Goal: Contribute content: Contribute content

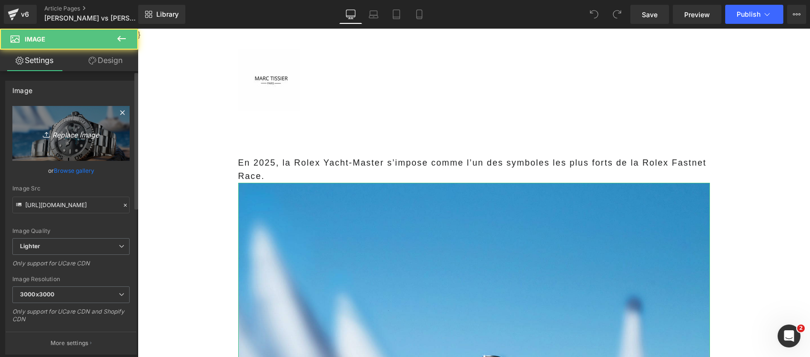
click at [67, 136] on icon "Replace Image" at bounding box center [71, 133] width 76 height 12
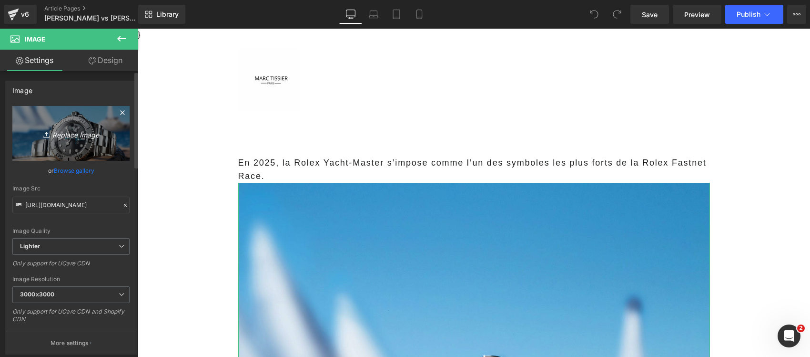
type input "C:\fakepath\OBSERVEZ LES PRÉDATEURS MARINS EN TOUTE SÉCURITÉ (16).png"
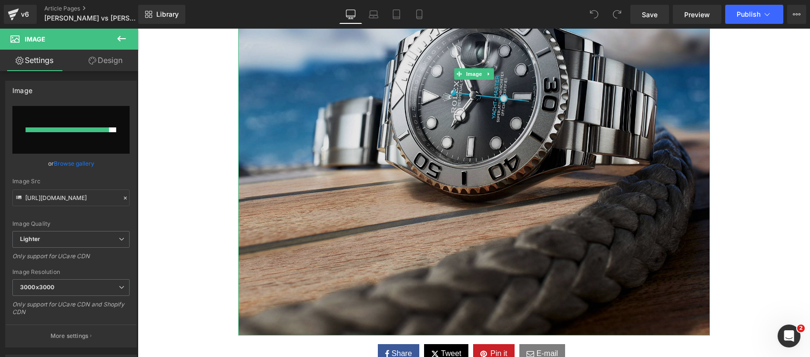
scroll to position [357, 0]
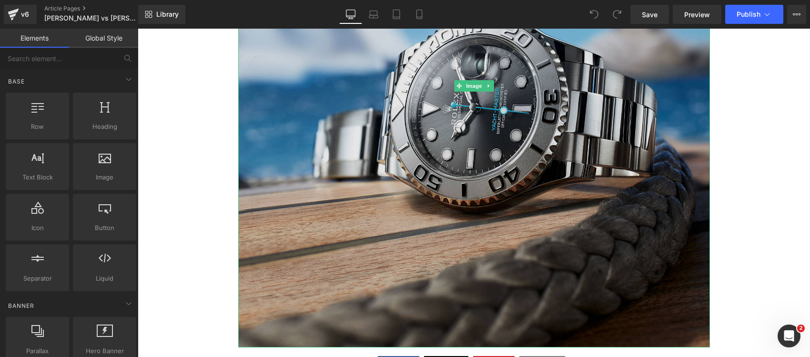
click at [263, 201] on img at bounding box center [474, 86] width 472 height 522
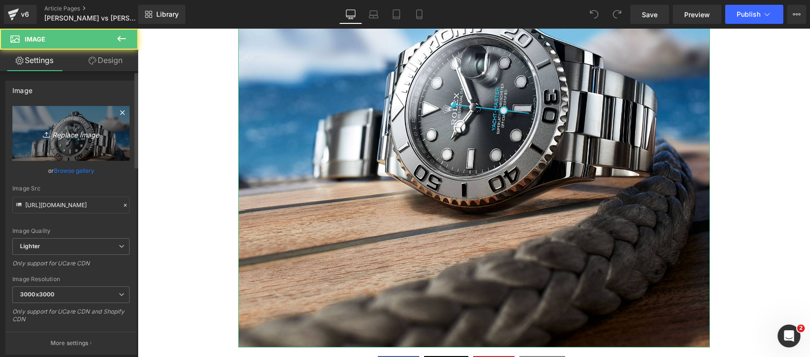
click at [81, 142] on link "Replace Image" at bounding box center [70, 133] width 117 height 55
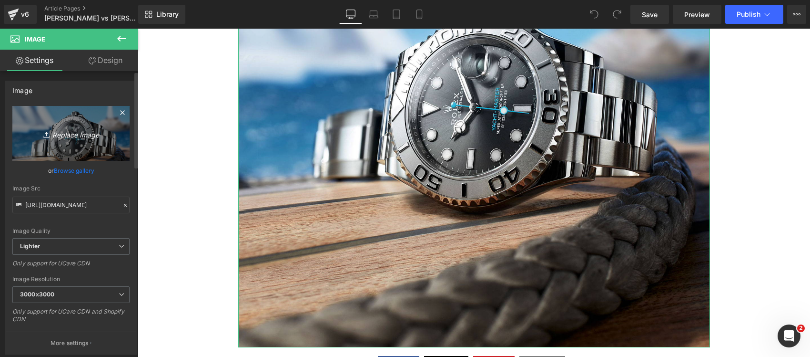
type input "C:\fakepath\OBSERVEZ LES PRÉDATEURS MARINS EN TOUTE SÉCURITÉ (16).png"
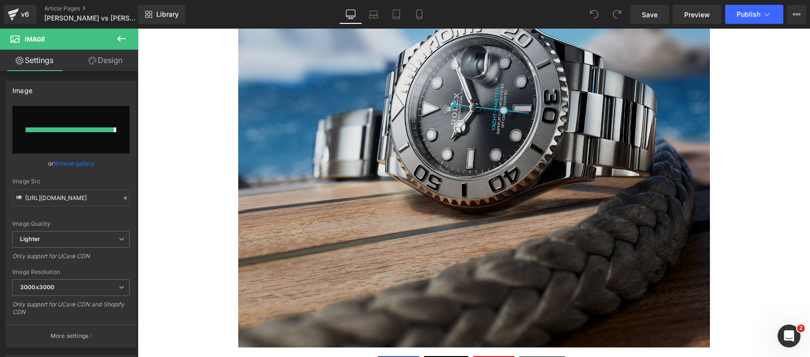
type input "https://ucarecdn.com/aa353142-6147-455b-ae3d-86da7092d3a1/-/format/auto/-/previ…"
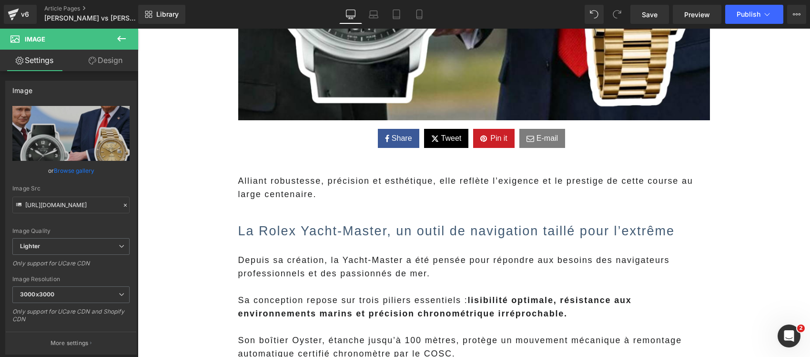
scroll to position [536, 0]
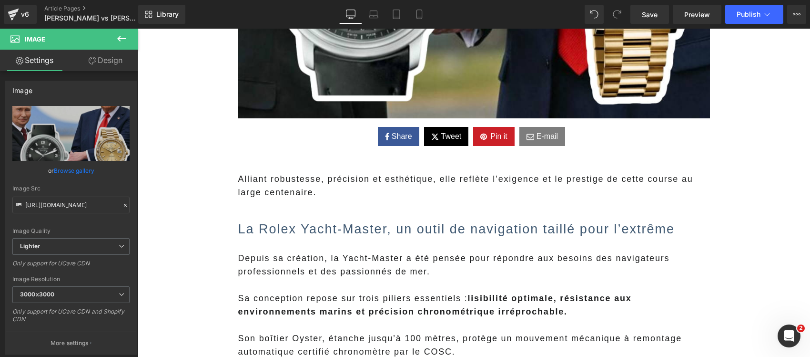
click at [289, 192] on span "Alliant robustesse, précision et esthétique, elle reflète l’exigence et le pres…" at bounding box center [465, 185] width 455 height 23
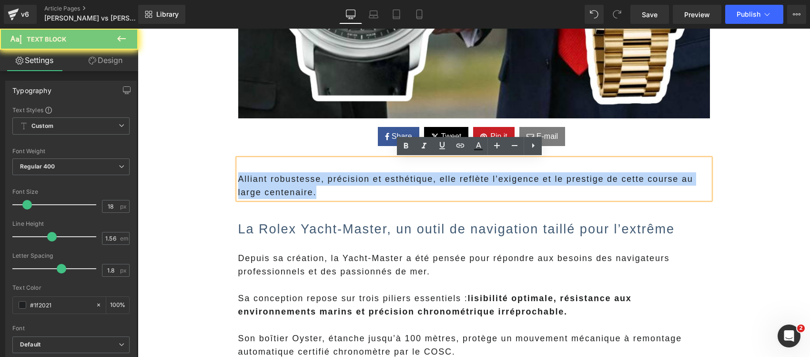
click at [289, 192] on span "Alliant robustesse, précision et esthétique, elle reflète l’exigence et le pres…" at bounding box center [465, 185] width 455 height 23
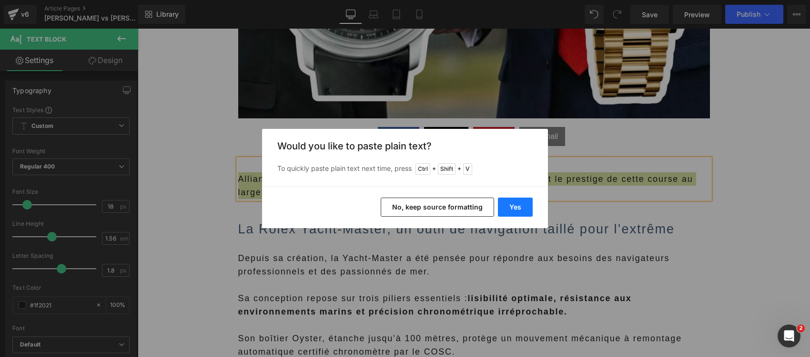
click at [508, 204] on button "Yes" at bounding box center [515, 206] width 35 height 19
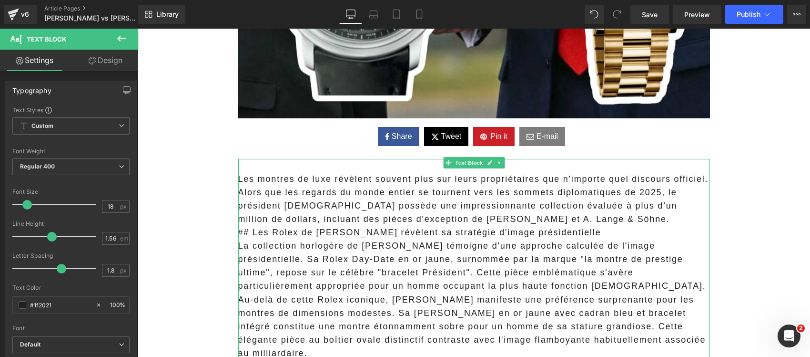
click at [311, 194] on p "Les montres de luxe révèlent souvent plus sur leurs propriétaires que n'importe…" at bounding box center [474, 198] width 472 height 53
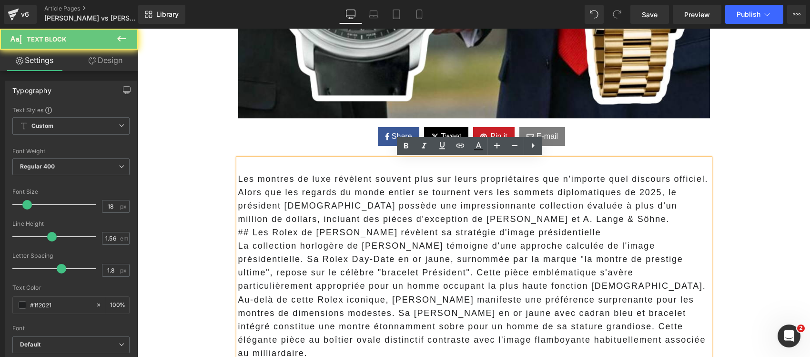
click at [238, 179] on p "Les montres de luxe révèlent souvent plus sur leurs propriétaires que n'importe…" at bounding box center [474, 198] width 472 height 53
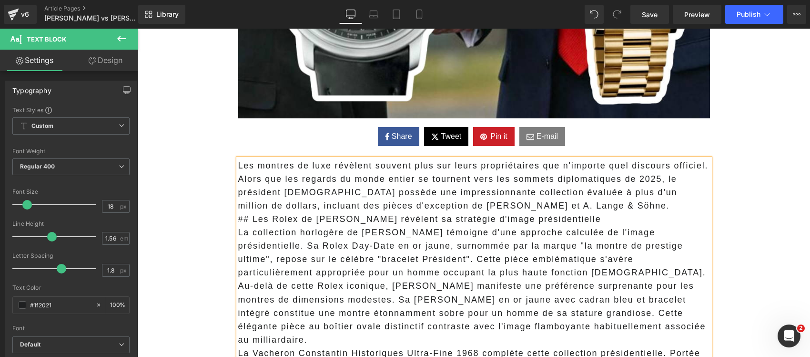
click at [589, 202] on p "Les montres de luxe révèlent souvent plus sur leurs propriétaires que n'importe…" at bounding box center [474, 185] width 472 height 53
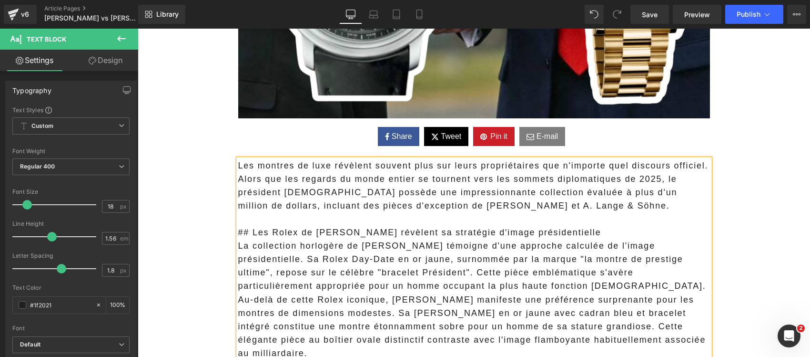
click at [238, 182] on span "Les montres de luxe révèlent souvent plus sur leurs propriétaires que n'importe…" at bounding box center [473, 186] width 470 height 50
click at [276, 172] on p "Les montres de luxe révèlent souvent plus sur leurs propriétaires que n'importe…" at bounding box center [474, 165] width 472 height 13
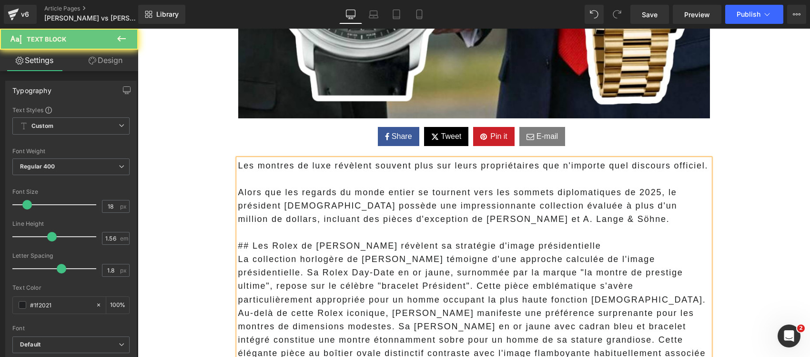
click at [277, 167] on span "Les montres de luxe révèlent souvent plus sur leurs propriétaires que n'importe…" at bounding box center [473, 166] width 470 height 10
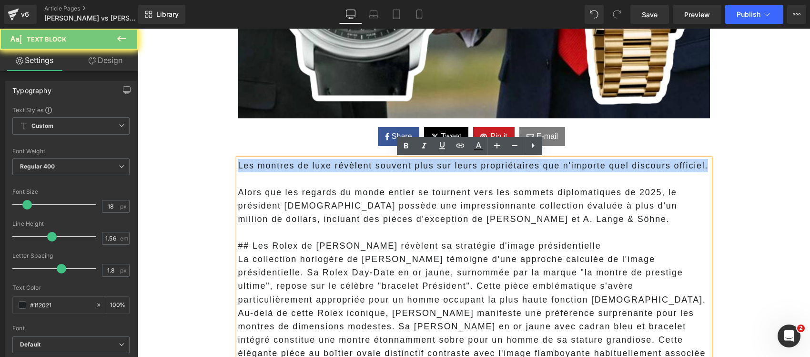
click at [277, 167] on span "Les montres de luxe révèlent souvent plus sur leurs propriétaires que n'importe…" at bounding box center [473, 166] width 470 height 10
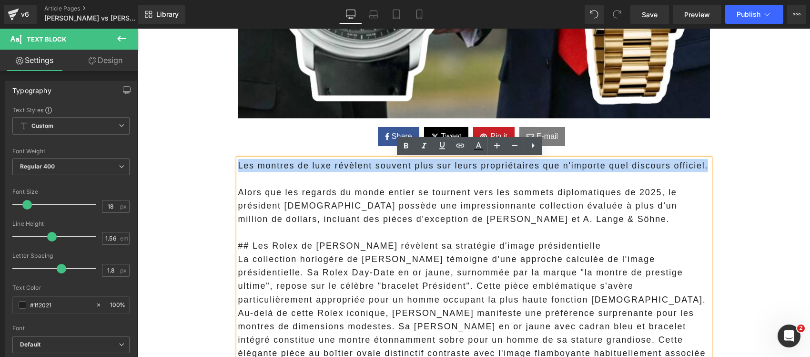
copy span "Les montres de luxe révèlent souvent plus sur leurs propriétaires que n'importe…"
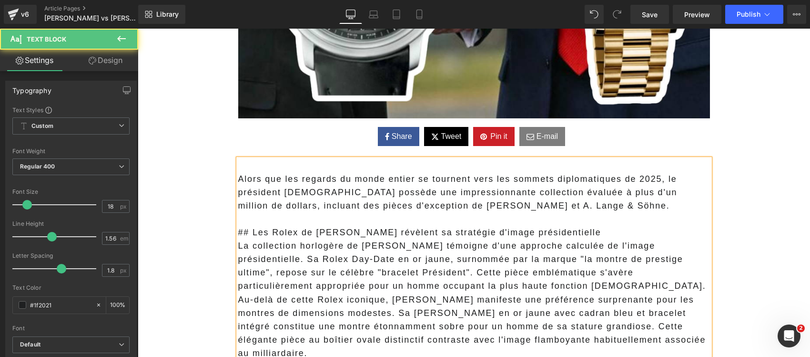
click at [238, 177] on span "Alors que les regards du monde entier se tournent vers les sommets diplomatique…" at bounding box center [457, 192] width 439 height 36
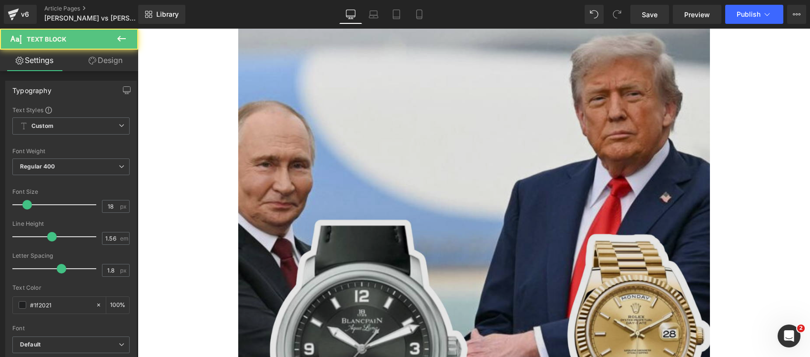
scroll to position [119, 0]
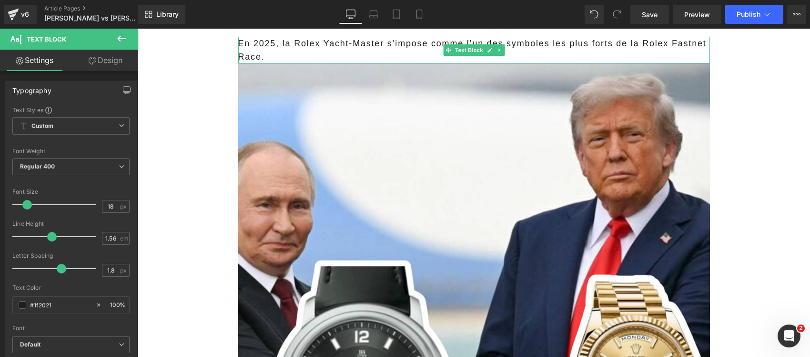
click at [276, 41] on p "En 2025, la Rolex Yacht-Master s’impose comme l’un des symboles les plus forts …" at bounding box center [474, 50] width 472 height 27
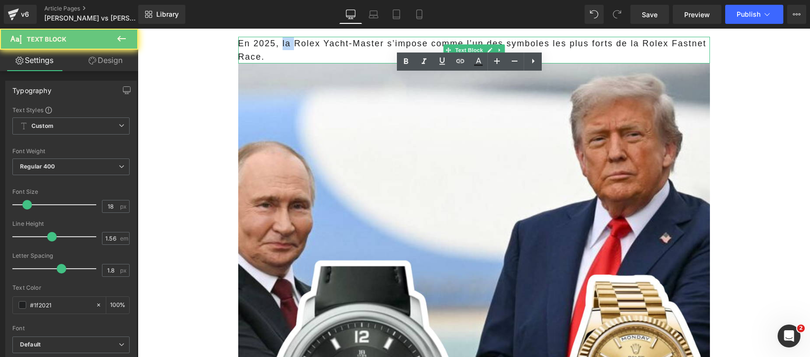
click at [276, 41] on p "En 2025, la Rolex Yacht-Master s’impose comme l’un des symboles les plus forts …" at bounding box center [474, 50] width 472 height 27
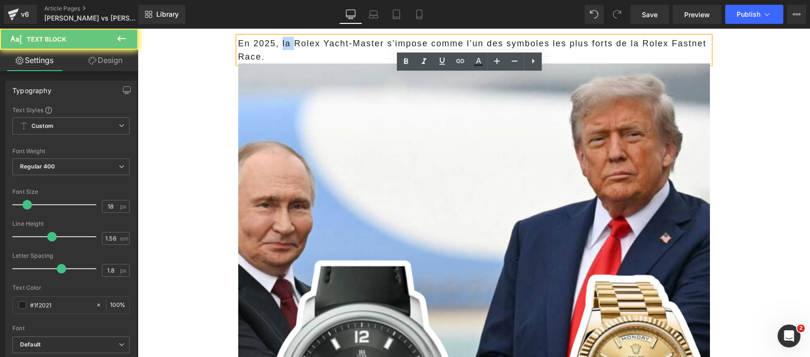
click at [276, 41] on p "En 2025, la Rolex Yacht-Master s’impose comme l’un des symboles les plus forts …" at bounding box center [474, 50] width 472 height 27
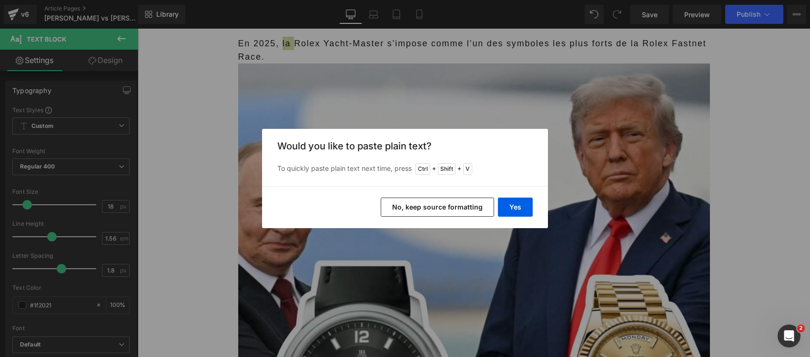
click at [397, 211] on button "No, keep source formatting" at bounding box center [437, 206] width 113 height 19
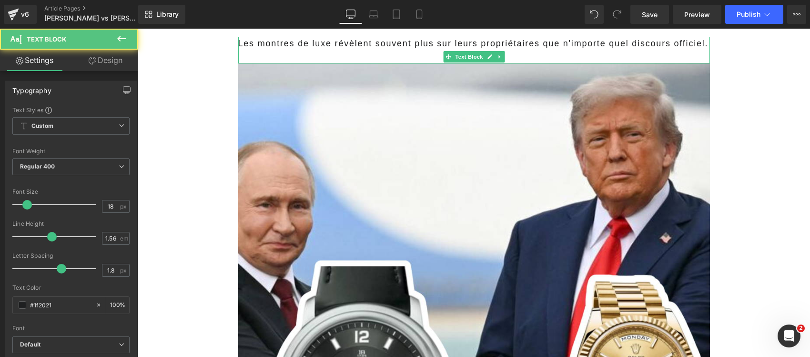
click at [265, 48] on span "Les montres de luxe révèlent souvent plus sur leurs propriétaires que n'importe…" at bounding box center [473, 44] width 470 height 10
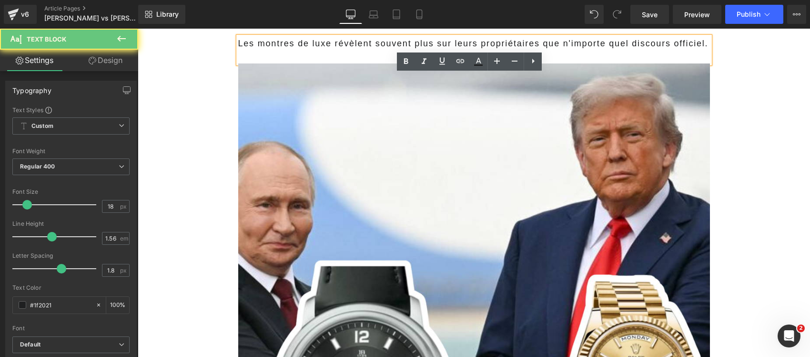
click at [272, 63] on p at bounding box center [474, 56] width 472 height 13
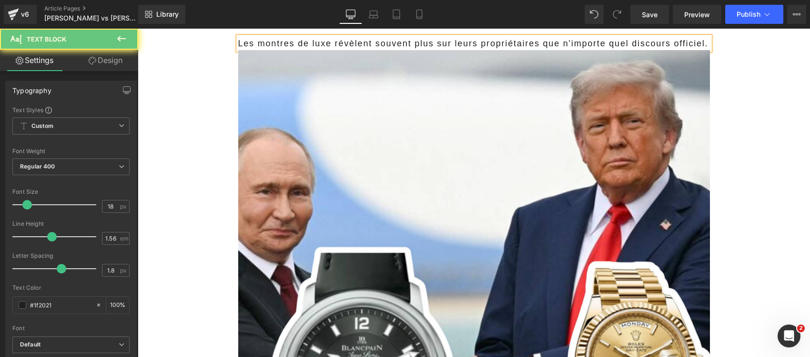
click at [261, 48] on span "Les montres de luxe révèlent souvent plus sur leurs propriétaires que n'importe…" at bounding box center [473, 44] width 470 height 10
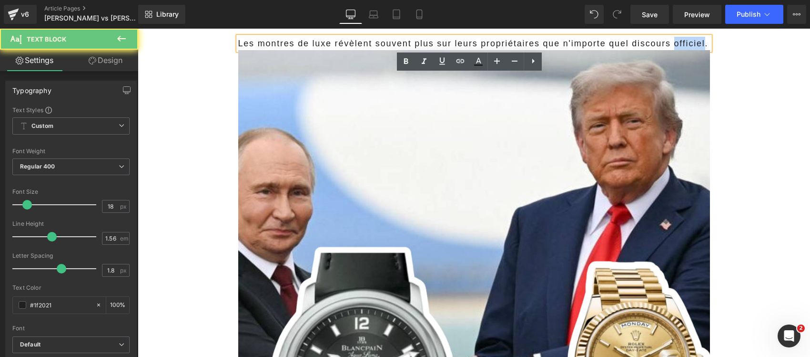
click at [261, 48] on span "Les montres de luxe révèlent souvent plus sur leurs propriétaires que n'importe…" at bounding box center [473, 44] width 470 height 10
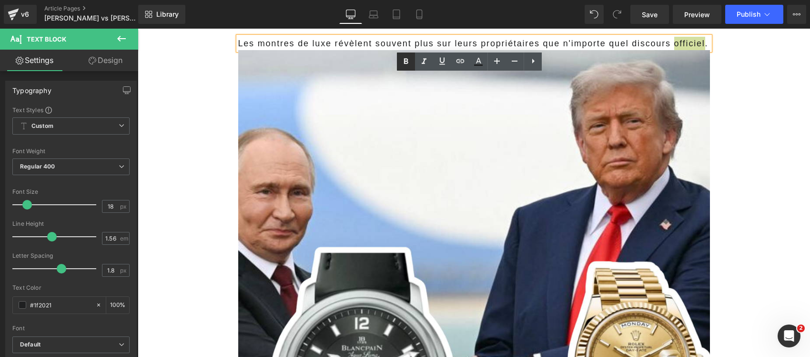
click at [406, 56] on icon at bounding box center [405, 61] width 11 height 11
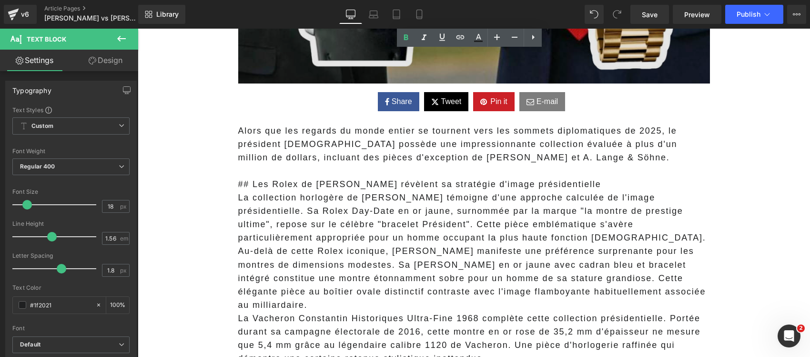
scroll to position [596, 0]
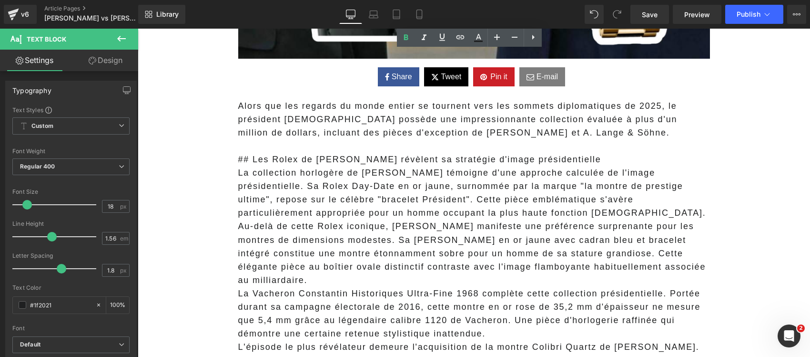
click at [349, 145] on p at bounding box center [474, 145] width 472 height 13
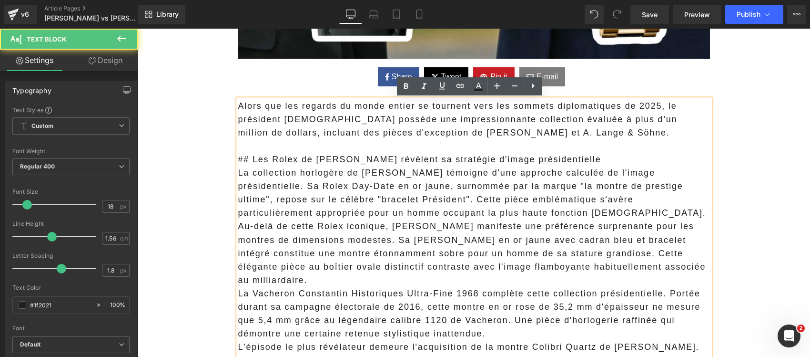
drag, startPoint x: 500, startPoint y: 136, endPoint x: 533, endPoint y: 136, distance: 32.9
click at [501, 136] on span "Alors que les regards du monde entier se tournent vers les sommets diplomatique…" at bounding box center [457, 119] width 439 height 36
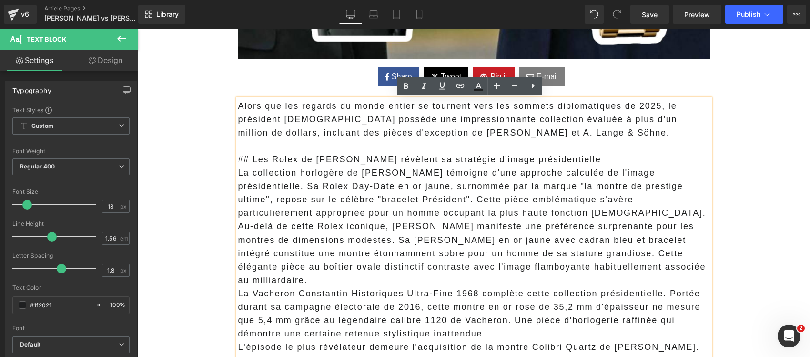
click at [647, 121] on span "Alors que les regards du monde entier se tournent vers les sommets diplomatique…" at bounding box center [457, 119] width 439 height 36
click at [341, 134] on span "Alors que les regards du monde entier se tournent vers les sommets diplomatique…" at bounding box center [457, 119] width 439 height 36
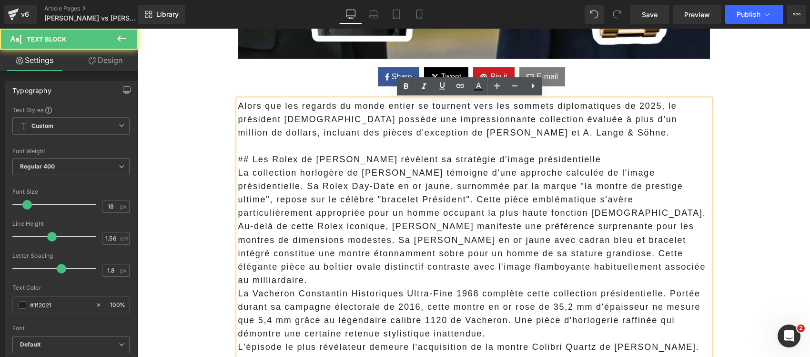
click at [568, 141] on p at bounding box center [474, 145] width 472 height 13
drag, startPoint x: 247, startPoint y: 161, endPoint x: 227, endPoint y: 162, distance: 20.0
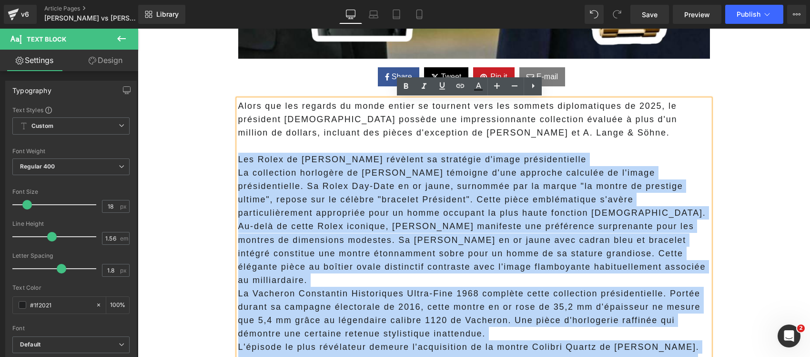
copy div "Les Rolex de Trump révèlent sa stratégie d'image présidentielle La collection …"
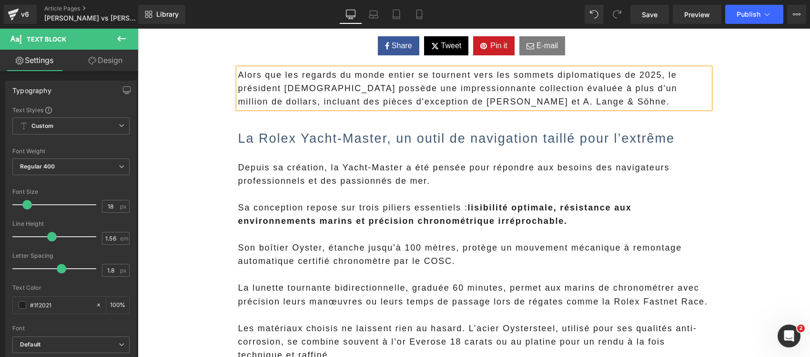
scroll to position [655, 0]
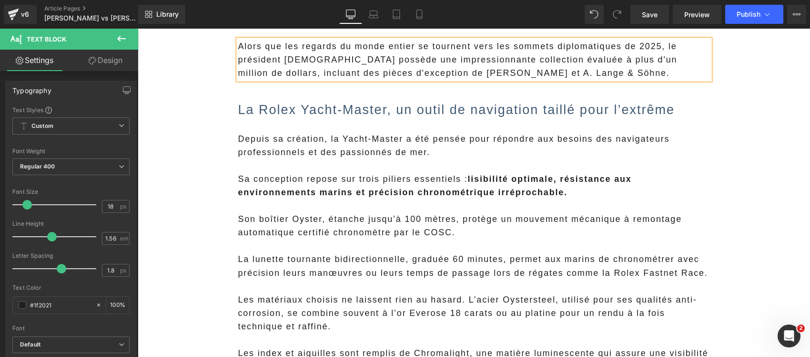
click at [286, 162] on p at bounding box center [474, 165] width 472 height 13
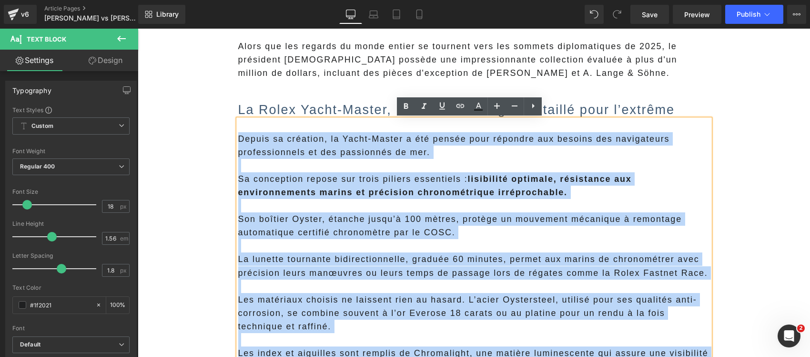
click at [238, 135] on div "Depuis sa création, la Yacht-Master a été pensée pour répondre aux besoins des …" at bounding box center [474, 319] width 472 height 401
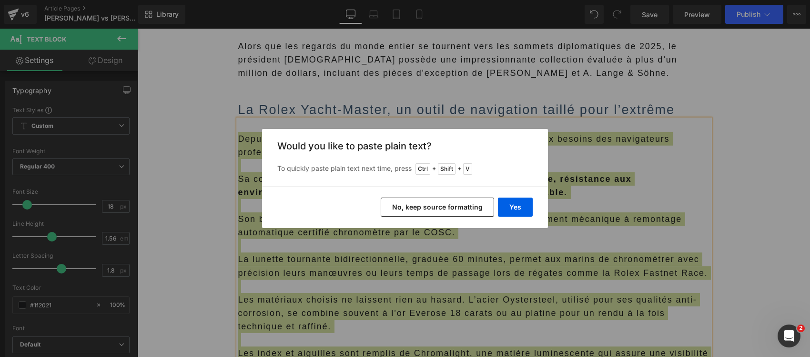
click at [406, 210] on button "No, keep source formatting" at bounding box center [437, 206] width 113 height 19
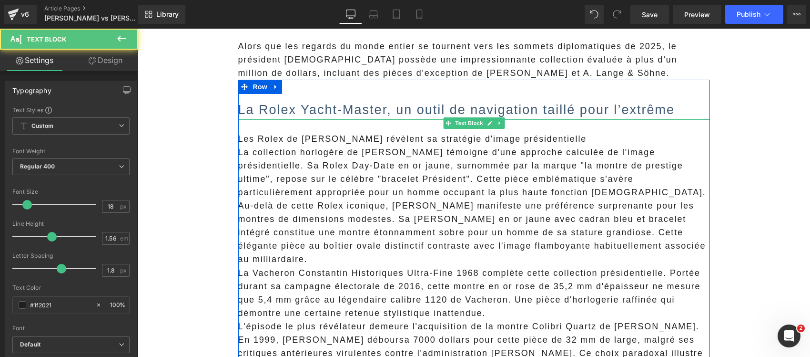
click at [300, 142] on p "Les Rolex de [PERSON_NAME] révèlent sa stratégie d'image présidentielle" at bounding box center [474, 138] width 472 height 13
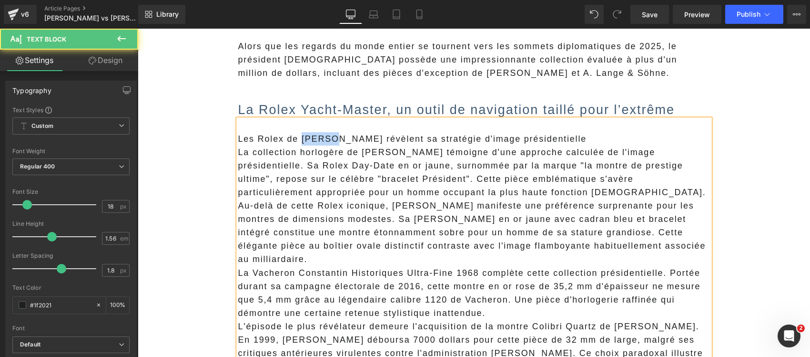
click at [300, 142] on p "Les Rolex de [PERSON_NAME] révèlent sa stratégie d'image présidentielle" at bounding box center [474, 138] width 472 height 13
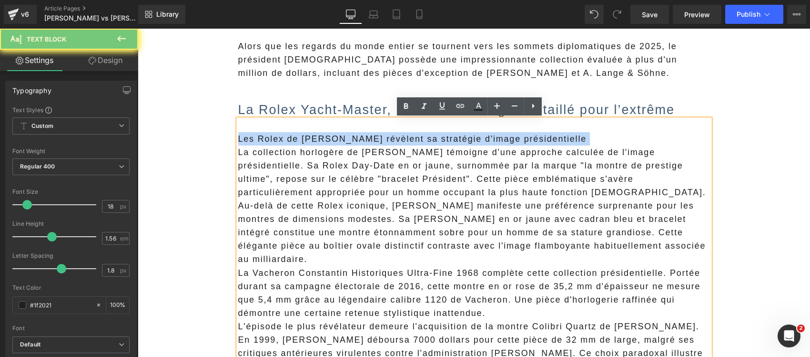
click at [300, 142] on p "Les Rolex de [PERSON_NAME] révèlent sa stratégie d'image présidentielle" at bounding box center [474, 138] width 472 height 13
copy p "Les Rolex de [PERSON_NAME] révèlent sa stratégie d'image présidentielle"
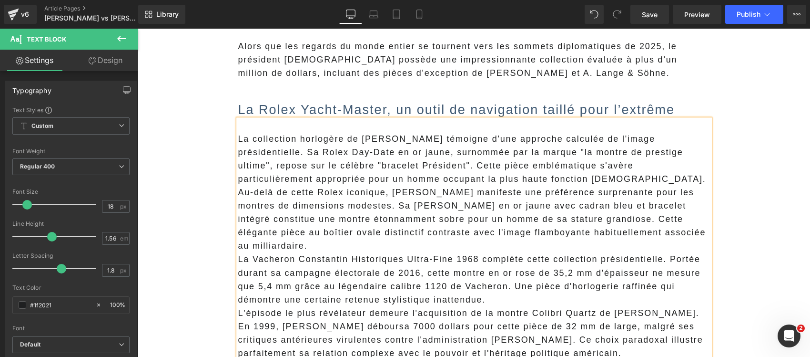
click at [282, 105] on h2 "La Rolex Yacht-Master, un outil de navigation taillé pour l’extrême" at bounding box center [474, 110] width 472 height 18
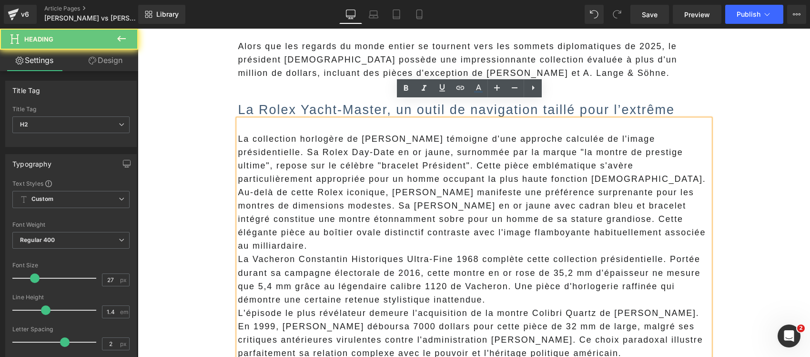
click at [282, 105] on h2 "La Rolex Yacht-Master, un outil de navigation taillé pour l’extrême" at bounding box center [474, 110] width 472 height 18
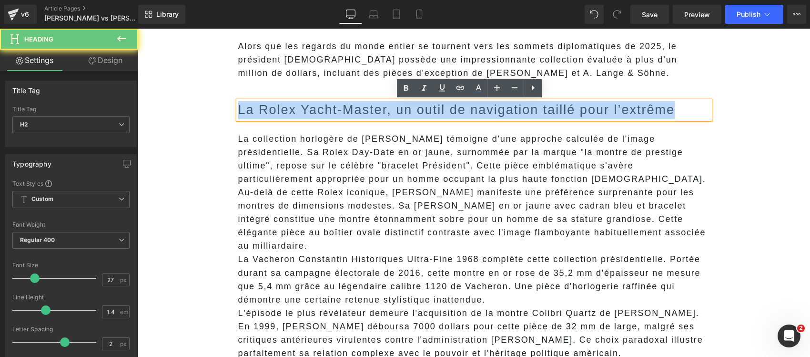
click at [282, 105] on h2 "La Rolex Yacht-Master, un outil de navigation taillé pour l’extrême" at bounding box center [474, 110] width 472 height 18
paste div
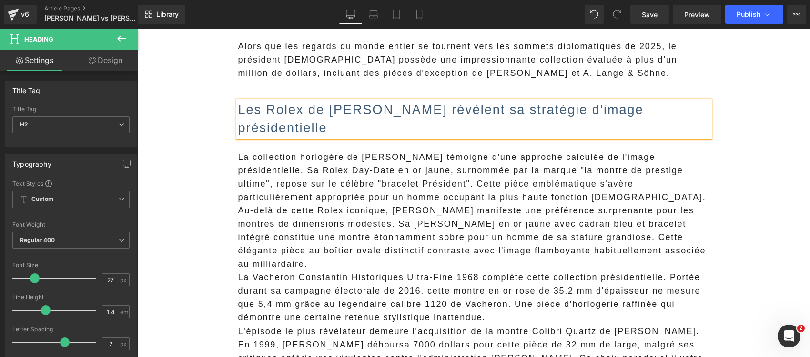
click at [278, 156] on span "La collection horlogère de Donald Trump témoigne d'une approche calculée de l'i…" at bounding box center [472, 177] width 468 height 50
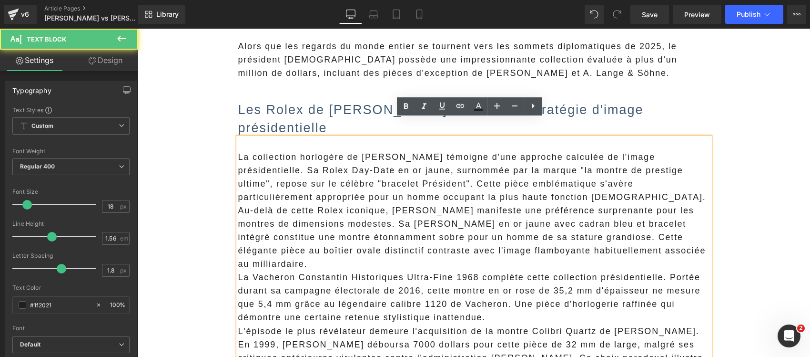
click at [238, 152] on span "La collection horlogère de Donald Trump témoigne d'une approche calculée de l'i…" at bounding box center [472, 177] width 468 height 50
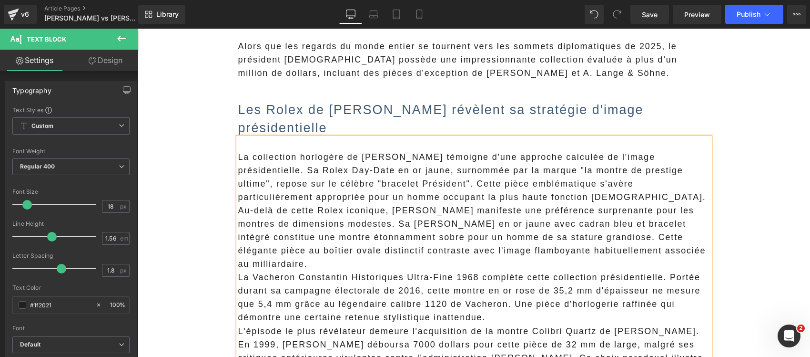
click at [503, 180] on p "La collection horlogère de Donald Trump témoigne d'une approche calculée de l'i…" at bounding box center [474, 176] width 472 height 53
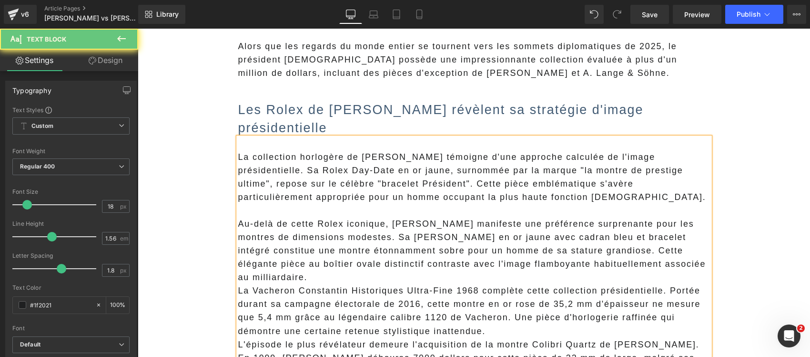
click at [379, 167] on span "La collection horlogère de Donald Trump témoigne d'une approche calculée de l'i…" at bounding box center [472, 177] width 468 height 50
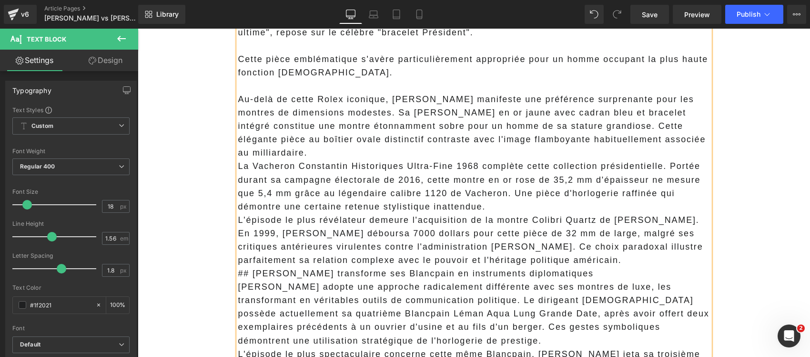
scroll to position [834, 0]
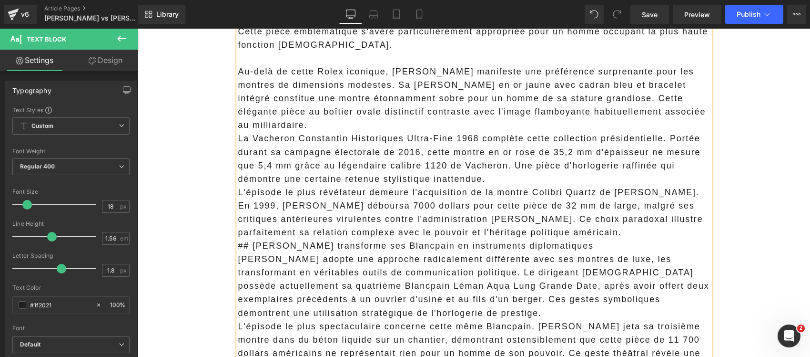
click at [324, 132] on p "La Vacheron Constantin Historiques Ultra-Fine 1968 complète cette collection pr…" at bounding box center [474, 158] width 472 height 53
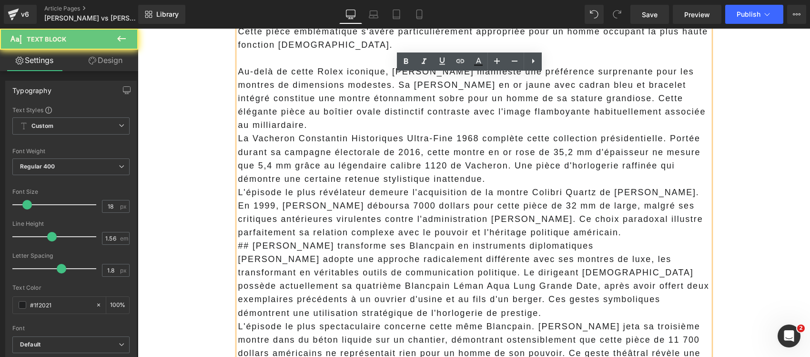
click at [321, 111] on p "Au-delà de cette Rolex iconique, Trump manifeste une préférence surprenante pou…" at bounding box center [474, 98] width 472 height 67
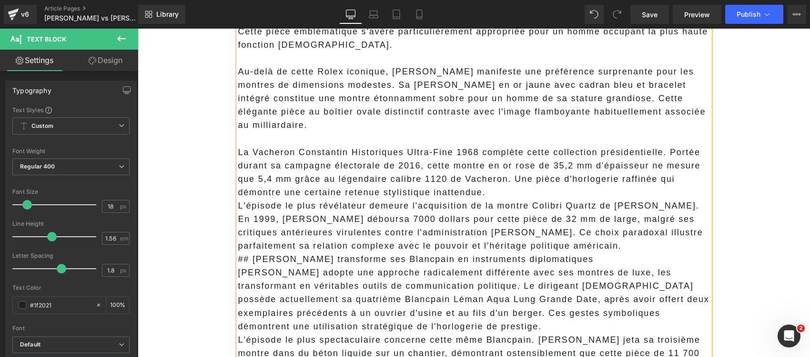
click at [337, 67] on p "Au-delà de cette Rolex iconique, Trump manifeste une préférence surprenante pou…" at bounding box center [474, 98] width 472 height 67
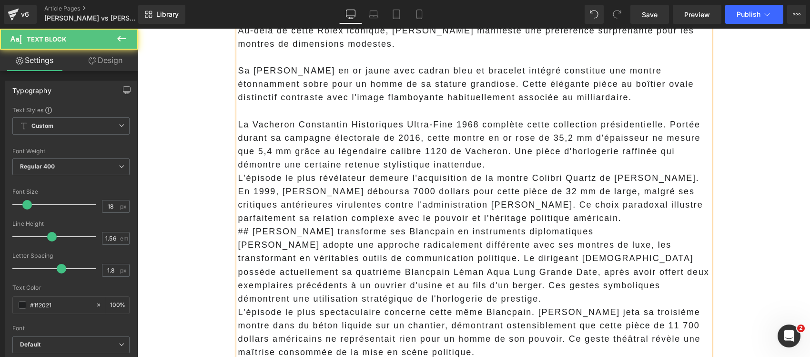
scroll to position [894, 0]
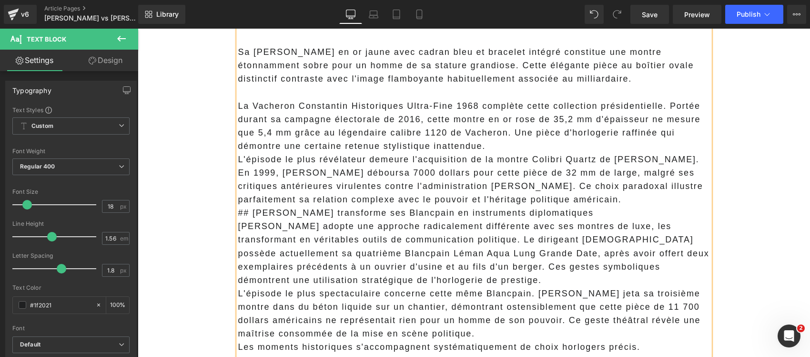
click at [627, 182] on p "L'épisode le plus révélateur demeure l'acquisition de la montre Colibri Quartz …" at bounding box center [474, 179] width 472 height 53
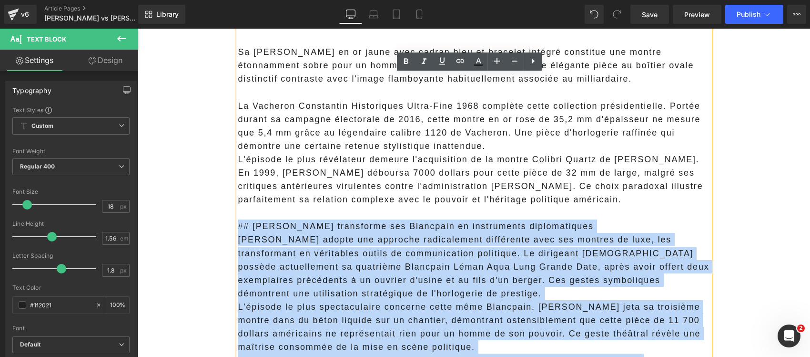
copy div "## Putin transforme ses Blancpain en instruments diplomatiques Vladimir Poutine…"
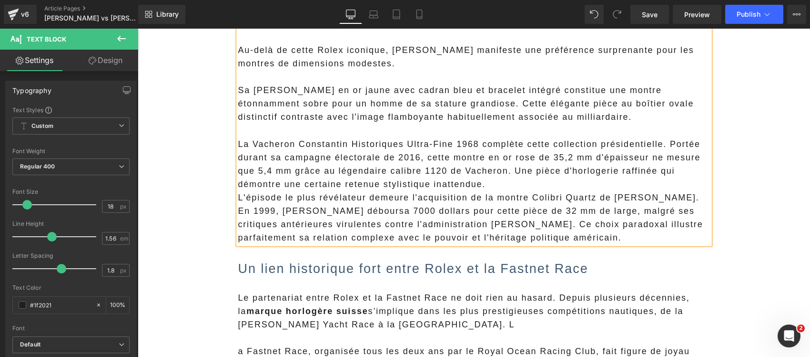
scroll to position [775, 0]
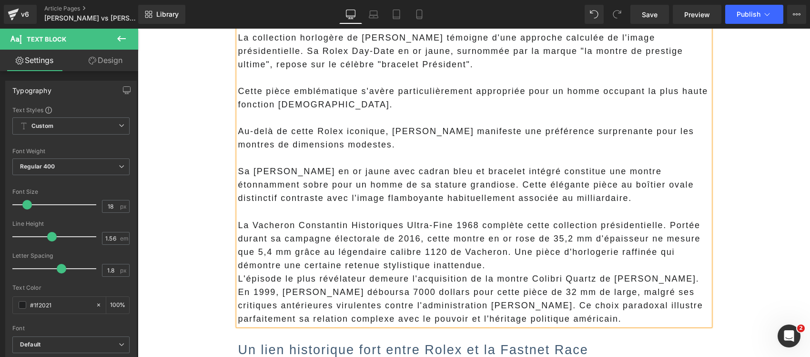
click at [521, 245] on p "La Vacheron Constantin Historiques Ultra-Fine 1968 complète cette collection pr…" at bounding box center [474, 244] width 472 height 53
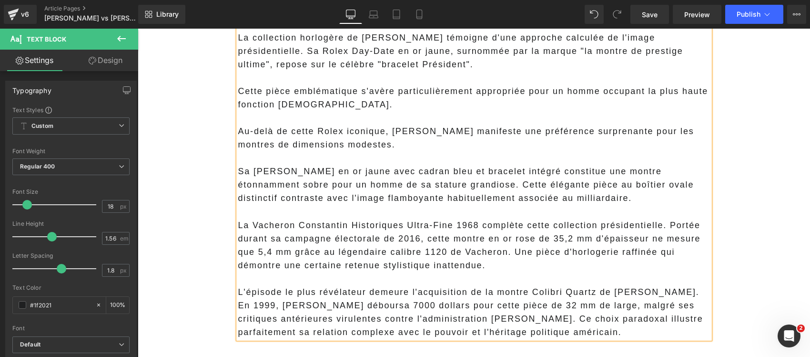
click at [421, 230] on p "La Vacheron Constantin Historiques Ultra-Fine 1968 complète cette collection pr…" at bounding box center [474, 244] width 472 height 53
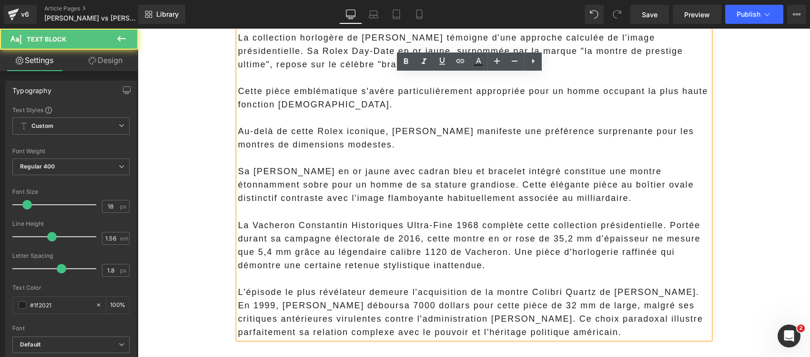
click at [564, 236] on p "La Vacheron Constantin Historiques Ultra-Fine 1968 complète cette collection pr…" at bounding box center [474, 244] width 472 height 53
click at [662, 218] on p "La Vacheron Constantin Historiques Ultra-Fine 1968 complète cette collection pr…" at bounding box center [474, 244] width 472 height 53
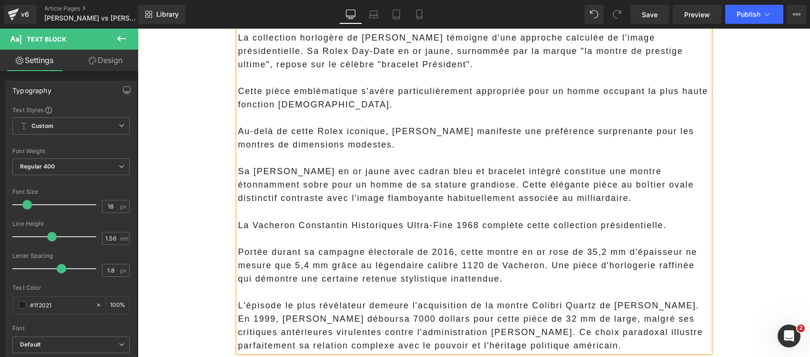
click at [366, 311] on p "L'épisode le plus révélateur demeure l'acquisition de la montre Colibri Quartz …" at bounding box center [474, 324] width 472 height 53
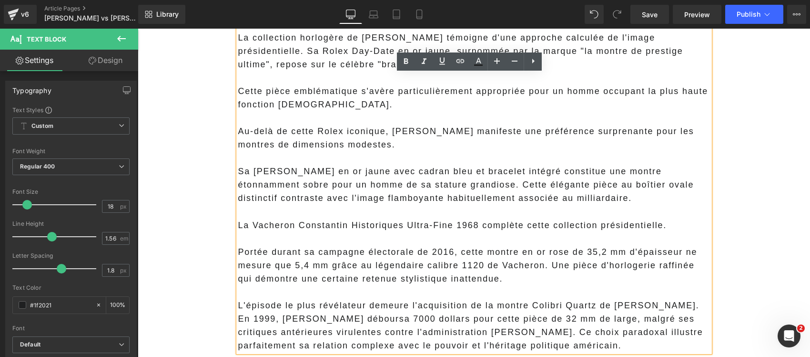
click at [259, 299] on p "L'épisode le plus révélateur demeure l'acquisition de la montre Colibri Quartz …" at bounding box center [474, 324] width 472 height 53
click at [442, 298] on p "L'épisode le plus révélateur demeure l'acquisition de la montre Colibri Quartz …" at bounding box center [474, 324] width 472 height 53
click at [483, 316] on p "L'épisode le plus révélateur demeure l'acquisition de la montre Colibri Quartz …" at bounding box center [474, 324] width 472 height 53
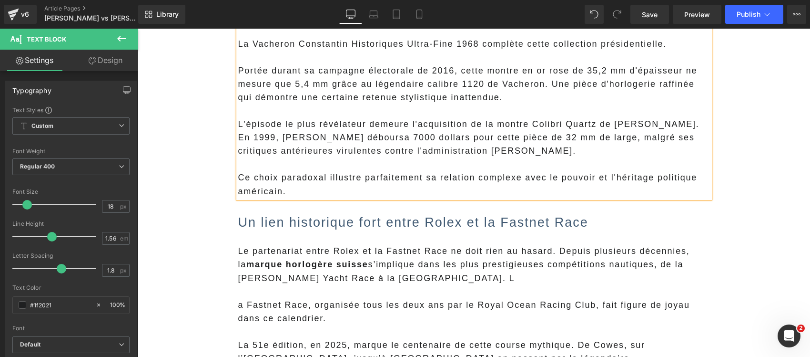
scroll to position [1013, 0]
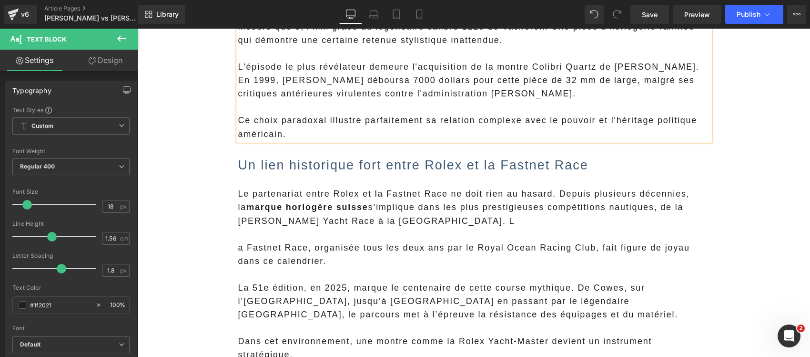
click at [277, 202] on strong "marque horlogère suisse" at bounding box center [307, 207] width 122 height 10
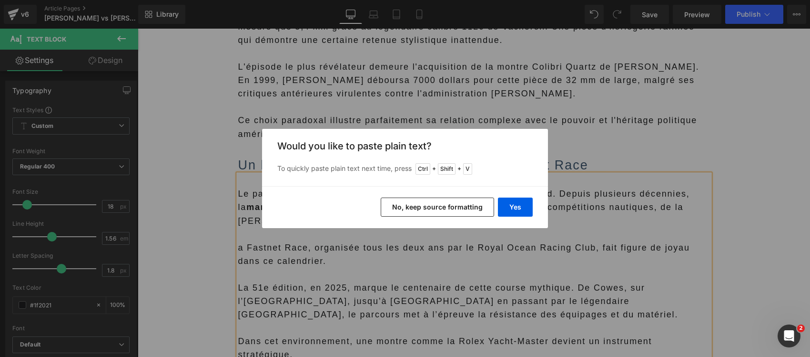
click at [443, 211] on button "No, keep source formatting" at bounding box center [437, 206] width 113 height 19
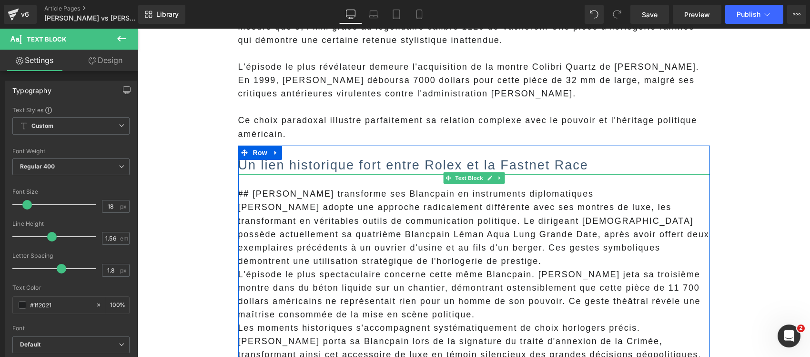
click at [282, 187] on p "## Putin transforme ses Blancpain en instruments diplomatiques" at bounding box center [474, 193] width 472 height 13
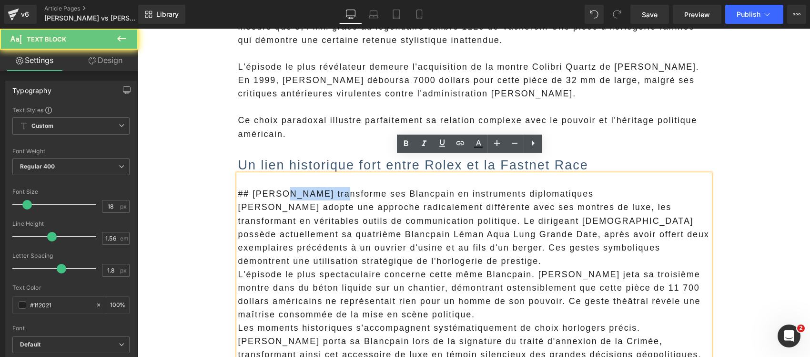
click at [282, 187] on p "## Putin transforme ses Blancpain en instruments diplomatiques" at bounding box center [474, 193] width 472 height 13
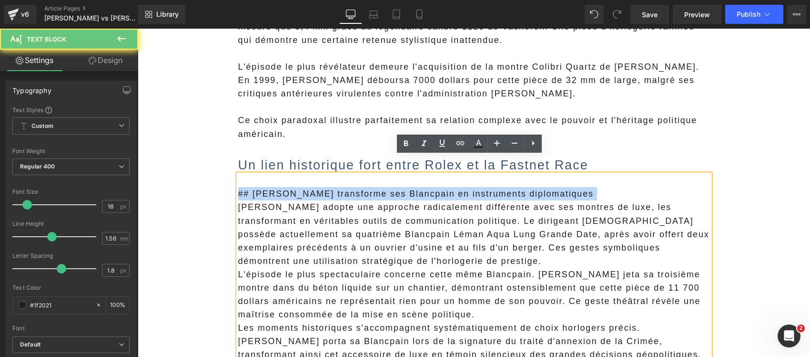
click at [282, 187] on p "## Putin transforme ses Blancpain en instruments diplomatiques" at bounding box center [474, 193] width 472 height 13
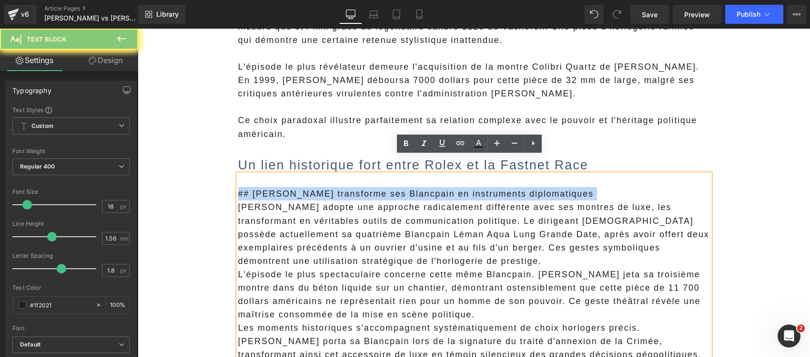
copy p "## Putin transforme ses Blancpain en instruments diplomatiques"
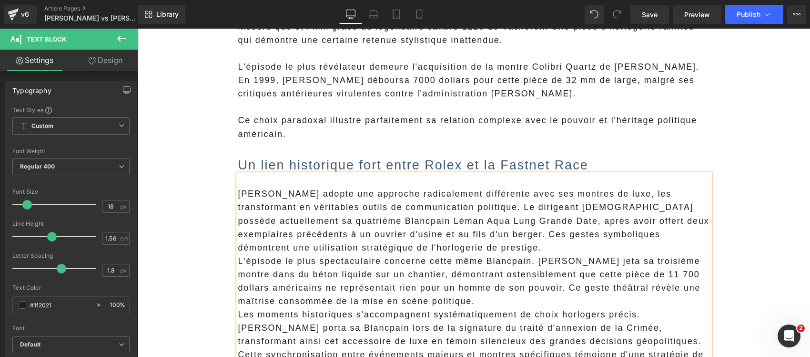
click at [261, 156] on h2 "Un lien historique fort entre Rolex et la Fastnet Race" at bounding box center [474, 165] width 472 height 18
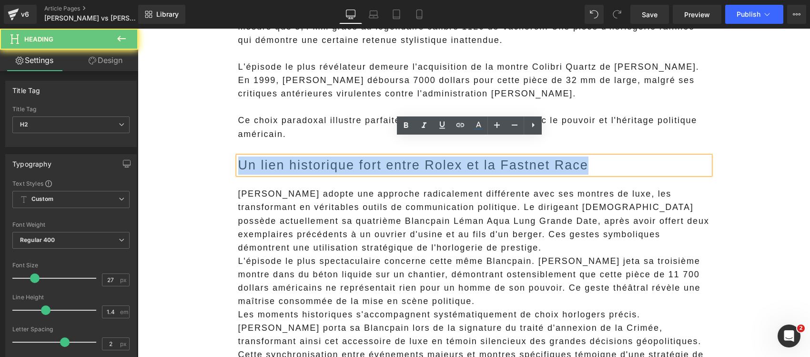
click at [261, 156] on h2 "Un lien historique fort entre Rolex et la Fastnet Race" at bounding box center [474, 165] width 472 height 18
paste div
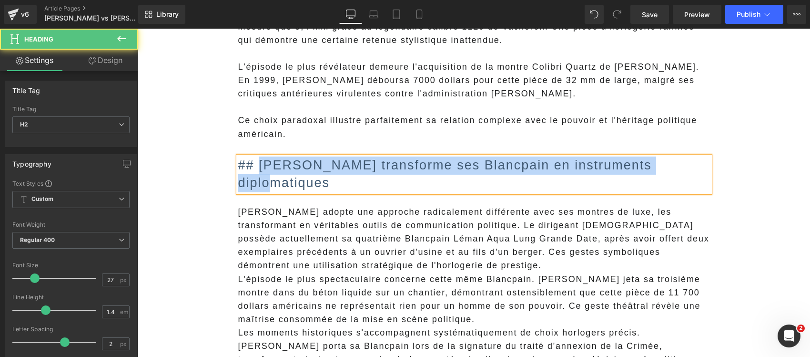
drag, startPoint x: 255, startPoint y: 143, endPoint x: 233, endPoint y: 144, distance: 22.9
click at [238, 156] on div "## Putin transforme ses Blancpain en instruments diplomatiques" at bounding box center [474, 174] width 472 height 36
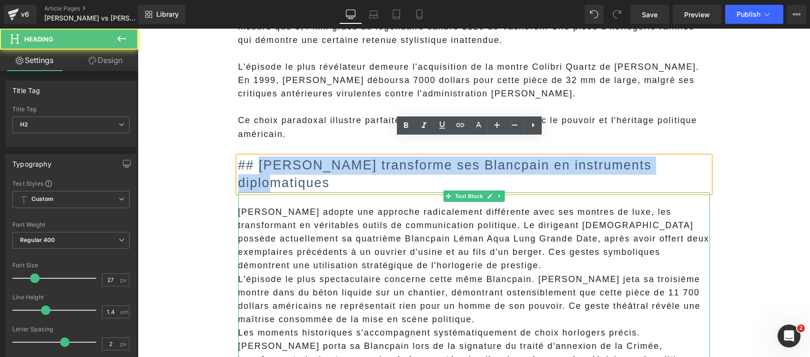
drag, startPoint x: 327, startPoint y: 213, endPoint x: 279, endPoint y: 160, distance: 71.2
click at [326, 208] on p "Vladimir Poutine adopte une approche radicalement différente avec ses montres d…" at bounding box center [474, 238] width 472 height 67
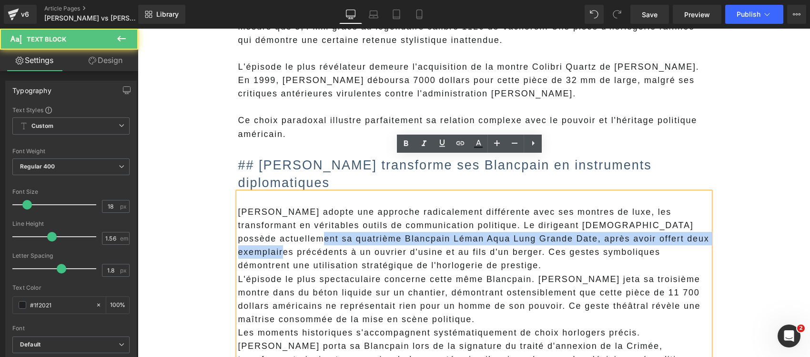
click at [272, 156] on h2 "## Putin transforme ses Blancpain en instruments diplomatiques" at bounding box center [474, 174] width 472 height 36
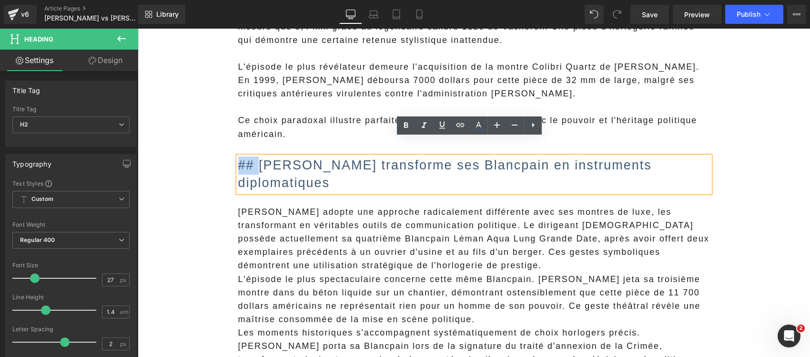
drag, startPoint x: 257, startPoint y: 144, endPoint x: 233, endPoint y: 144, distance: 23.8
click at [238, 156] on h2 "## Putin transforme ses Blancpain en instruments diplomatiques" at bounding box center [474, 174] width 472 height 36
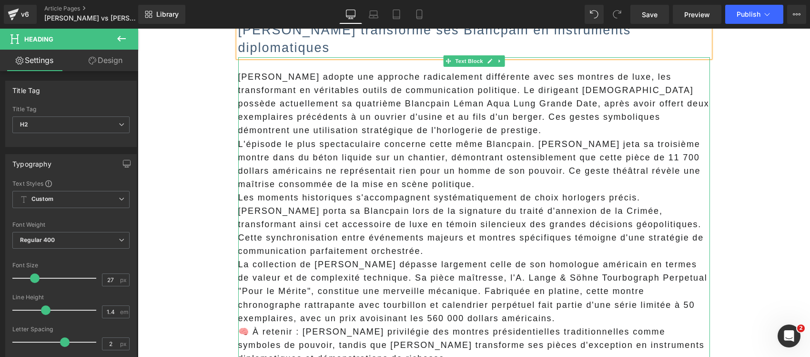
scroll to position [1192, 0]
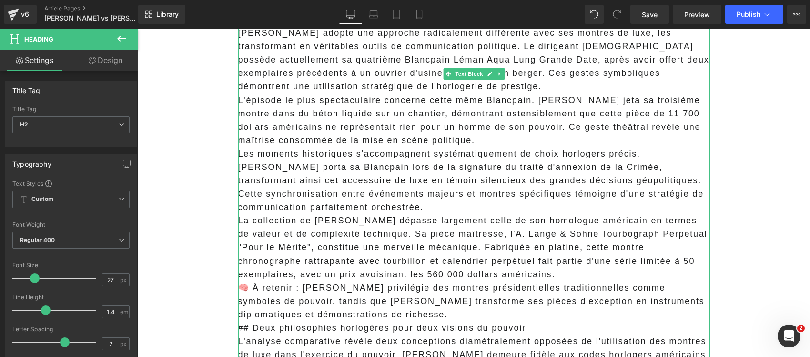
click at [376, 281] on p "🧠 À retenir : [PERSON_NAME] privilégie des montres présidentielles traditionnel…" at bounding box center [474, 301] width 472 height 40
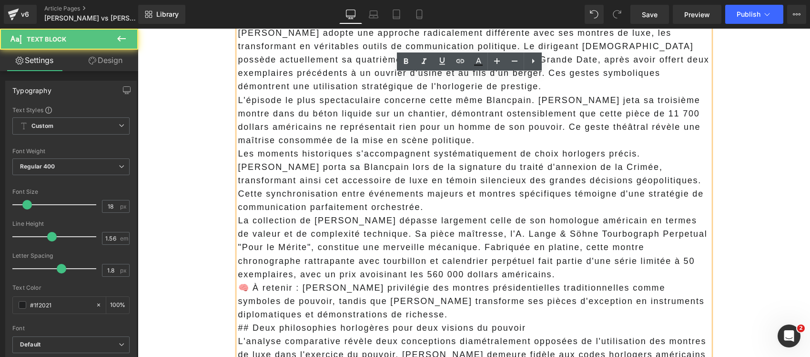
click at [385, 321] on p "## Deux philosophies horlogères pour deux visions du pouvoir" at bounding box center [474, 327] width 472 height 13
click at [379, 281] on p "🧠 À retenir : [PERSON_NAME] privilégie des montres présidentielles traditionnel…" at bounding box center [474, 301] width 472 height 40
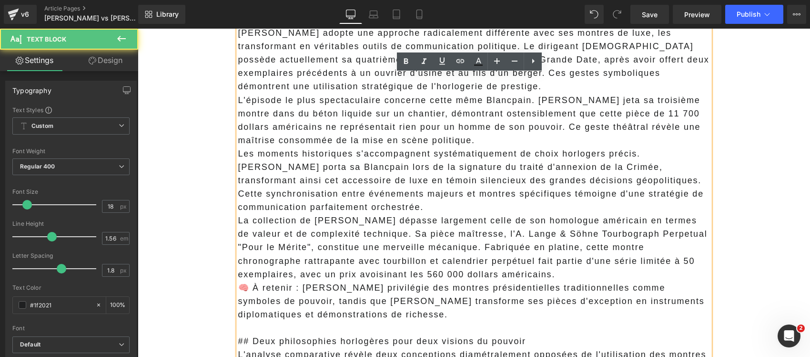
click at [320, 281] on p "🧠 À retenir : [PERSON_NAME] privilégie des montres présidentielles traditionnel…" at bounding box center [474, 301] width 472 height 40
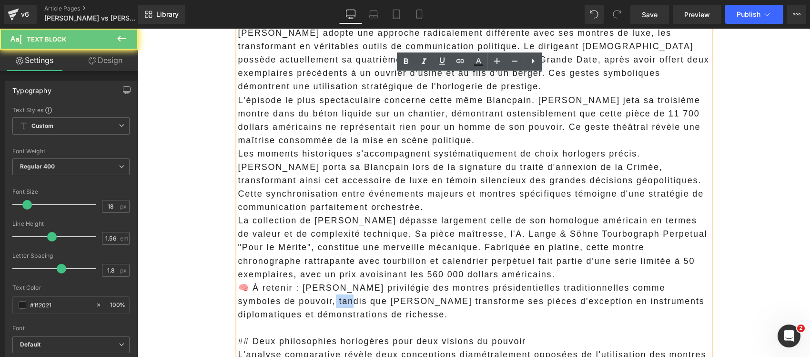
click at [320, 281] on p "🧠 À retenir : [PERSON_NAME] privilégie des montres présidentielles traditionnel…" at bounding box center [474, 301] width 472 height 40
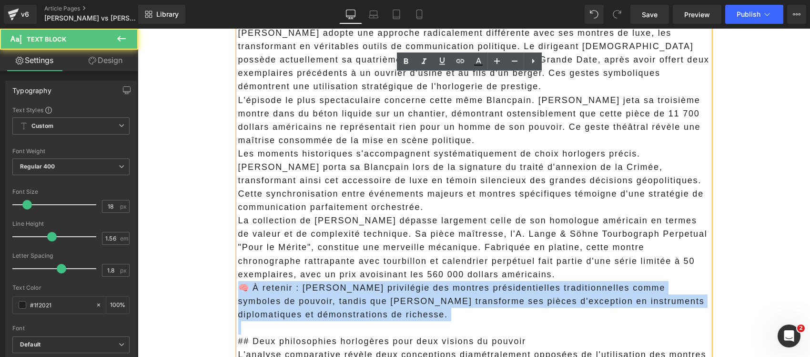
click at [320, 281] on p "🧠 À retenir : [PERSON_NAME] privilégie des montres présidentielles traditionnel…" at bounding box center [474, 301] width 472 height 40
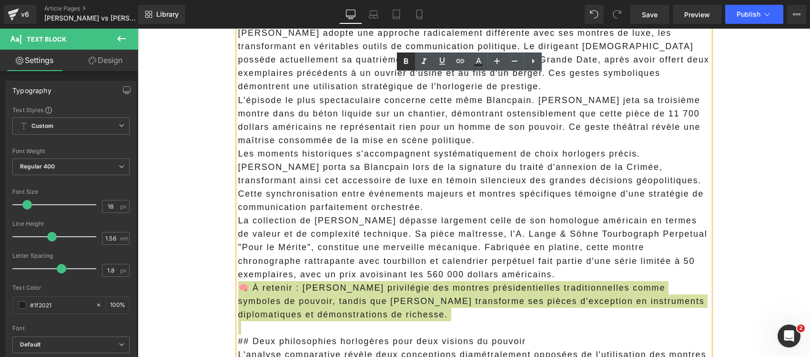
click at [408, 56] on icon at bounding box center [405, 61] width 11 height 11
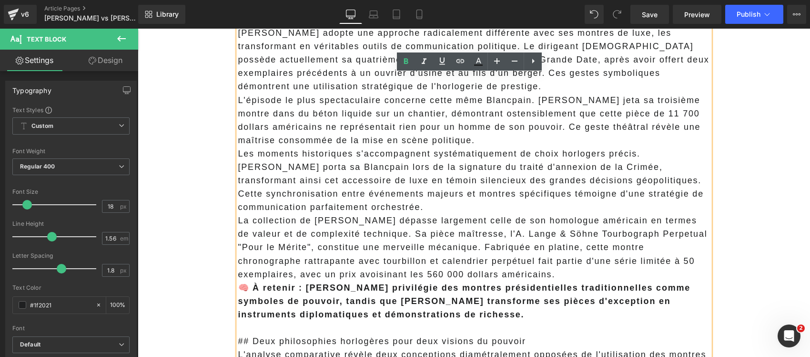
click at [295, 283] on strong "🧠 À retenir : [PERSON_NAME] privilégie des montres présidentielles traditionnel…" at bounding box center [464, 301] width 453 height 36
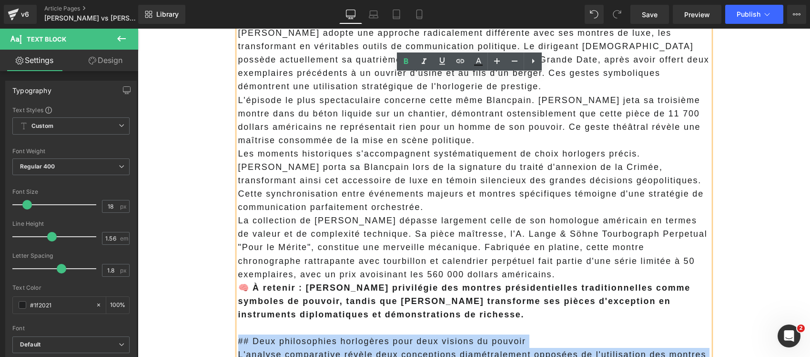
click at [238, 303] on div "Vladimir Poutine adopte une approche radicalement différente avec ses montres d…" at bounding box center [474, 320] width 472 height 615
copy div "## Deux philosophies horlogères pour deux visions du pouvoir L'analyse comparat…"
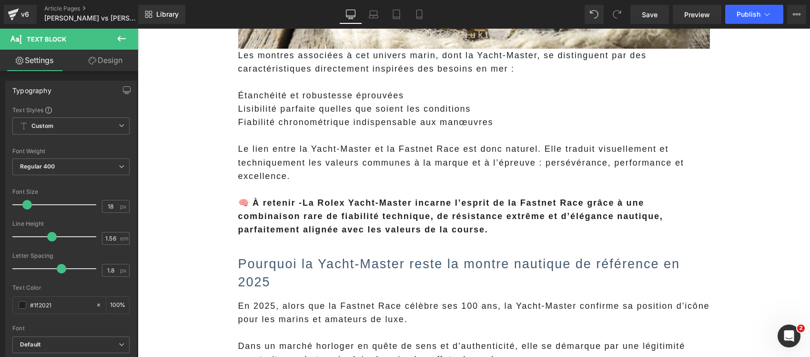
scroll to position [1907, 0]
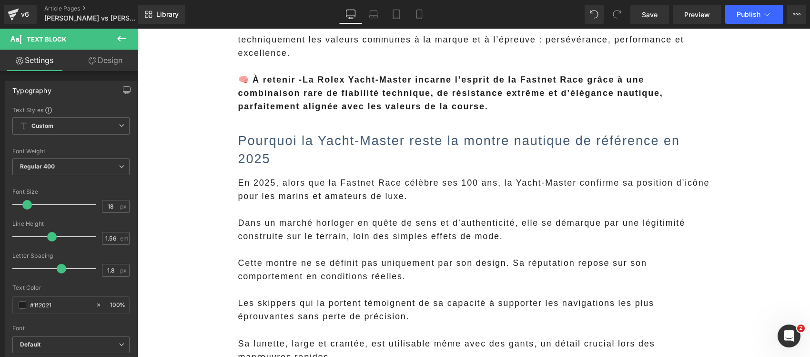
click at [264, 203] on p at bounding box center [474, 209] width 472 height 13
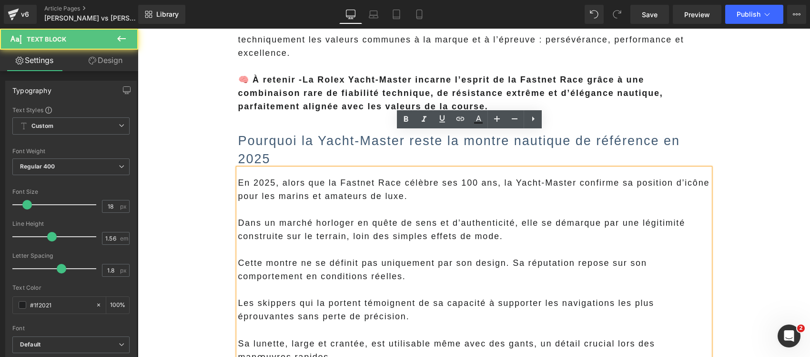
click at [238, 168] on div "En 2025, alors que la Fastnet Race célèbre ses 100 ans, la Yacht-Master confirm…" at bounding box center [474, 359] width 472 height 382
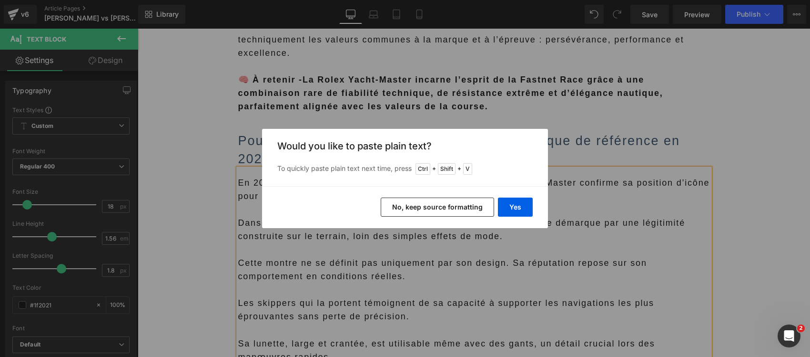
drag, startPoint x: 397, startPoint y: 204, endPoint x: 171, endPoint y: 144, distance: 233.7
click at [397, 204] on button "No, keep source formatting" at bounding box center [437, 206] width 113 height 19
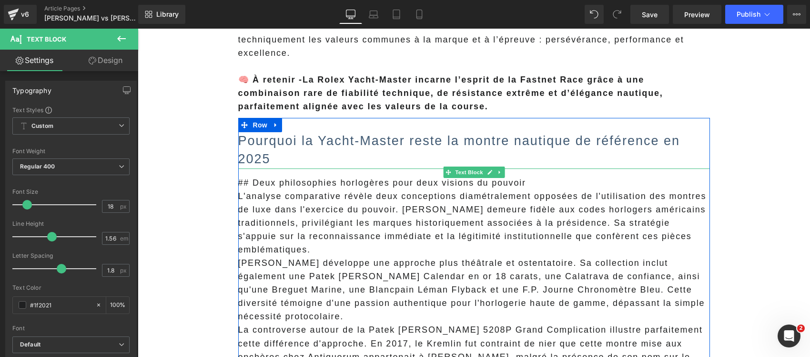
click at [289, 176] on p "## Deux philosophies horlogères pour deux visions du pouvoir" at bounding box center [474, 182] width 472 height 13
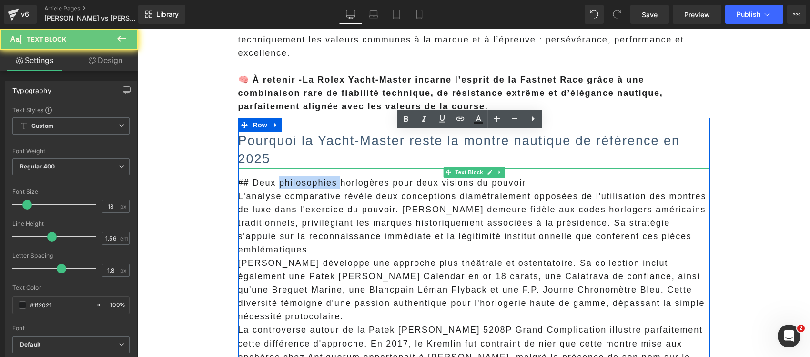
click at [289, 176] on p "## Deux philosophies horlogères pour deux visions du pouvoir" at bounding box center [474, 182] width 472 height 13
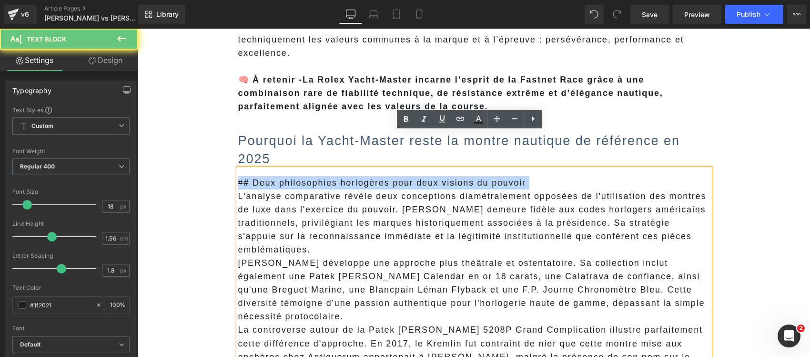
click at [289, 176] on p "## Deux philosophies horlogères pour deux visions du pouvoir" at bounding box center [474, 182] width 472 height 13
copy p "## Deux philosophies horlogères pour deux visions du pouvoir"
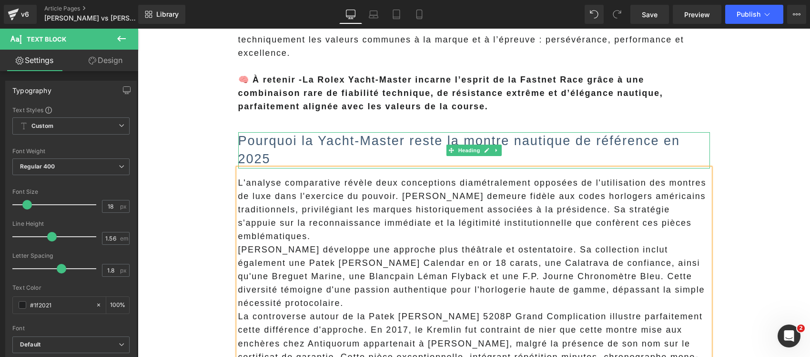
click at [271, 132] on h2 "Pourquoi la Yacht-Master reste la montre nautique de référence en 2025" at bounding box center [474, 150] width 472 height 36
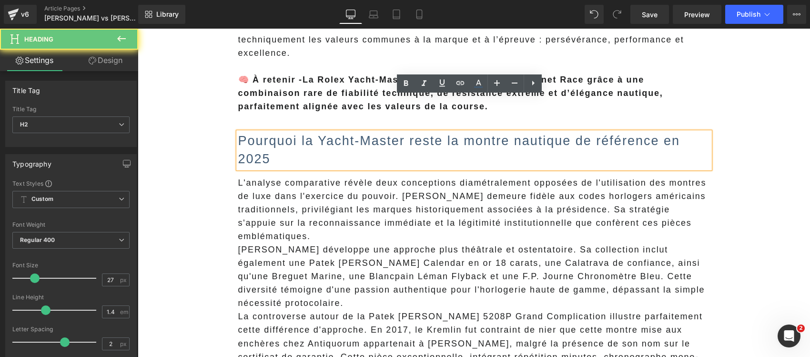
click at [271, 132] on h2 "Pourquoi la Yacht-Master reste la montre nautique de référence en 2025" at bounding box center [474, 150] width 472 height 36
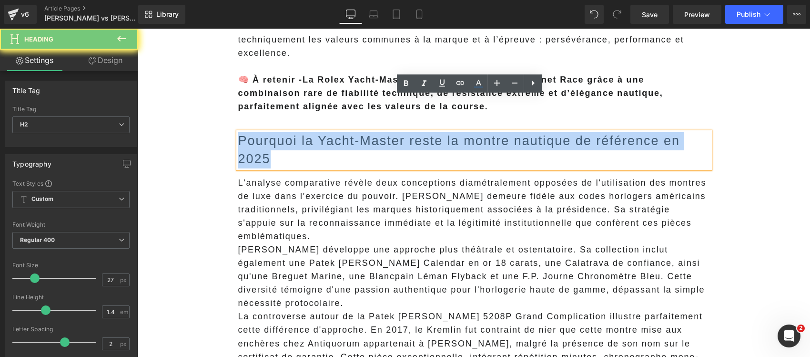
click at [271, 132] on h2 "Pourquoi la Yacht-Master reste la montre nautique de référence en 2025" at bounding box center [474, 150] width 472 height 36
paste div
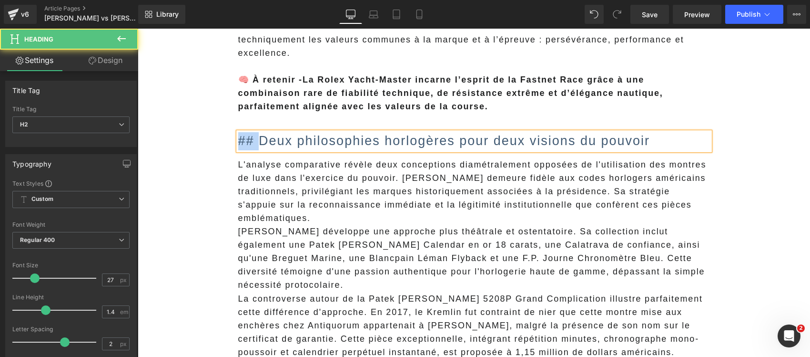
drag, startPoint x: 258, startPoint y: 105, endPoint x: 227, endPoint y: 104, distance: 30.5
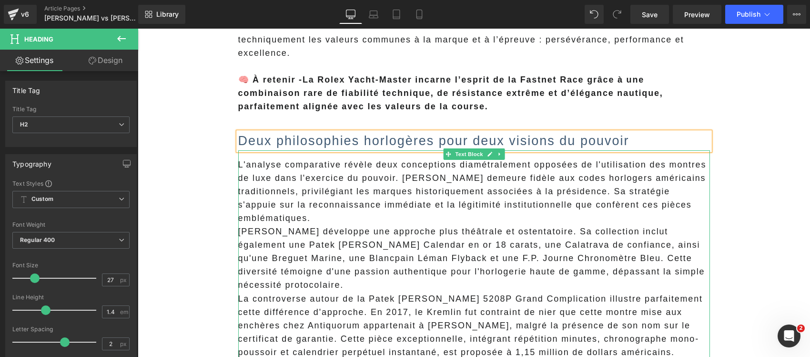
click at [333, 181] on p "L'analyse comparative révèle deux conceptions diamétralement opposées de l'util…" at bounding box center [474, 191] width 472 height 67
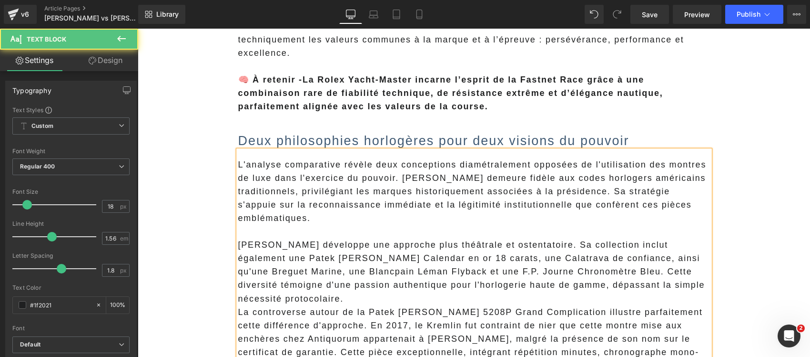
click at [397, 160] on span "L'analyse comparative révèle deux conceptions diamétralement opposées de l'util…" at bounding box center [472, 191] width 469 height 63
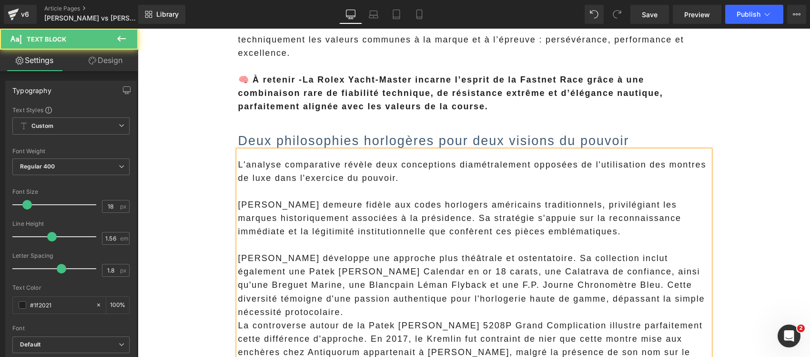
drag, startPoint x: 513, startPoint y: 201, endPoint x: 461, endPoint y: 187, distance: 54.1
click at [513, 200] on span "Trump demeure fidèle aux codes horlogers américains traditionnels, privilégiant…" at bounding box center [459, 218] width 443 height 36
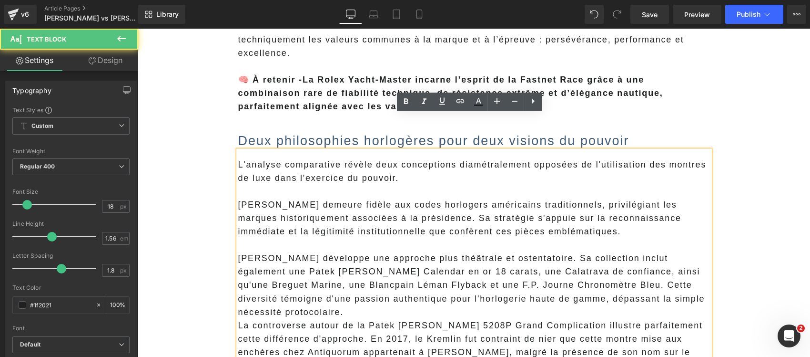
click at [428, 200] on span "Trump demeure fidèle aux codes horlogers américains traditionnels, privilégiant…" at bounding box center [459, 218] width 443 height 36
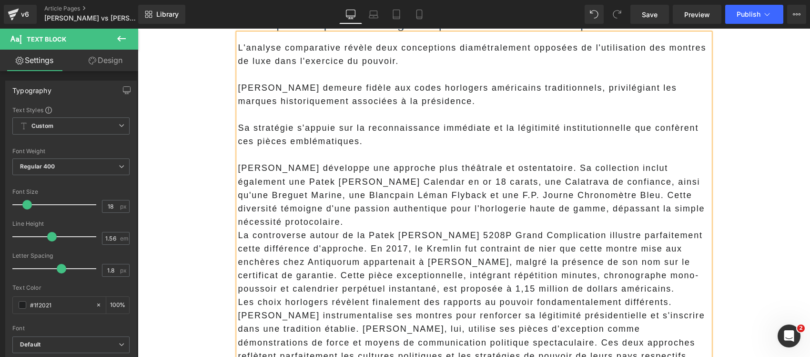
scroll to position [2026, 0]
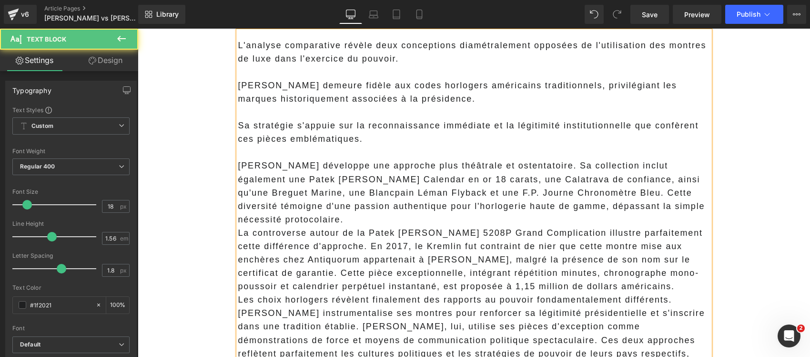
click at [305, 186] on p "Poutine développe une approche plus théâtrale et ostentatoire. Sa collection in…" at bounding box center [474, 192] width 472 height 67
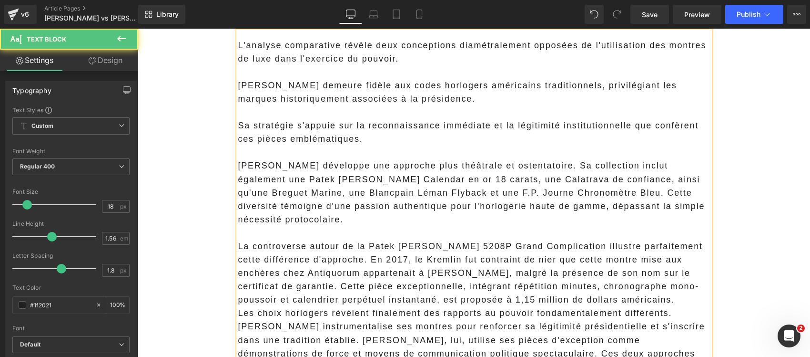
click at [444, 167] on p "Poutine développe une approche plus théâtrale et ostentatoire. Sa collection in…" at bounding box center [474, 192] width 472 height 67
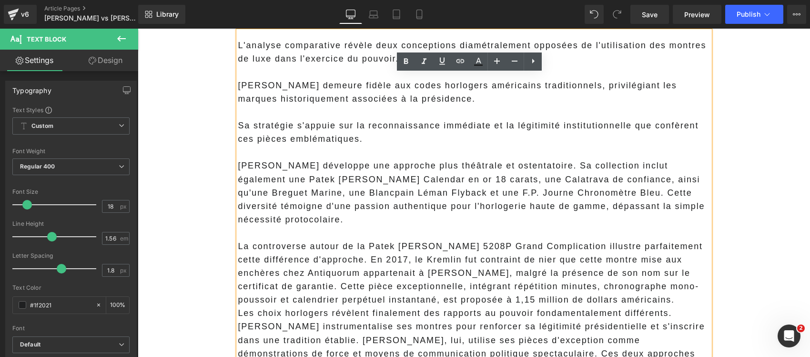
click at [576, 159] on p "Poutine développe une approche plus théâtrale et ostentatoire. Sa collection in…" at bounding box center [474, 192] width 472 height 67
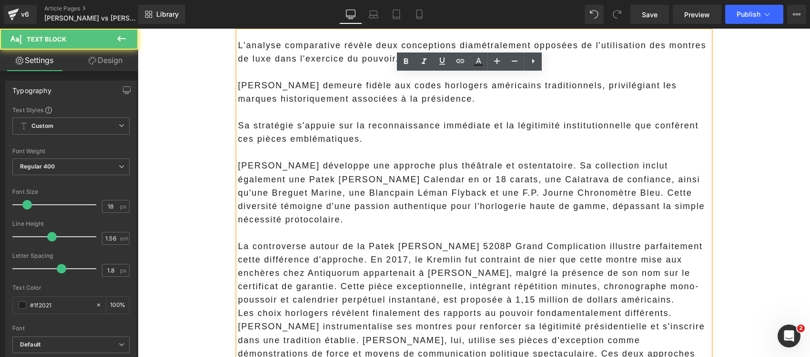
click at [582, 159] on p "Poutine développe une approche plus théâtrale et ostentatoire. Sa collection in…" at bounding box center [474, 192] width 472 height 67
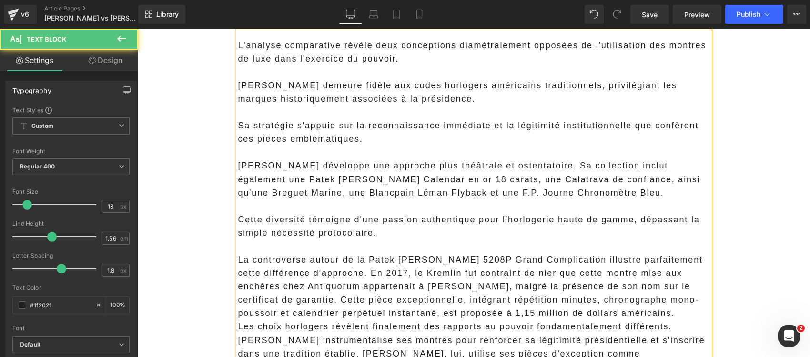
click at [538, 159] on p "Poutine développe une approche plus théâtrale et ostentatoire. Sa collection in…" at bounding box center [474, 179] width 472 height 40
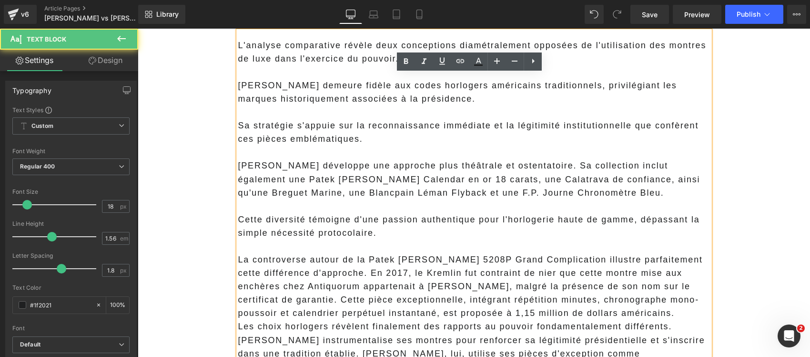
click at [557, 159] on p "Poutine développe une approche plus théâtrale et ostentatoire. Sa collection in…" at bounding box center [474, 179] width 472 height 40
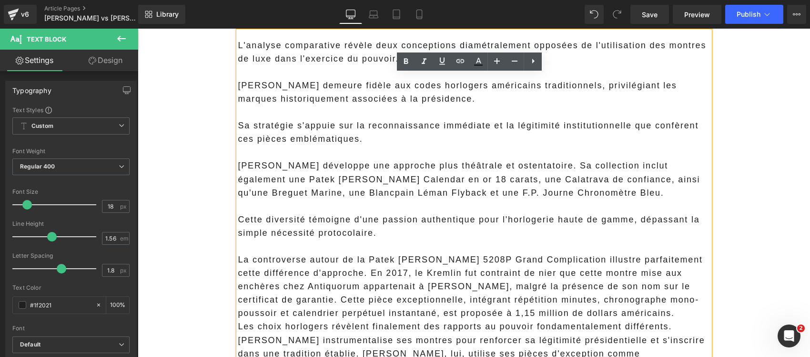
click at [530, 159] on p "Poutine développe une approche plus théâtrale et ostentatoire. Sa collection in…" at bounding box center [474, 179] width 472 height 40
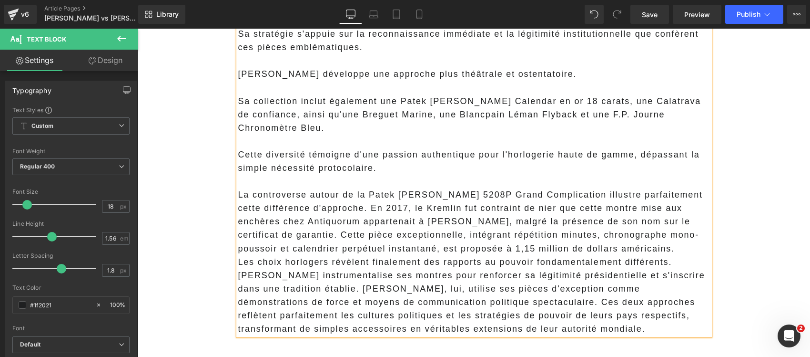
scroll to position [2145, 0]
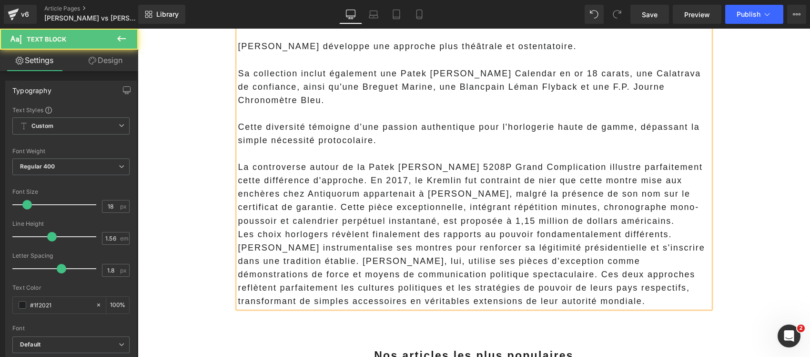
click at [340, 160] on p "La controverse autour de la Patek Philippe 5208P Grand Complication illustre pa…" at bounding box center [474, 193] width 472 height 67
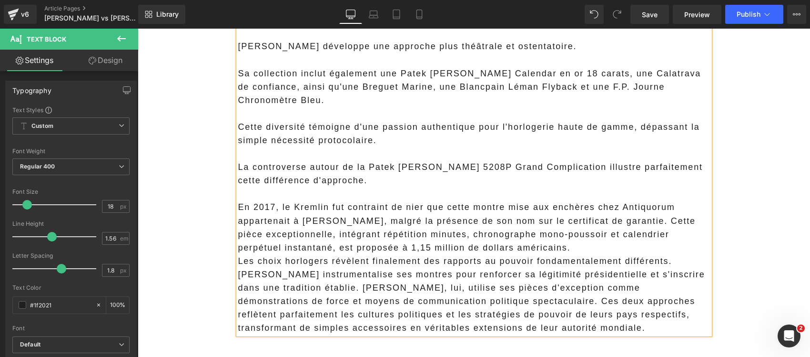
click at [525, 214] on p "En 2017, le Kremlin fut contraint de nier que cette montre mise aux enchères ch…" at bounding box center [474, 226] width 472 height 53
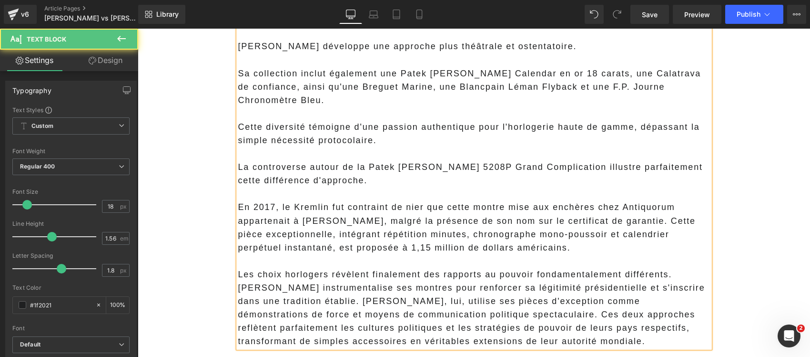
click at [614, 200] on p "En 2017, le Kremlin fut contraint de nier que cette montre mise aux enchères ch…" at bounding box center [474, 226] width 472 height 53
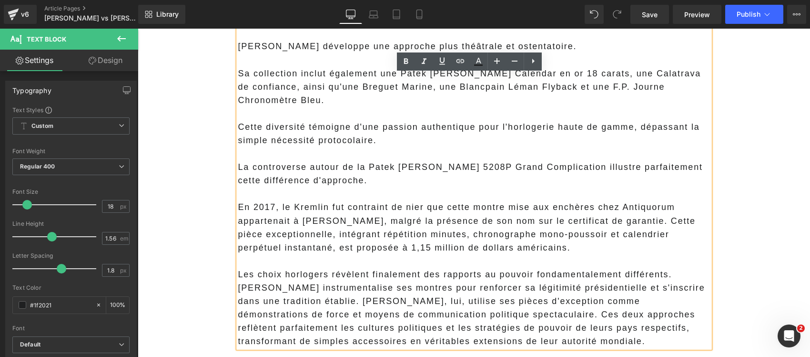
click at [618, 200] on p "En 2017, le Kremlin fut contraint de nier que cette montre mise aux enchères ch…" at bounding box center [474, 226] width 472 height 53
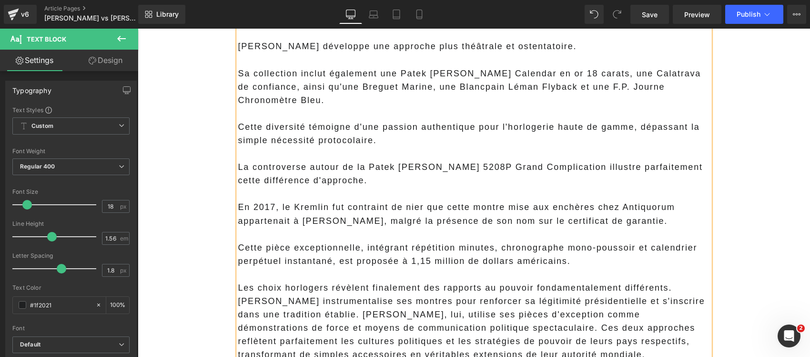
scroll to position [2204, 0]
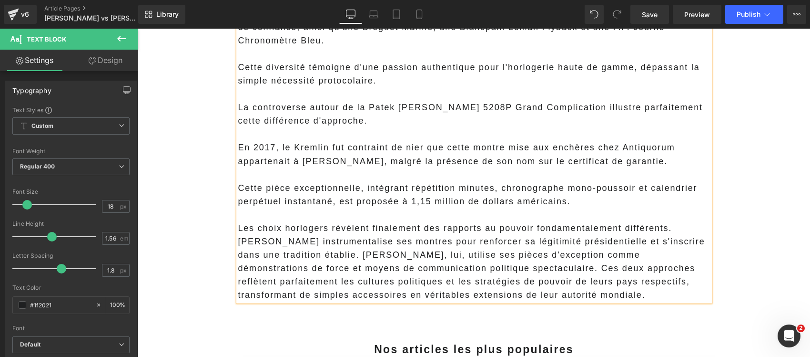
click at [376, 221] on p "Les choix horlogers révèlent finalement des rapports au pouvoir fondamentalemen…" at bounding box center [474, 261] width 472 height 80
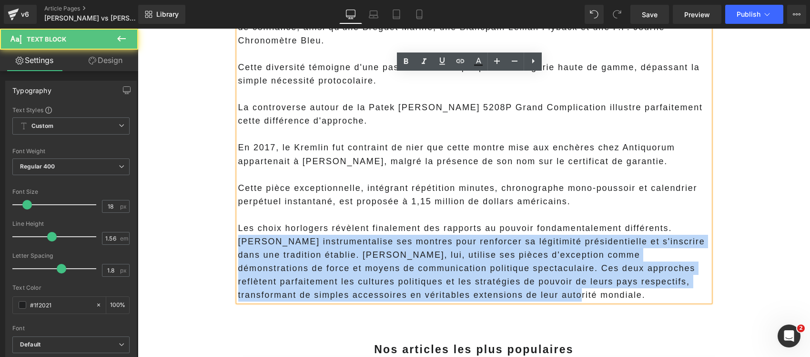
drag, startPoint x: 671, startPoint y: 192, endPoint x: 668, endPoint y: 258, distance: 66.8
click at [668, 258] on p "Les choix horlogers révèlent finalement des rapports au pouvoir fondamentalemen…" at bounding box center [474, 261] width 472 height 80
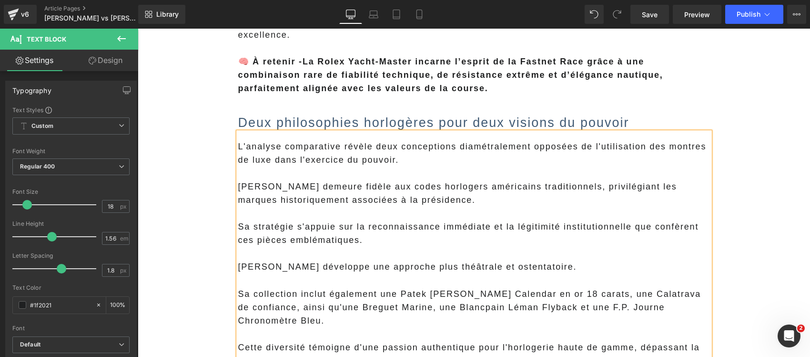
scroll to position [1907, 0]
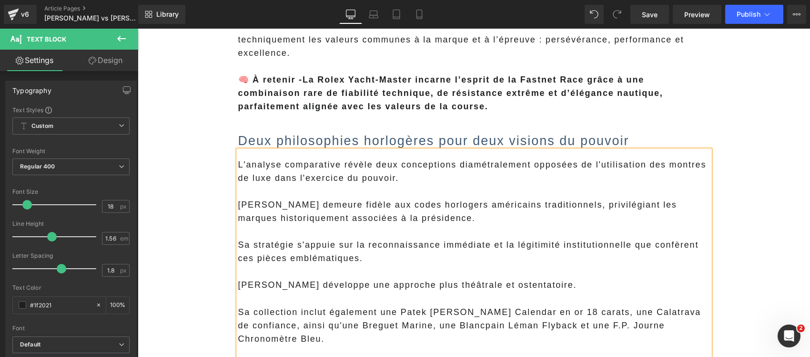
click at [347, 200] on span "Trump demeure fidèle aux codes horlogers américains traditionnels, privilégiant…" at bounding box center [457, 211] width 439 height 23
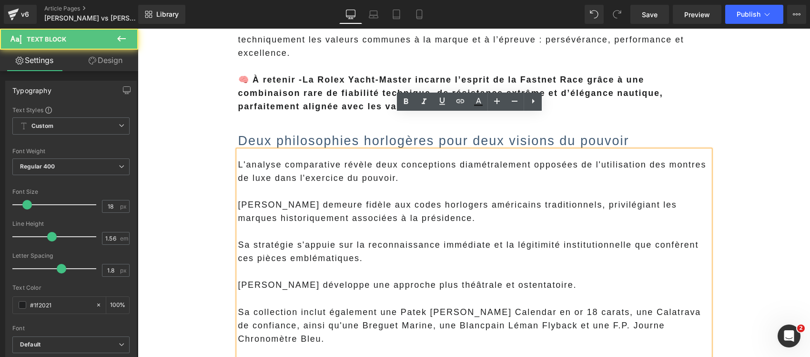
click at [544, 184] on p at bounding box center [474, 190] width 472 height 13
drag, startPoint x: 402, startPoint y: 146, endPoint x: 294, endPoint y: 142, distance: 108.8
click at [294, 158] on p "L'analyse comparative révèle deux conceptions diamétralement opposées de l'util…" at bounding box center [474, 171] width 472 height 27
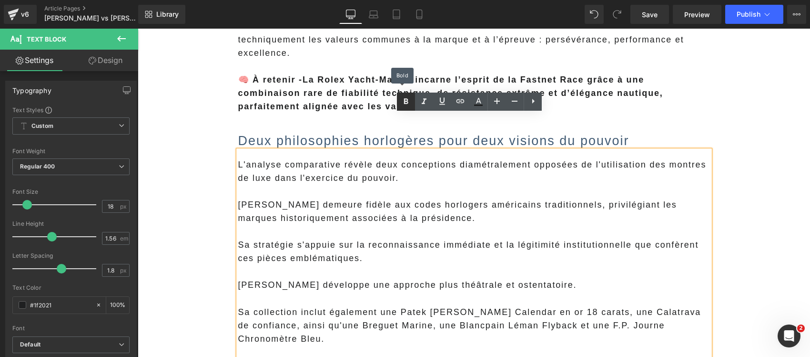
click at [404, 101] on icon at bounding box center [406, 101] width 4 height 6
click at [411, 225] on p at bounding box center [474, 231] width 472 height 13
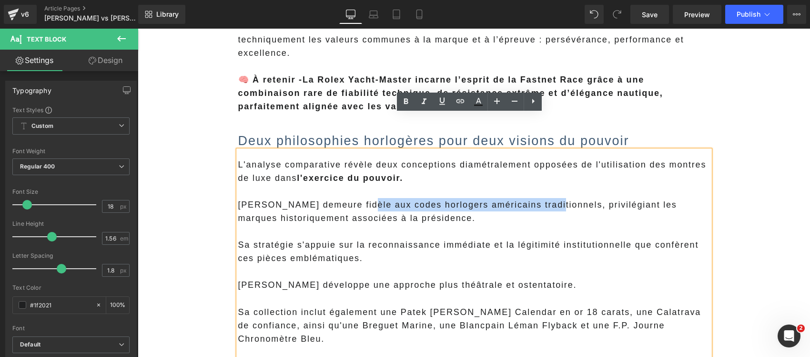
drag, startPoint x: 542, startPoint y: 170, endPoint x: 357, endPoint y: 172, distance: 185.4
click at [357, 200] on span "Trump demeure fidèle aux codes horlogers américains traditionnels, privilégiant…" at bounding box center [457, 211] width 439 height 23
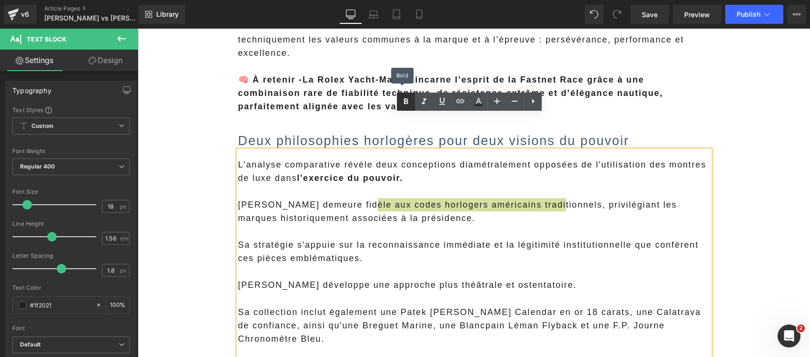
click at [403, 99] on icon at bounding box center [405, 101] width 11 height 11
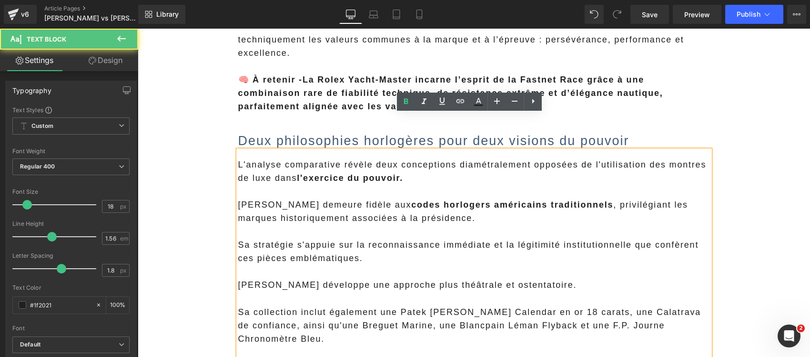
click at [423, 278] on p "Poutine développe une approche plus théâtrale et ostentatoire." at bounding box center [474, 284] width 472 height 13
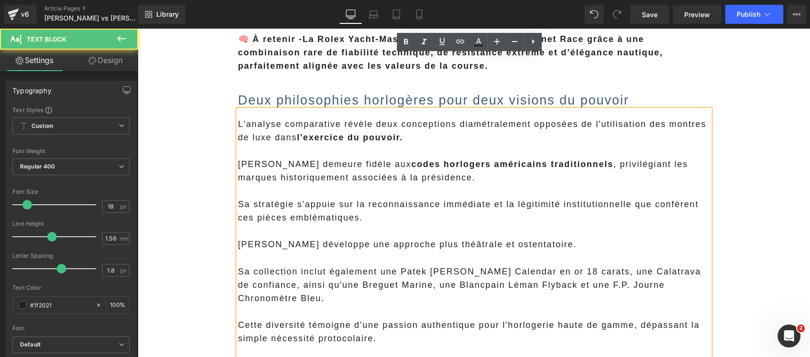
scroll to position [1966, 0]
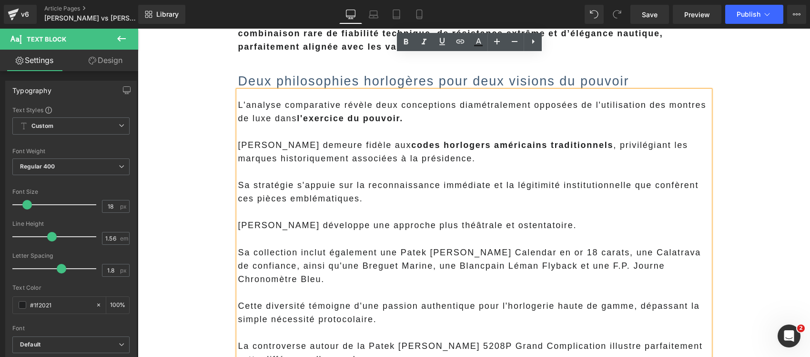
drag, startPoint x: 335, startPoint y: 193, endPoint x: 411, endPoint y: 196, distance: 76.8
click at [336, 218] on p "Poutine développe une approche plus théâtrale et ostentatoire." at bounding box center [474, 224] width 472 height 13
drag, startPoint x: 485, startPoint y: 189, endPoint x: 410, endPoint y: 187, distance: 74.4
click at [410, 218] on p "Poutine développe une approche plus théâtrale et ostentatoire." at bounding box center [474, 224] width 472 height 13
click at [404, 37] on icon at bounding box center [405, 41] width 11 height 11
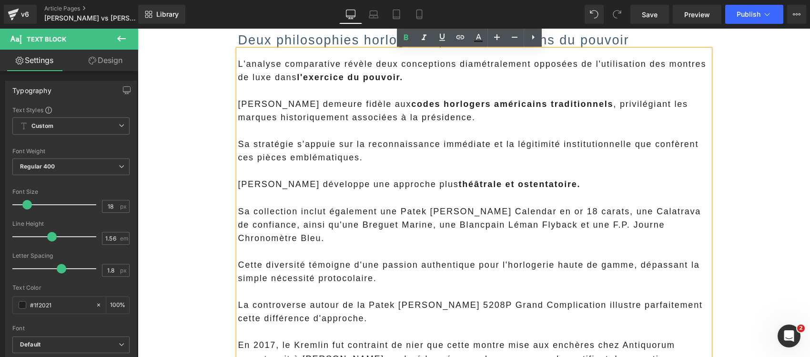
scroll to position [2026, 0]
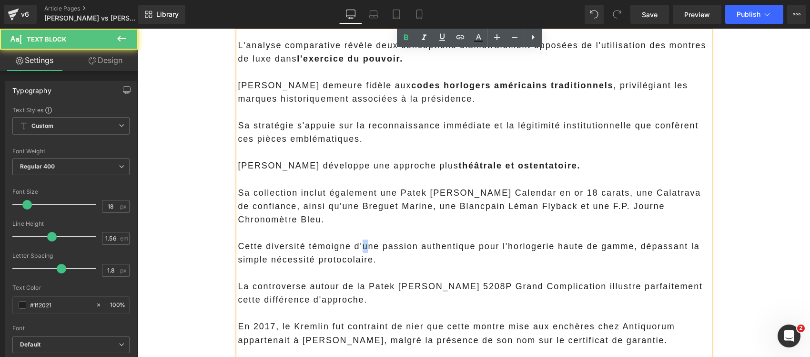
click at [361, 239] on p "Cette diversité témoigne d'une passion authentique pour l'horlogerie haute de g…" at bounding box center [474, 252] width 472 height 27
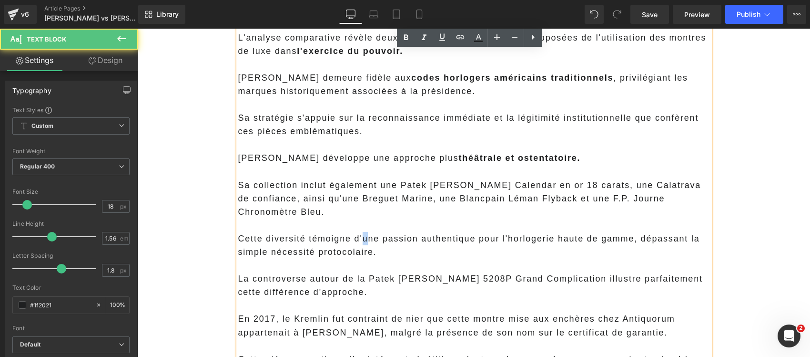
scroll to position [2085, 0]
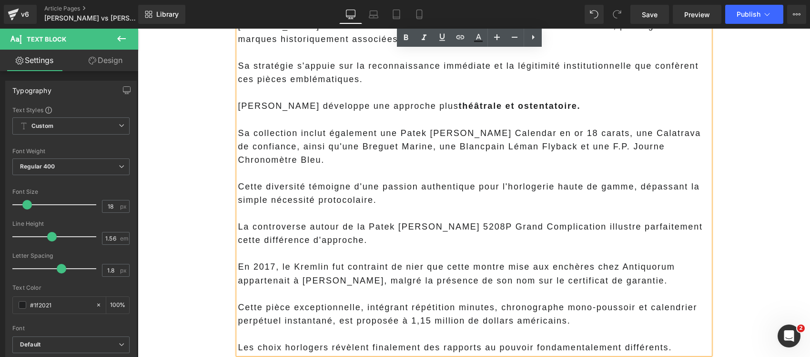
click at [407, 260] on p "En 2017, le Kremlin fut contraint de nier que cette montre mise aux enchères ch…" at bounding box center [474, 273] width 472 height 27
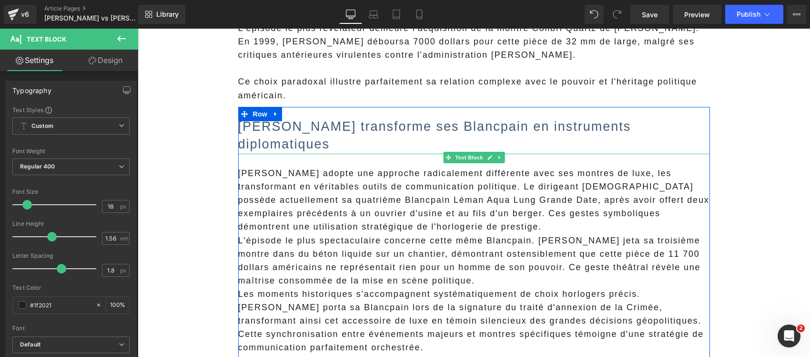
scroll to position [1072, 0]
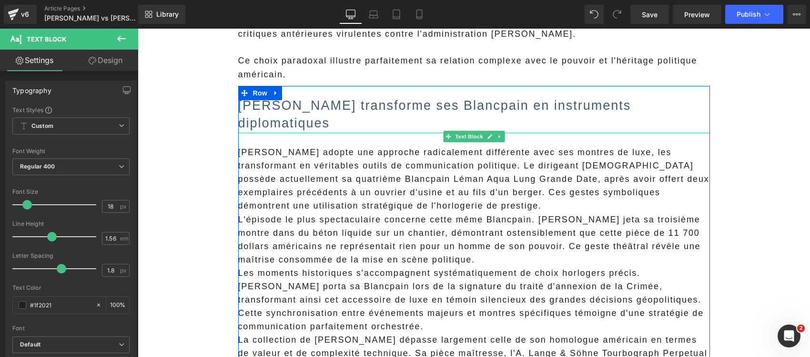
click at [565, 172] on p "Vladimir Poutine adopte une approche radicalement différente avec ses montres d…" at bounding box center [474, 178] width 472 height 67
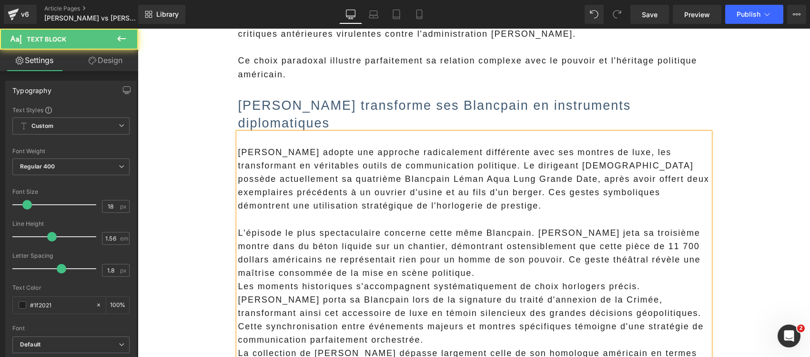
click at [544, 158] on span "Vladimir Poutine adopte une approche radicalement différente avec ses montres d…" at bounding box center [473, 178] width 471 height 63
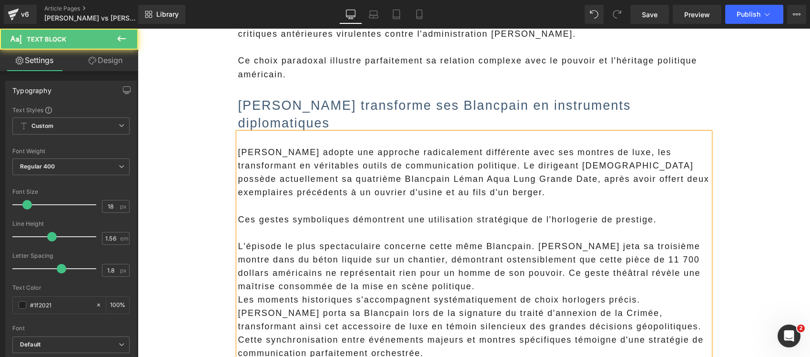
click at [522, 147] on span "Vladimir Poutine adopte une approche radicalement différente avec ses montres d…" at bounding box center [473, 172] width 471 height 50
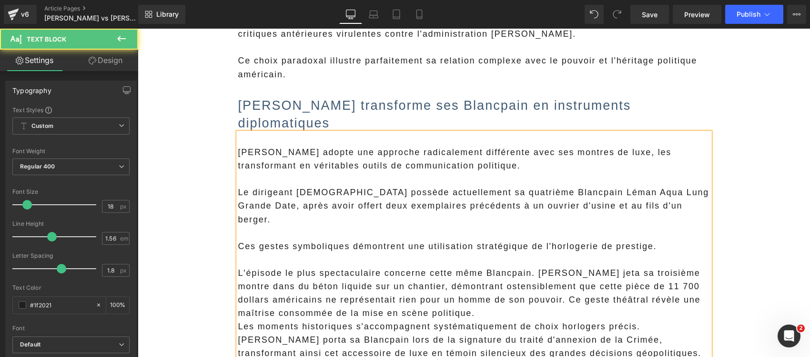
drag, startPoint x: 558, startPoint y: 131, endPoint x: 310, endPoint y: 131, distance: 247.9
click at [310, 145] on p "Vladimir Poutine adopte une approche radicalement différente avec ses montres d…" at bounding box center [474, 158] width 472 height 27
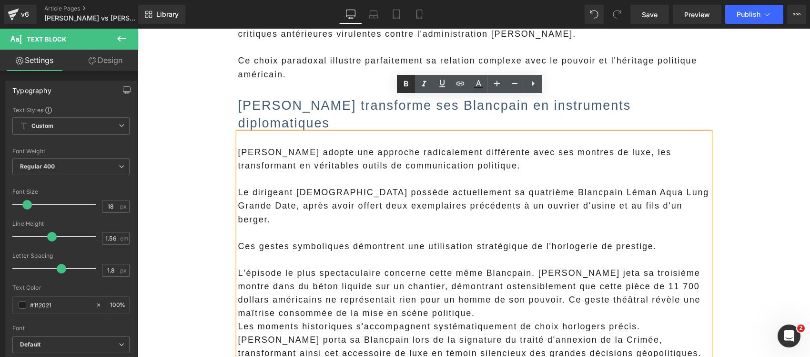
click at [406, 84] on icon at bounding box center [405, 83] width 11 height 11
drag, startPoint x: 572, startPoint y: 180, endPoint x: 564, endPoint y: 175, distance: 8.3
click at [571, 226] on p at bounding box center [474, 232] width 472 height 13
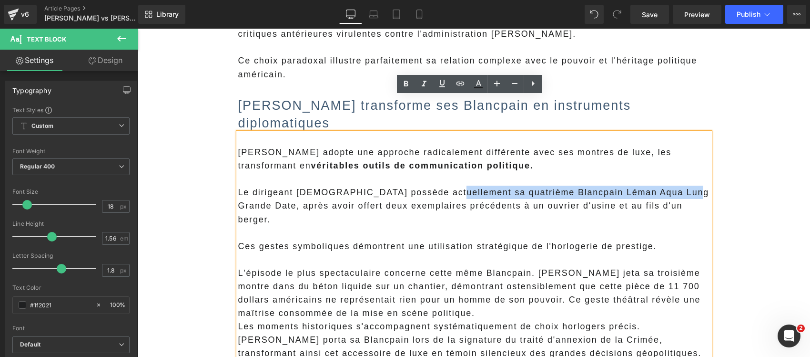
drag, startPoint x: 672, startPoint y: 156, endPoint x: 435, endPoint y: 155, distance: 236.4
click at [435, 187] on span "Le dirigeant russe possède actuellement sa quatrième Blancpain Léman Aqua Lung …" at bounding box center [473, 205] width 471 height 36
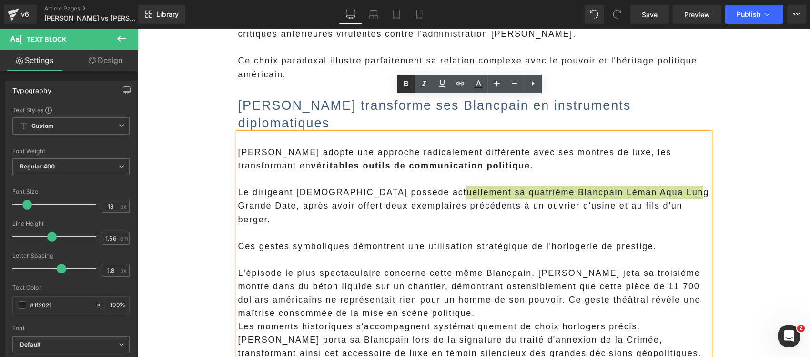
click at [402, 82] on icon at bounding box center [405, 83] width 11 height 11
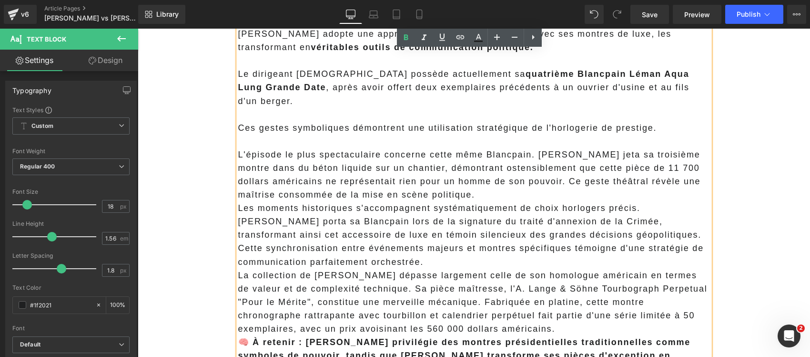
scroll to position [1192, 0]
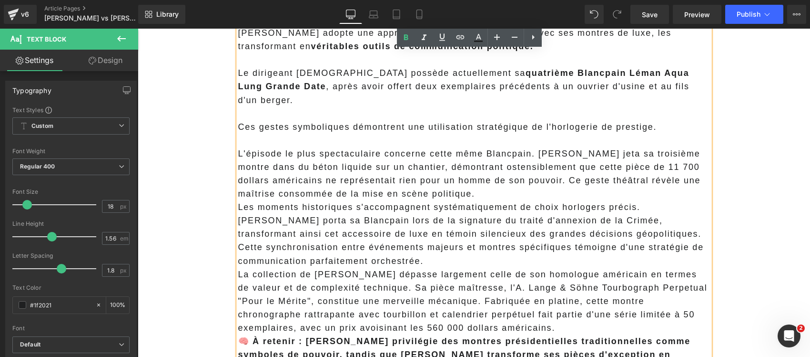
click at [433, 147] on p "L'épisode le plus spectaculaire concerne cette même Blancpain. Poutine jeta sa …" at bounding box center [474, 173] width 472 height 53
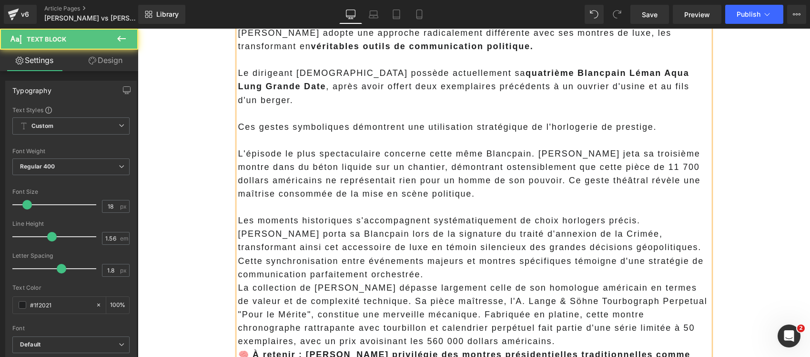
drag, startPoint x: 531, startPoint y: 134, endPoint x: 539, endPoint y: 145, distance: 14.3
click at [531, 147] on p "L'épisode le plus spectaculaire concerne cette même Blancpain. Poutine jeta sa …" at bounding box center [474, 173] width 472 height 53
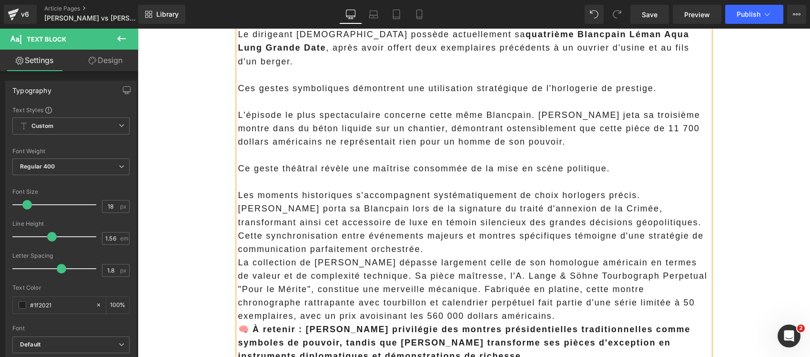
scroll to position [1251, 0]
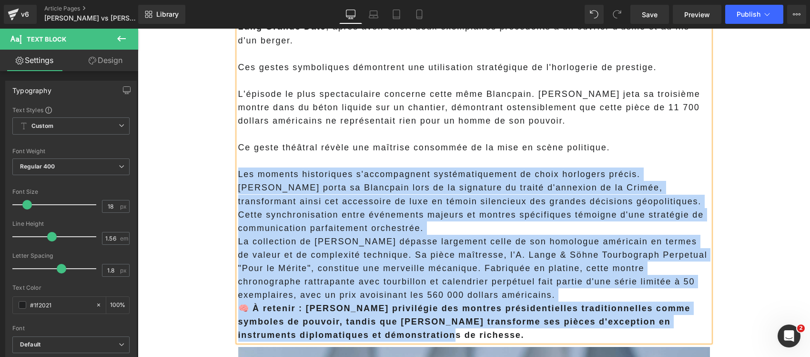
drag, startPoint x: 375, startPoint y: 282, endPoint x: 225, endPoint y: 128, distance: 215.0
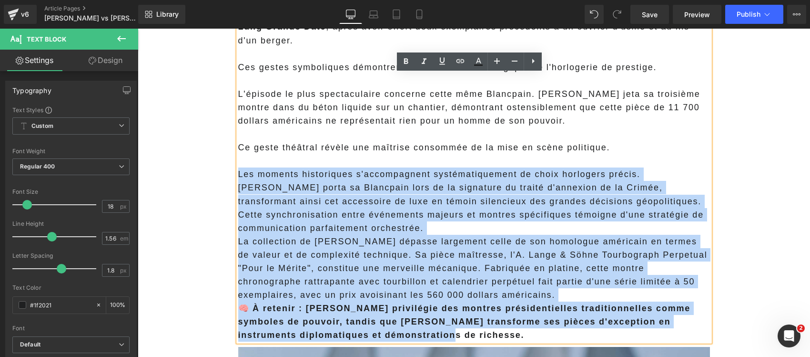
copy div "Les moments historiques s'accompagnent systématiquement de choix horlogers préc…"
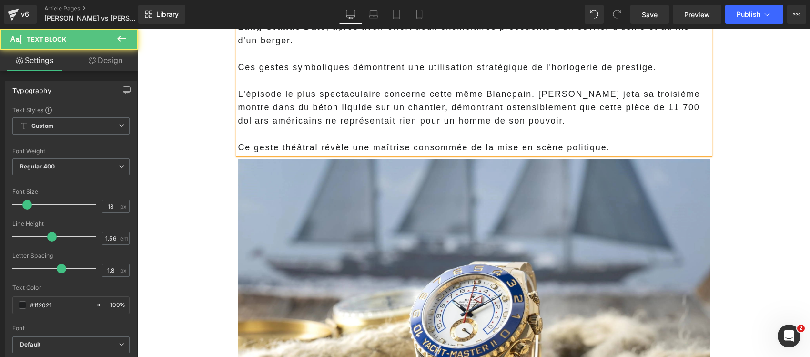
click at [588, 87] on p "L'épisode le plus spectaculaire concerne cette même Blancpain. Poutine jeta sa …" at bounding box center [474, 107] width 472 height 40
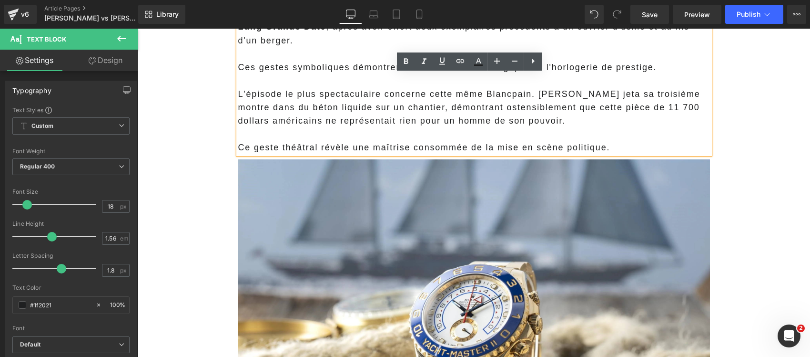
drag, startPoint x: 529, startPoint y: 46, endPoint x: 675, endPoint y: 82, distance: 151.3
click at [529, 87] on p "L'épisode le plus spectaculaire concerne cette même Blancpain. Poutine jeta sa …" at bounding box center [474, 107] width 472 height 40
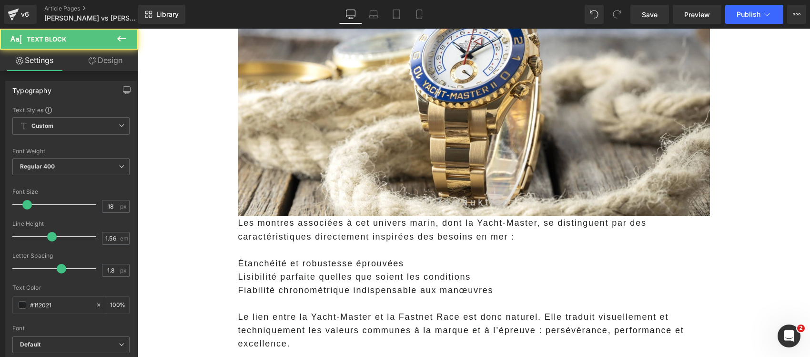
scroll to position [1549, 0]
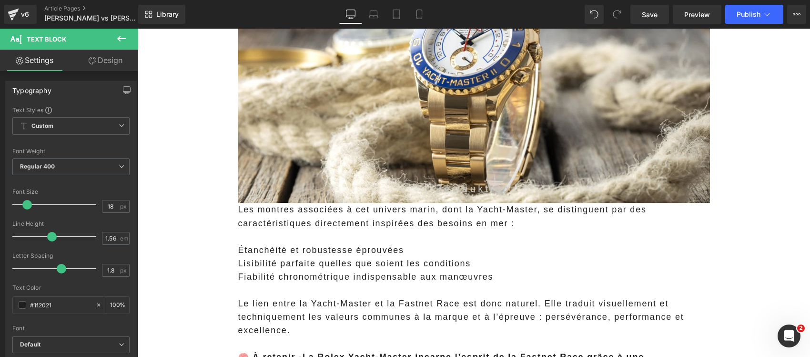
click at [309, 204] on div "Les montres associées à cet univers marin, dont la Yacht-Master, se distinguent…" at bounding box center [474, 296] width 472 height 187
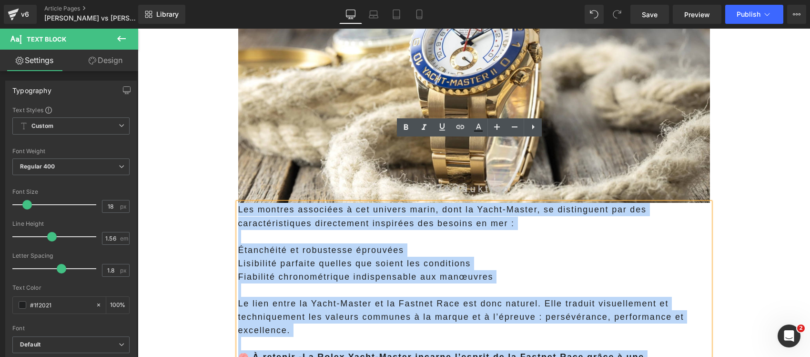
click at [238, 203] on div "Les montres associées à cet univers marin, dont la Yacht-Master, se distinguent…" at bounding box center [474, 296] width 472 height 187
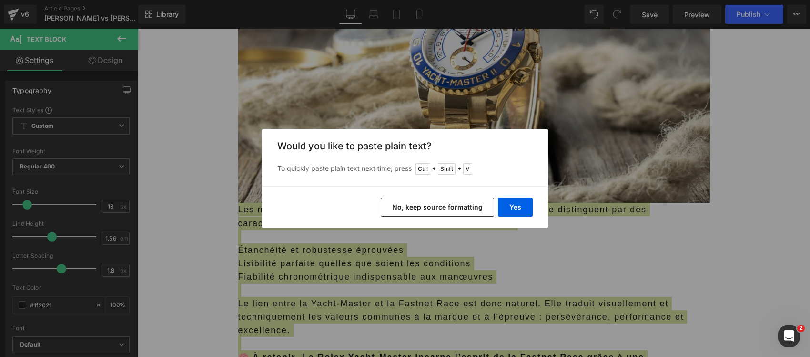
click at [422, 205] on button "No, keep source formatting" at bounding box center [437, 206] width 113 height 19
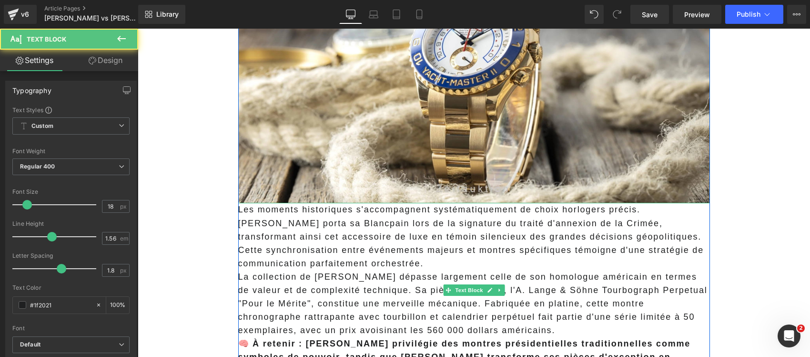
click at [311, 203] on p "Les moments historiques s'accompagnent systématiquement de choix horlogers préc…" at bounding box center [474, 236] width 472 height 67
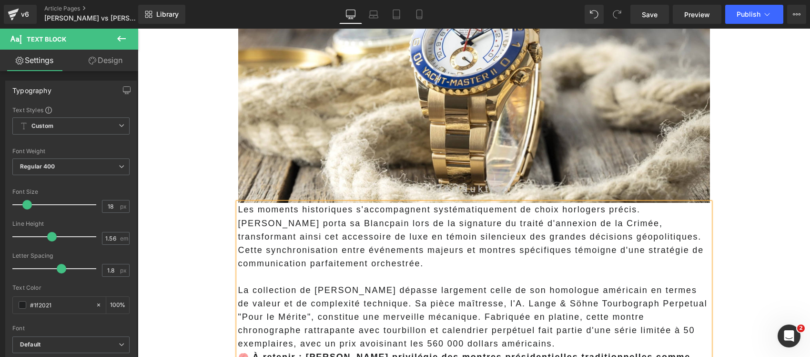
click at [502, 283] on p "La collection de Poutine dépasse largement celle de son homologue américain en …" at bounding box center [474, 316] width 472 height 67
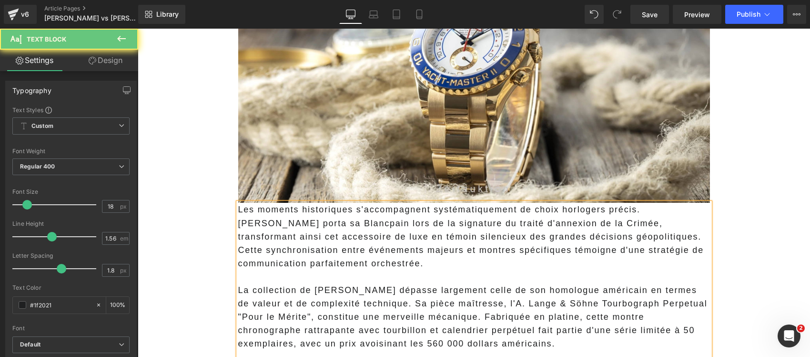
click at [442, 283] on p "La collection de Poutine dépasse largement celle de son homologue américain en …" at bounding box center [474, 316] width 472 height 67
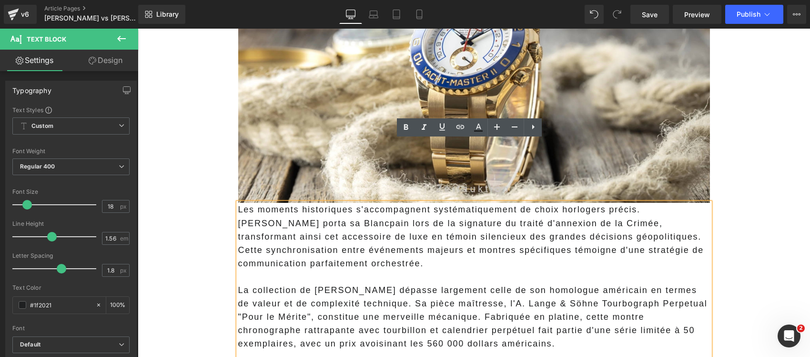
click at [438, 283] on p "La collection de Poutine dépasse largement celle de son homologue américain en …" at bounding box center [474, 316] width 472 height 67
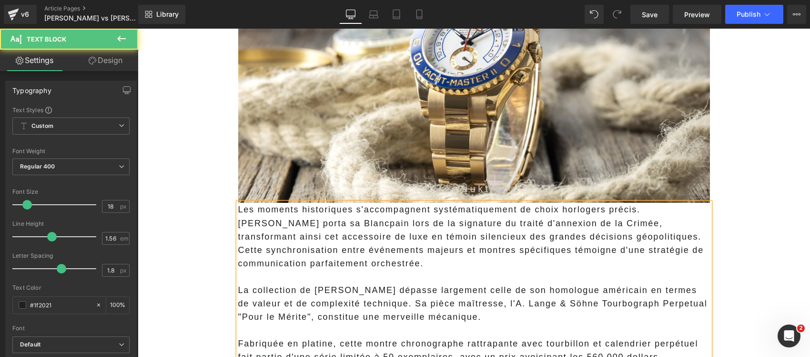
click at [353, 283] on p "La collection de Poutine dépasse largement celle de son homologue américain en …" at bounding box center [474, 303] width 472 height 40
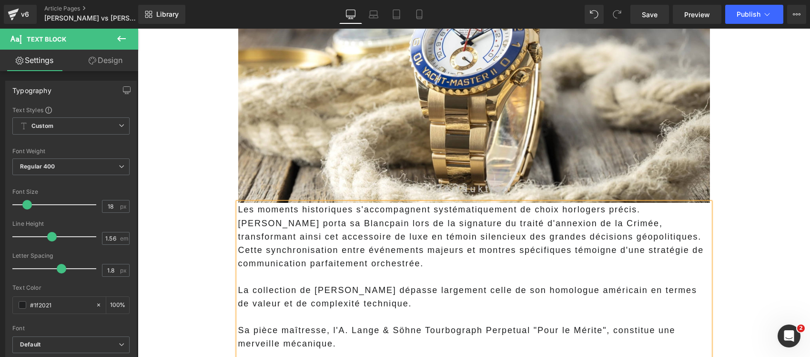
click at [543, 203] on p "Les moments historiques s'accompagnent systématiquement de choix horlogers préc…" at bounding box center [474, 236] width 472 height 67
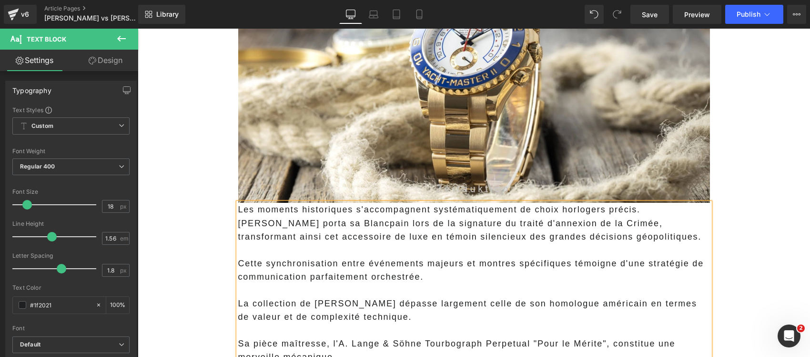
click at [637, 203] on p "Les moments historiques s'accompagnent systématiquement de choix horlogers préc…" at bounding box center [474, 223] width 472 height 40
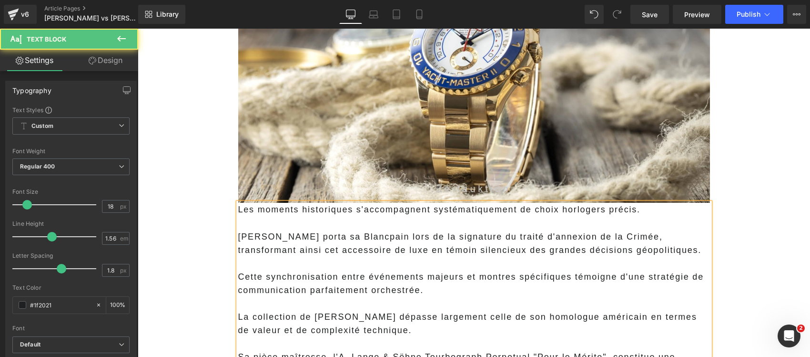
scroll to position [1609, 0]
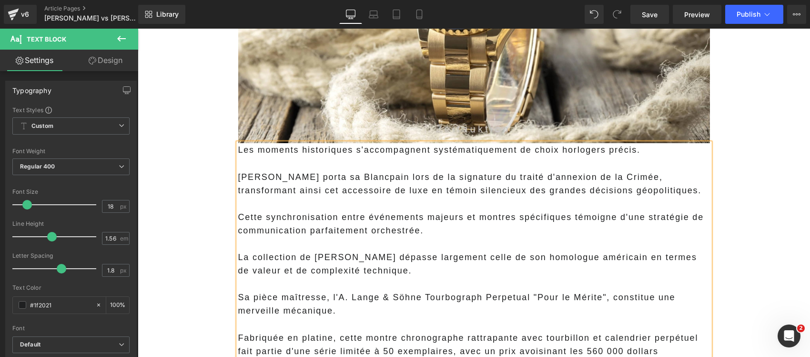
click at [357, 250] on p "La collection de Poutine dépasse largement celle de son homologue américain en …" at bounding box center [474, 263] width 472 height 27
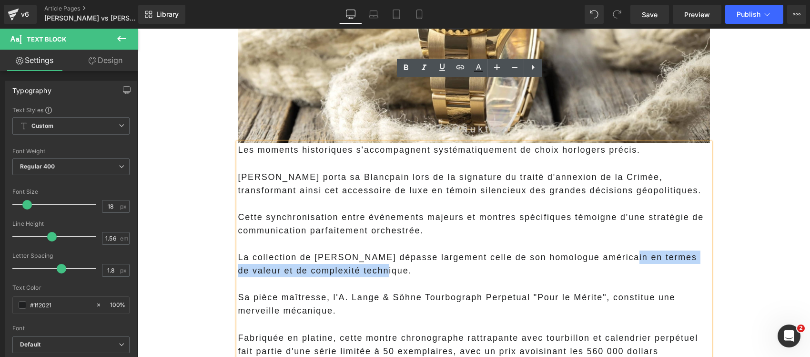
drag, startPoint x: 339, startPoint y: 202, endPoint x: 611, endPoint y: 191, distance: 271.9
click at [611, 250] on p "La collection de Poutine dépasse largement celle de son homologue américain en …" at bounding box center [474, 263] width 472 height 27
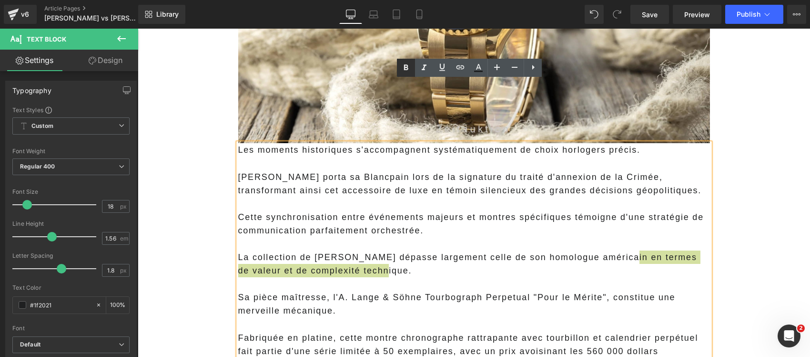
click at [406, 65] on icon at bounding box center [406, 67] width 4 height 6
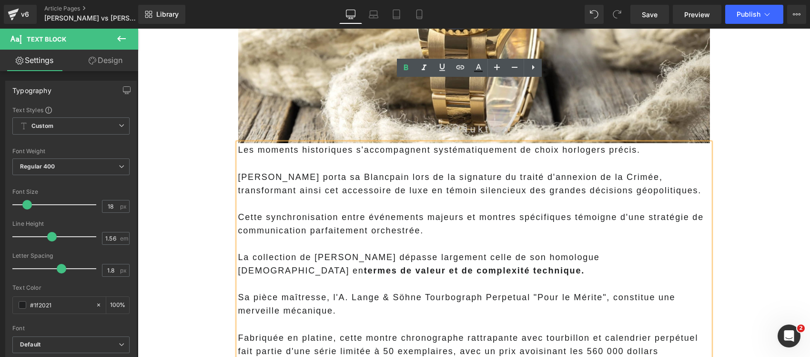
drag, startPoint x: 518, startPoint y: 232, endPoint x: 582, endPoint y: 211, distance: 67.1
click at [519, 290] on p "Sa pièce maîtresse, l'A. Lange & Söhne Tourbograph Perpetual "Pour le Mérite", …" at bounding box center [474, 303] width 472 height 27
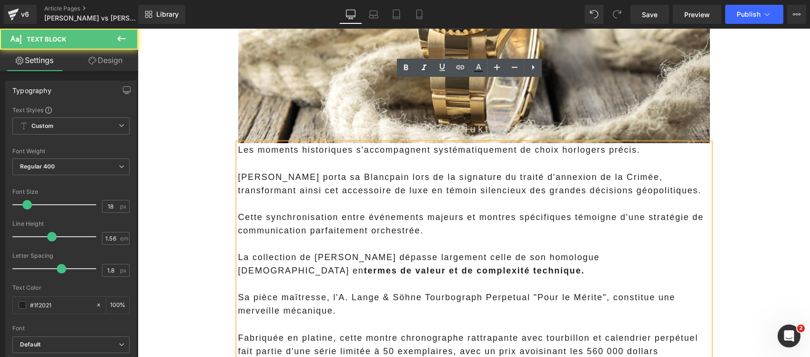
click at [600, 250] on p "La collection de Poutine dépasse largement celle de son homologue américain en …" at bounding box center [474, 263] width 472 height 27
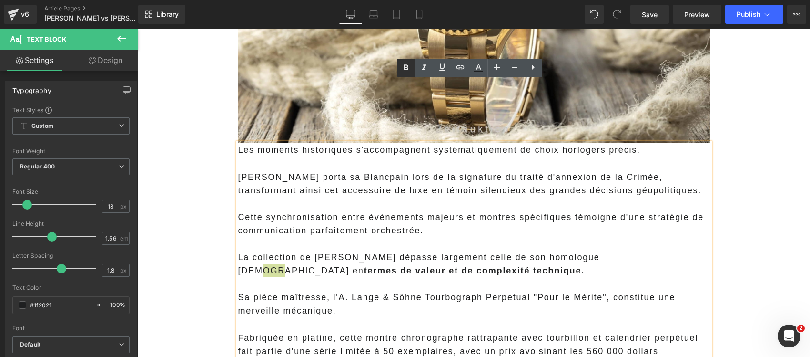
click at [406, 63] on icon at bounding box center [405, 67] width 11 height 11
click at [204, 241] on main "Les montres de luxe révèlent souvent plus sur leurs propriétaires que n'importe…" at bounding box center [474, 344] width 673 height 3670
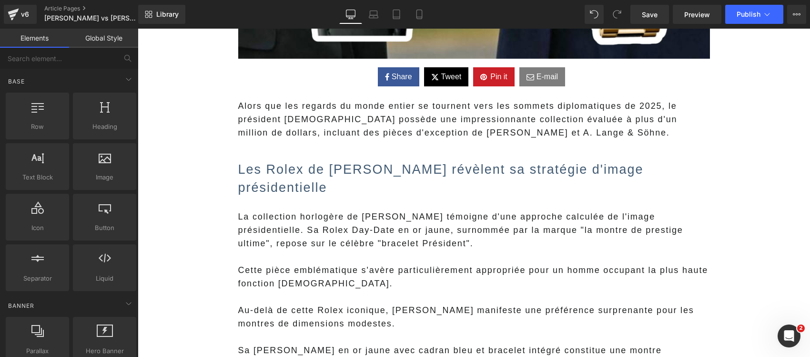
scroll to position [655, 0]
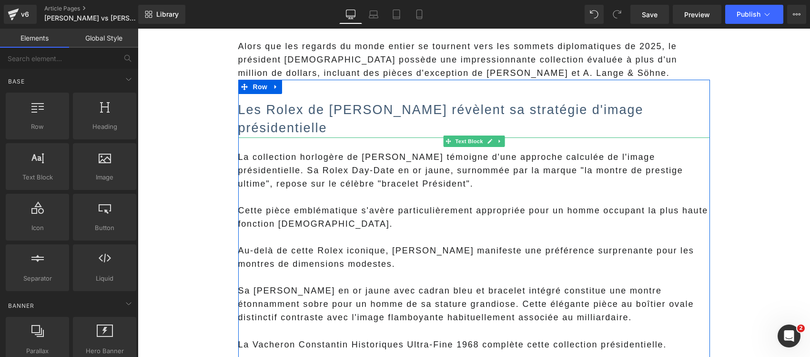
click at [388, 168] on p "La collection horlogère de Donald Trump témoigne d'une approche calculée de l'i…" at bounding box center [474, 170] width 472 height 40
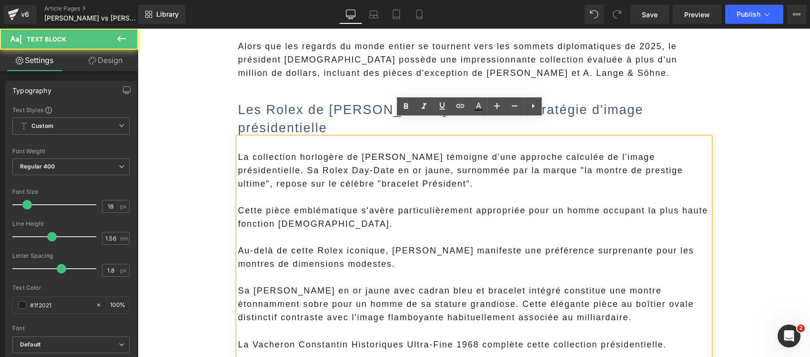
click at [629, 153] on span "La collection horlogère de Donald Trump témoigne d'une approche calculée de l'i…" at bounding box center [460, 170] width 445 height 36
click at [621, 205] on span "Cette pièce emblématique s'avère particulièrement appropriée pour un homme occu…" at bounding box center [473, 216] width 470 height 23
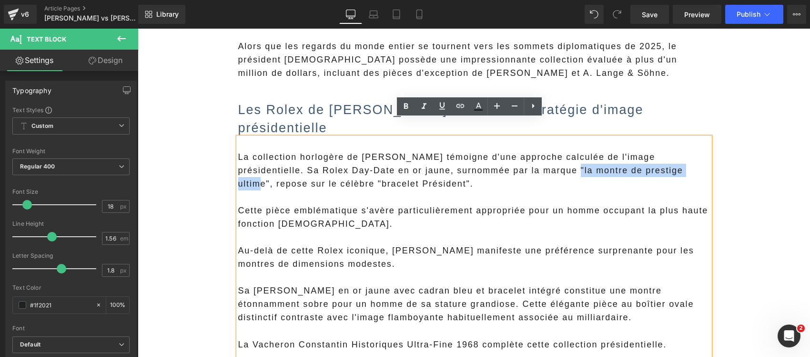
drag, startPoint x: 637, startPoint y: 151, endPoint x: 505, endPoint y: 152, distance: 132.0
click at [505, 152] on span "La collection horlogère de Donald Trump témoigne d'une approche calculée de l'i…" at bounding box center [460, 170] width 445 height 36
click at [402, 103] on icon at bounding box center [405, 106] width 11 height 11
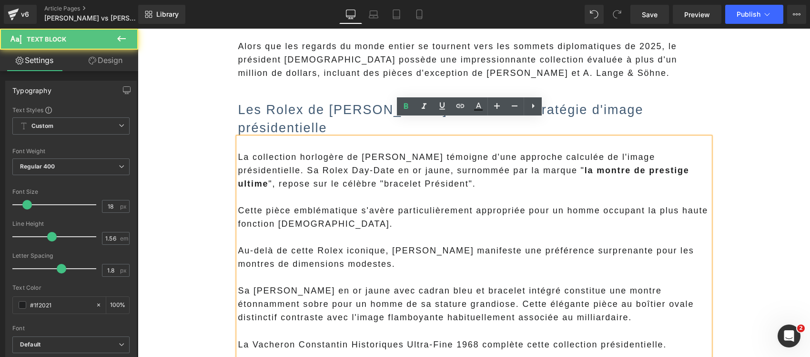
click at [343, 205] on span "Cette pièce emblématique s'avère particulièrement appropriée pour un homme occu…" at bounding box center [473, 216] width 470 height 23
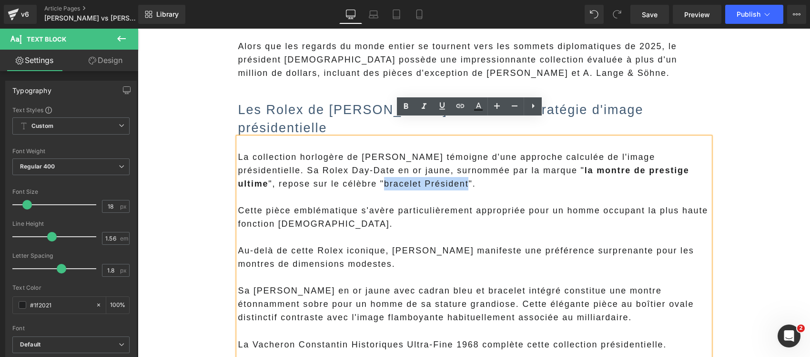
drag, startPoint x: 368, startPoint y: 165, endPoint x: 287, endPoint y: 163, distance: 81.1
click at [287, 163] on span "La collection horlogère de Donald Trump témoigne d'une approche calculée de l'i…" at bounding box center [463, 170] width 451 height 36
click at [405, 106] on icon at bounding box center [406, 106] width 4 height 6
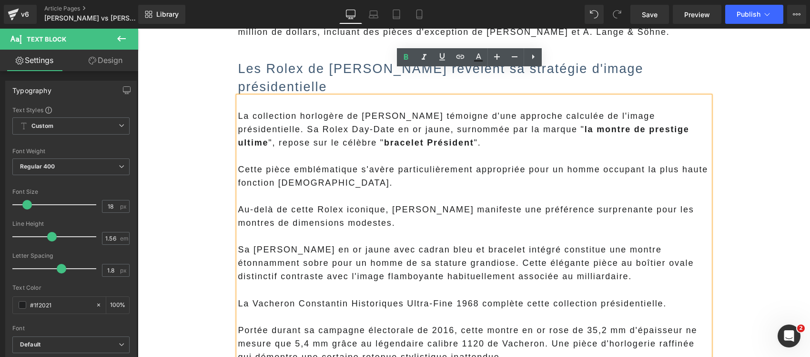
scroll to position [715, 0]
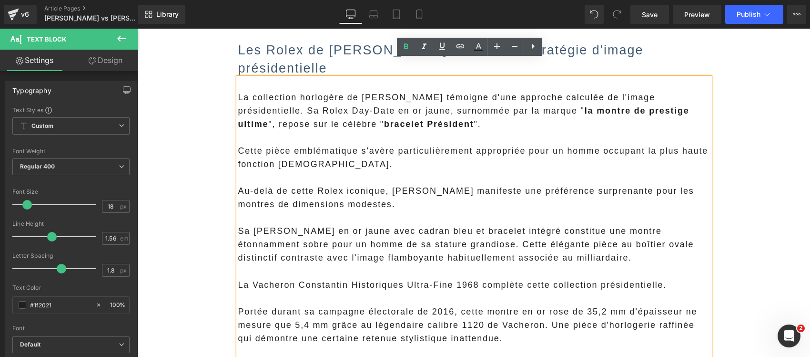
click at [435, 228] on p "Sa Patek Philippe Ellipse en or jaune avec cadran bleu et bracelet intégré cons…" at bounding box center [474, 244] width 472 height 40
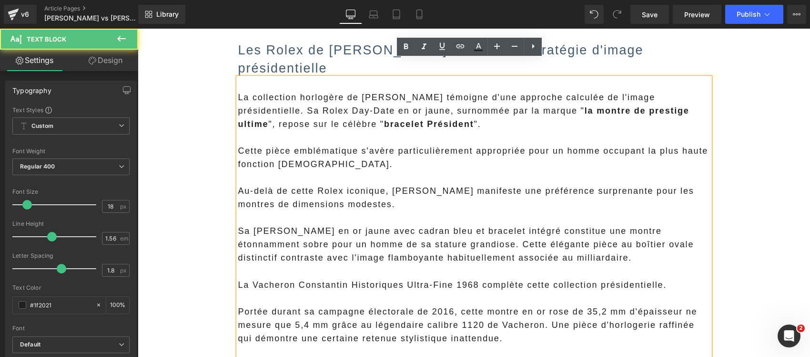
drag, startPoint x: 519, startPoint y: 223, endPoint x: 635, endPoint y: 236, distance: 117.0
click at [635, 236] on p "Sa Patek Philippe Ellipse en or jaune avec cadran bleu et bracelet intégré cons…" at bounding box center [474, 244] width 472 height 40
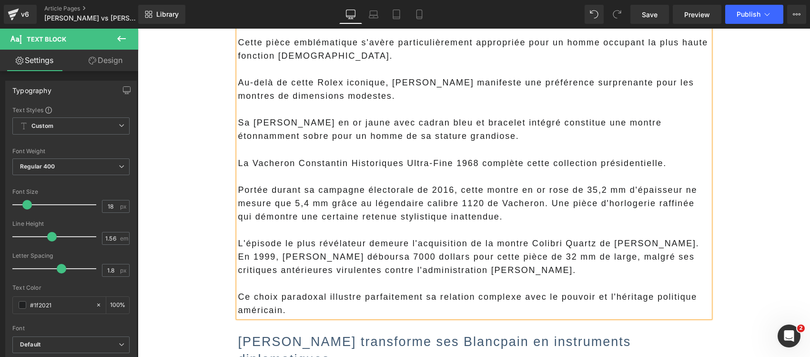
scroll to position [834, 0]
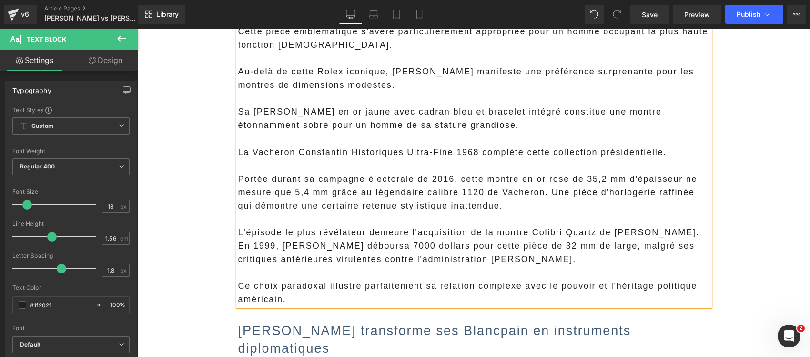
click at [316, 181] on p "Portée durant sa campagne électorale de 2016, cette montre en or rose de 35,2 m…" at bounding box center [474, 192] width 472 height 40
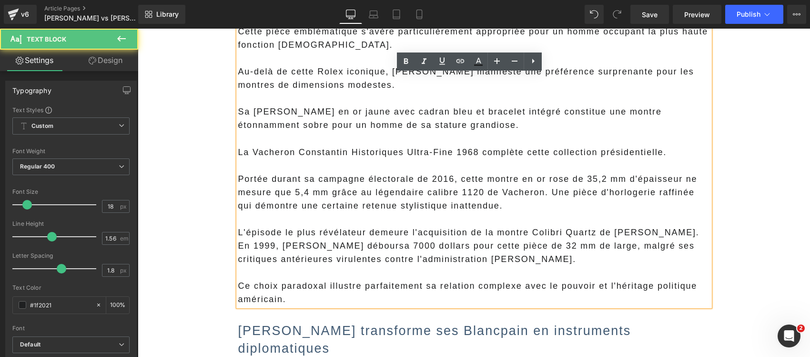
click at [338, 279] on p "Ce choix paradoxal illustre parfaitement sa relation complexe avec le pouvoir e…" at bounding box center [474, 292] width 472 height 27
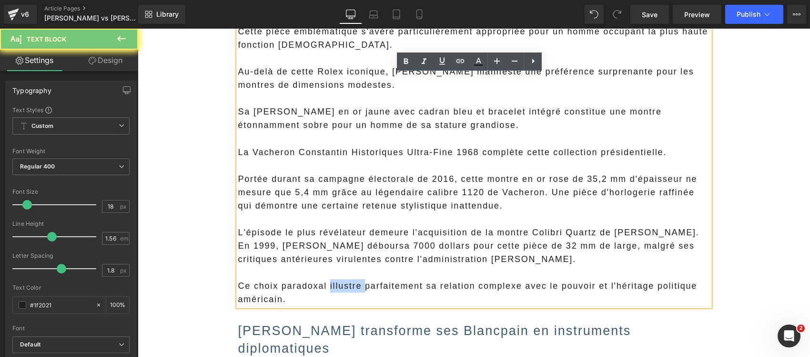
click at [338, 279] on p "Ce choix paradoxal illustre parfaitement sa relation complexe avec le pouvoir e…" at bounding box center [474, 292] width 472 height 27
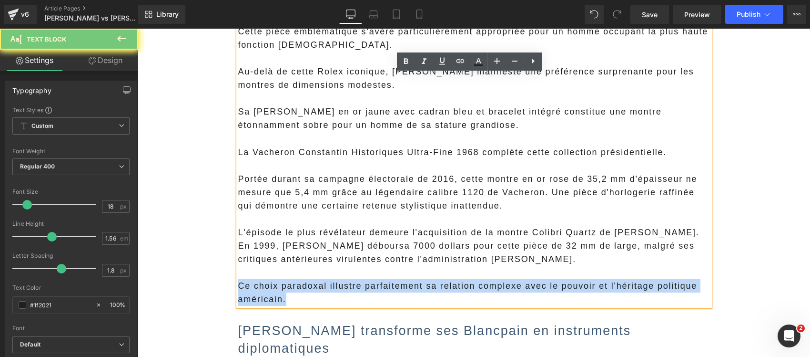
click at [338, 279] on p "Ce choix paradoxal illustre parfaitement sa relation complexe avec le pouvoir e…" at bounding box center [474, 292] width 472 height 27
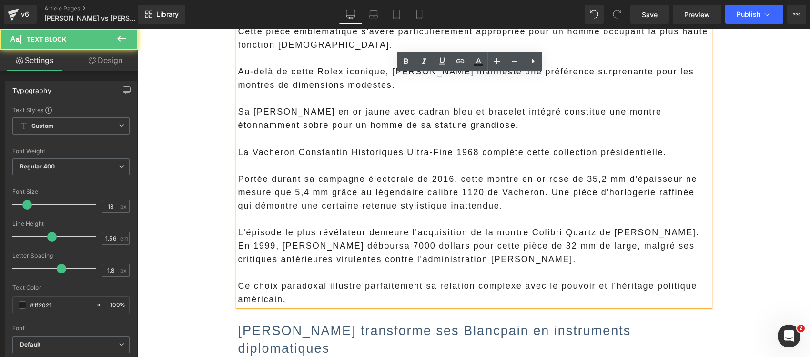
click at [442, 242] on p "L'épisode le plus révélateur demeure l'acquisition de la montre Colibri Quartz …" at bounding box center [474, 245] width 472 height 40
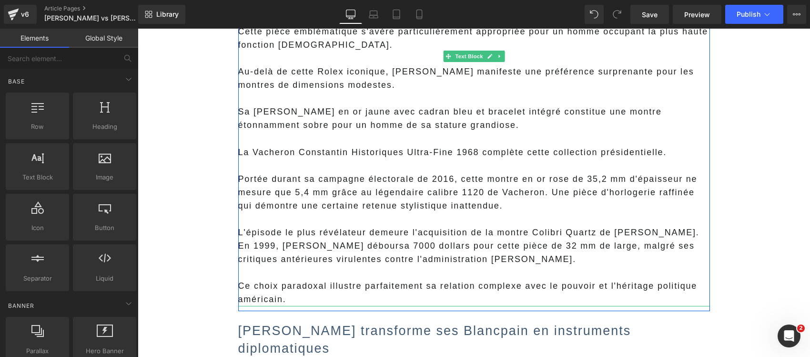
click at [683, 225] on p "L'épisode le plus révélateur demeure l'acquisition de la montre Colibri Quartz …" at bounding box center [474, 245] width 472 height 40
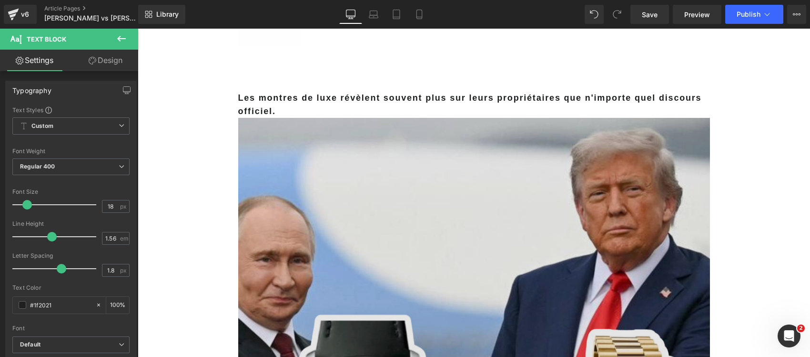
scroll to position [60, 0]
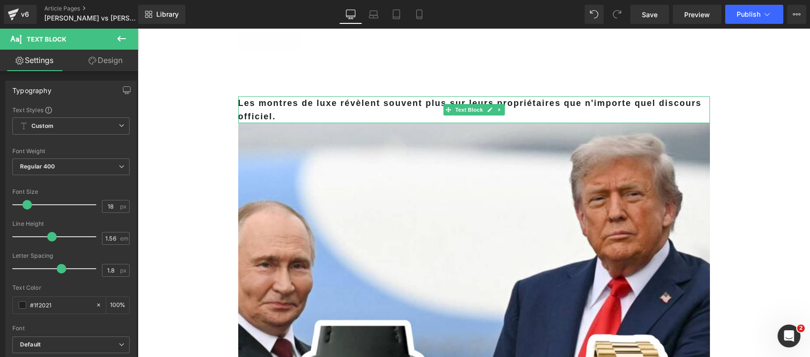
click at [311, 108] on strong "Les montres de luxe révèlent souvent plus sur leurs propriétaires que n'importe…" at bounding box center [470, 109] width 464 height 23
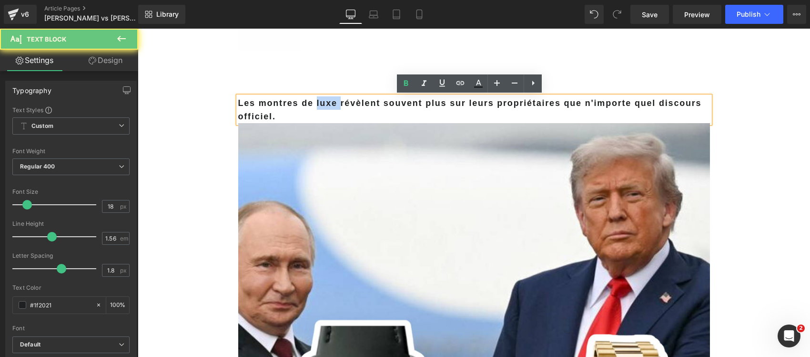
click at [311, 108] on strong "Les montres de luxe révèlent souvent plus sur leurs propriétaires que n'importe…" at bounding box center [470, 109] width 464 height 23
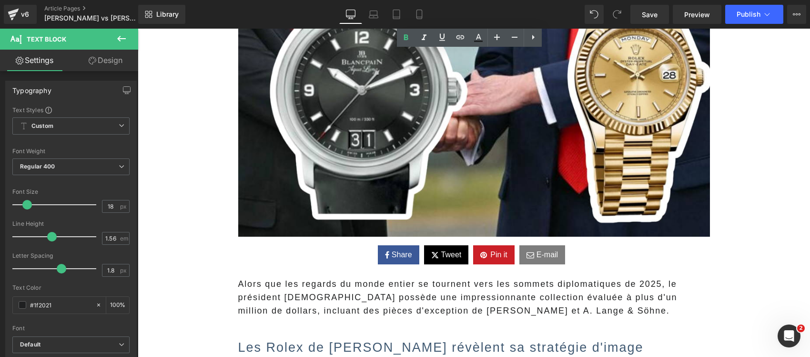
scroll to position [477, 0]
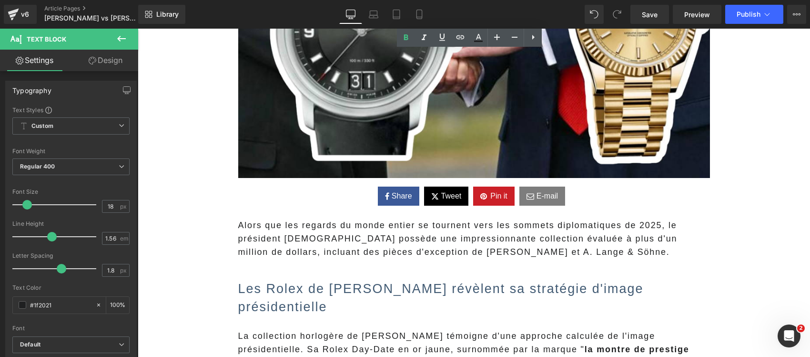
click at [276, 233] on span "Alors que les regards du monde entier se tournent vers les sommets diplomatique…" at bounding box center [457, 238] width 439 height 36
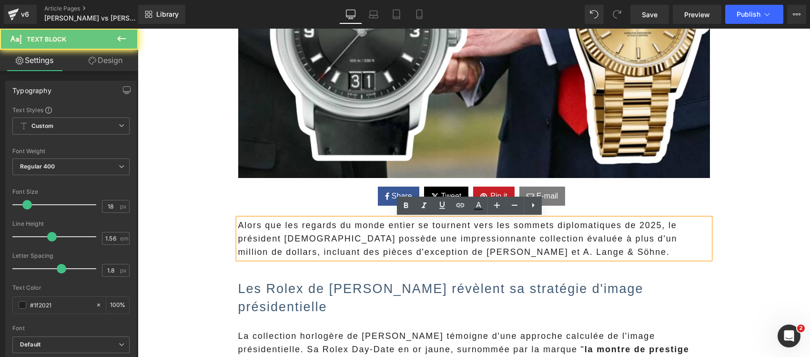
click at [296, 242] on span "Alors que les regards du monde entier se tournent vers les sommets diplomatique…" at bounding box center [457, 238] width 439 height 36
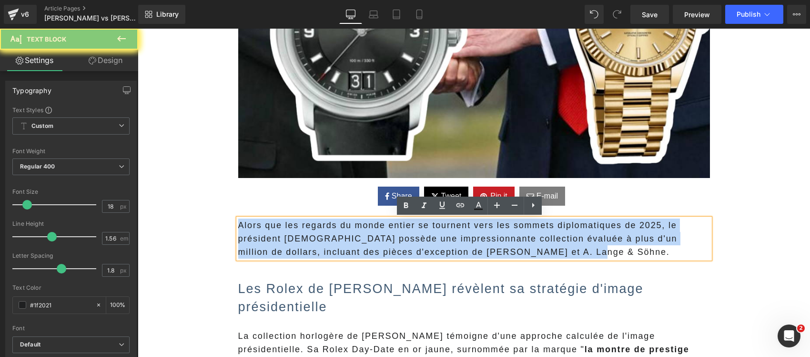
click at [296, 242] on span "Alors que les regards du monde entier se tournent vers les sommets diplomatique…" at bounding box center [457, 238] width 439 height 36
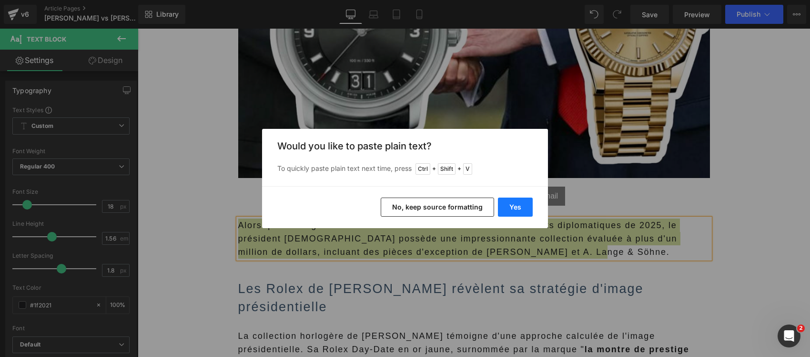
click at [512, 208] on button "Yes" at bounding box center [515, 206] width 35 height 19
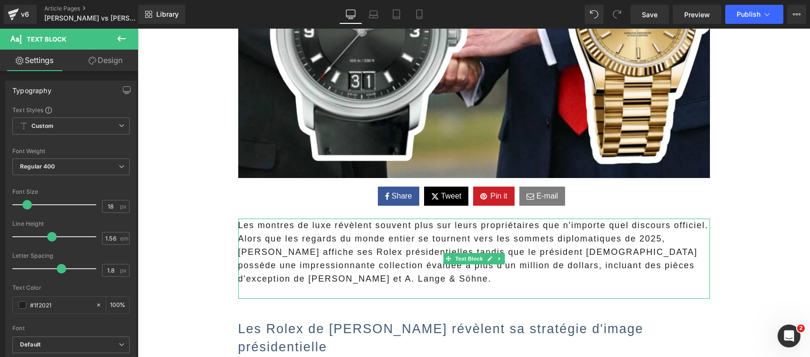
click at [312, 263] on p "Les montres de luxe révèlent souvent plus sur leurs propriétaires que n'importe…" at bounding box center [474, 251] width 472 height 67
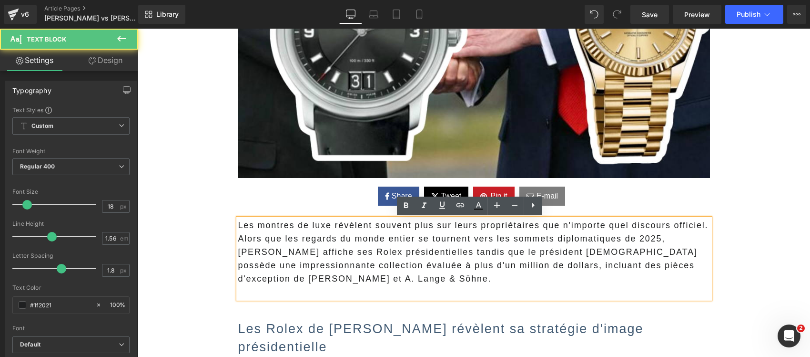
click at [483, 225] on p "Les montres de luxe révèlent souvent plus sur leurs propriétaires que n'importe…" at bounding box center [474, 251] width 472 height 67
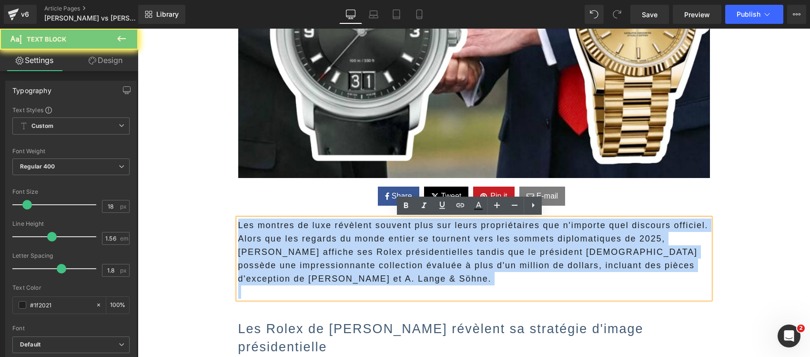
click at [483, 225] on p "Les montres de luxe révèlent souvent plus sur leurs propriétaires que n'importe…" at bounding box center [474, 251] width 472 height 67
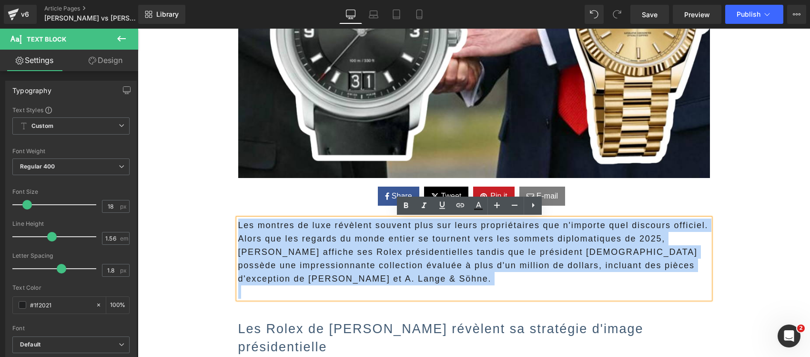
click at [238, 246] on p "Les montres de luxe révèlent souvent plus sur leurs propriétaires que n'importe…" at bounding box center [474, 251] width 472 height 67
drag, startPoint x: 232, startPoint y: 239, endPoint x: 227, endPoint y: 227, distance: 13.5
drag, startPoint x: 711, startPoint y: 226, endPoint x: 697, endPoint y: 223, distance: 14.2
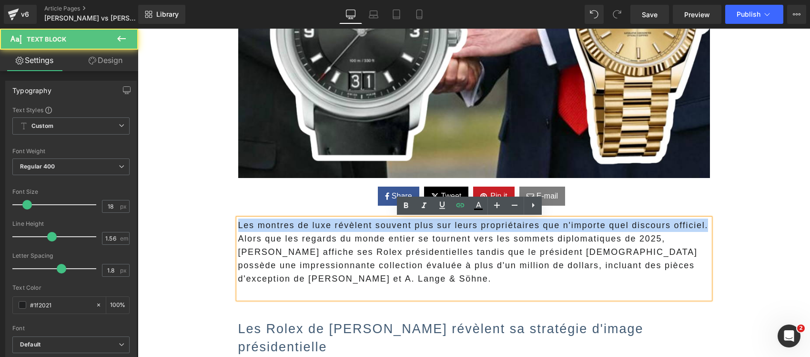
drag, startPoint x: 704, startPoint y: 225, endPoint x: 172, endPoint y: 222, distance: 532.0
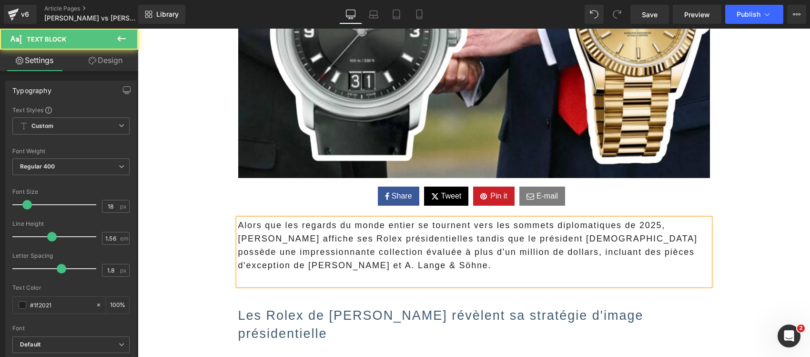
click at [238, 223] on p "Alors que les regards du monde entier se tournent vers les sommets diplomatique…" at bounding box center [474, 244] width 472 height 53
click at [487, 254] on p "Alors que les regards du monde entier se tournent vers les sommets diplomatique…" at bounding box center [474, 244] width 472 height 53
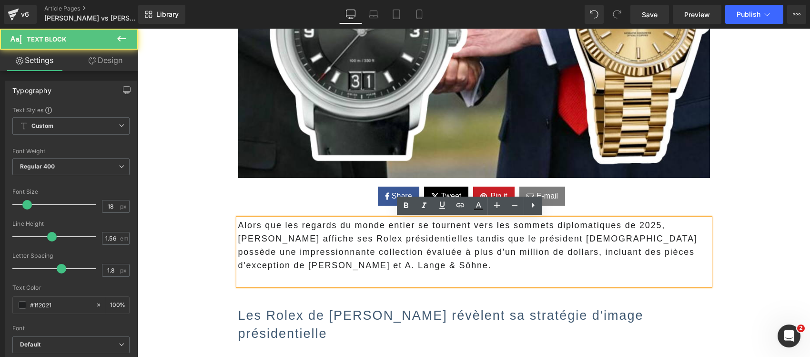
click at [333, 283] on p at bounding box center [474, 278] width 472 height 13
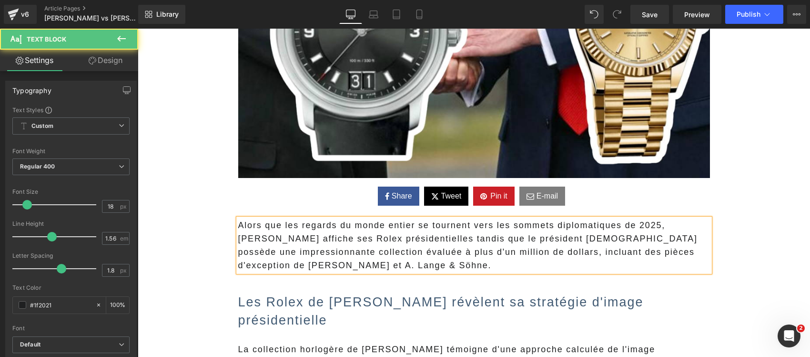
click at [452, 254] on p "Alors que les regards du monde entier se tournent vers les sommets diplomatique…" at bounding box center [474, 244] width 472 height 53
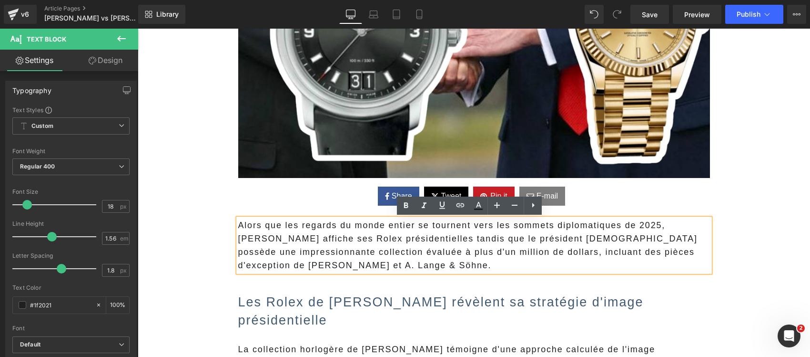
click at [413, 255] on p "Alors que les regards du monde entier se tournent vers les sommets diplomatique…" at bounding box center [474, 244] width 472 height 53
drag, startPoint x: 405, startPoint y: 254, endPoint x: 271, endPoint y: 253, distance: 133.9
click at [271, 253] on p "Alors que les regards du monde entier se tournent vers les sommets diplomatique…" at bounding box center [474, 244] width 472 height 53
click at [409, 201] on icon at bounding box center [405, 205] width 11 height 11
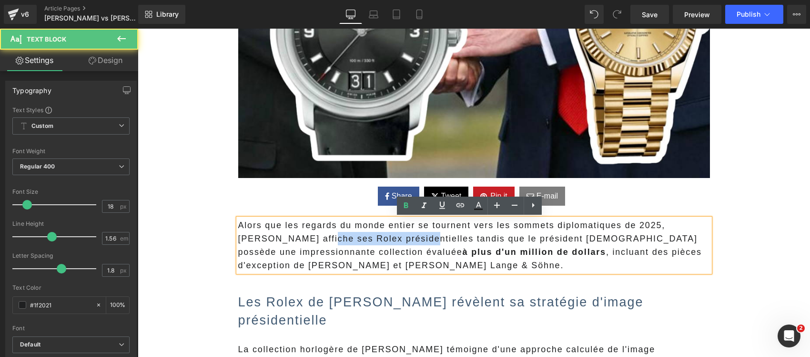
drag, startPoint x: 378, startPoint y: 241, endPoint x: 286, endPoint y: 238, distance: 91.6
click at [286, 238] on p "Alors que les regards du monde entier se tournent vers les sommets diplomatique…" at bounding box center [474, 244] width 472 height 53
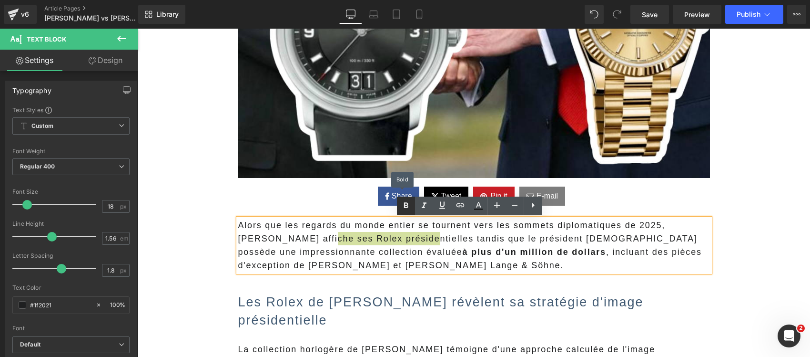
click at [404, 203] on icon at bounding box center [405, 205] width 11 height 11
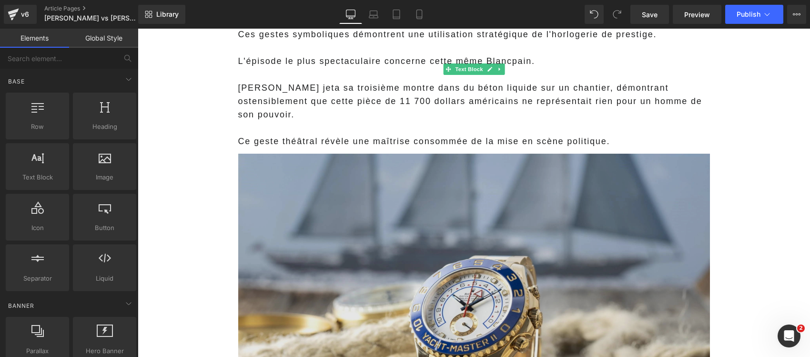
scroll to position [1311, 0]
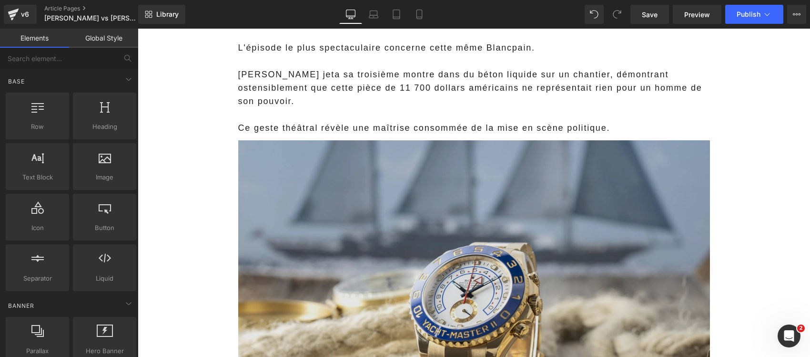
drag, startPoint x: 340, startPoint y: 218, endPoint x: 327, endPoint y: 217, distance: 12.9
click at [340, 218] on img at bounding box center [474, 295] width 472 height 320
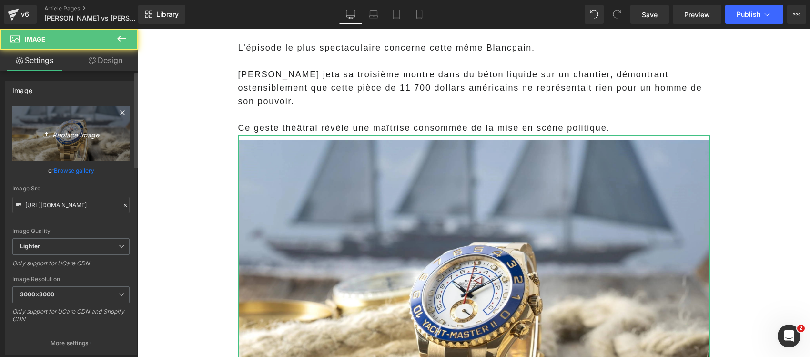
click at [56, 122] on link "Replace Image" at bounding box center [70, 133] width 117 height 55
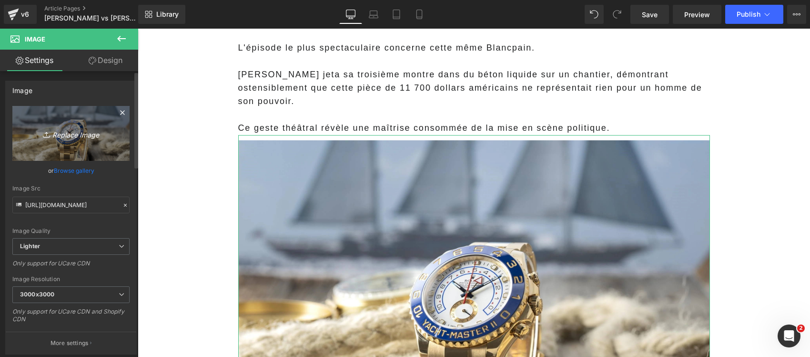
type input "C:\fakepath\iwc_da46d27e-1922-4354-ba6e-343a52443845.webp"
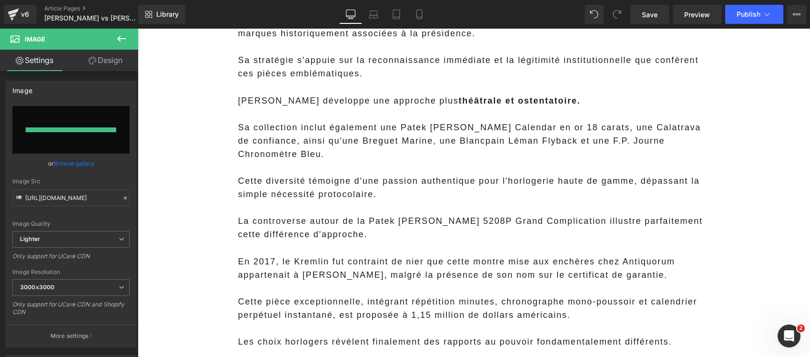
type input "https://ucarecdn.com/268785d0-3507-4882-97a4-2d47b001fbe0/-/format/auto/-/previ…"
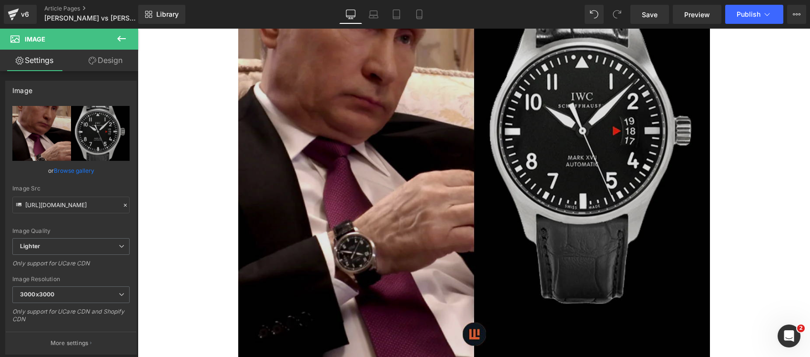
scroll to position [2026, 0]
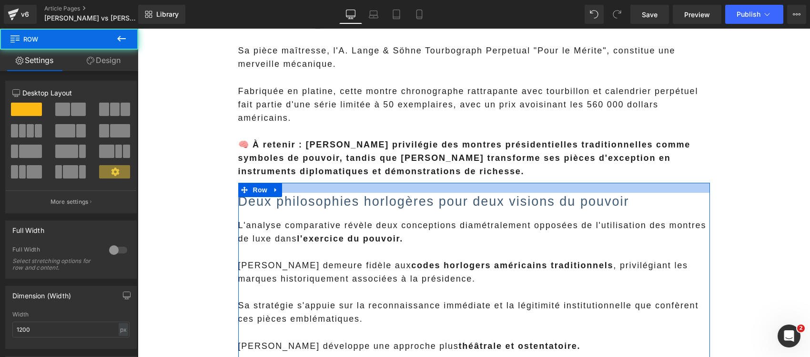
drag, startPoint x: 380, startPoint y: 108, endPoint x: 376, endPoint y: 103, distance: 5.7
click at [376, 103] on div "Les montres de luxe révèlent souvent plus sur leurs propriétaires que n'importe…" at bounding box center [474, 12] width 472 height 3765
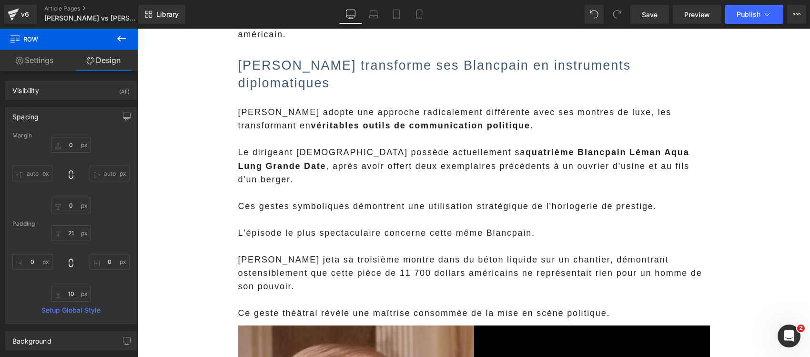
scroll to position [1013, 0]
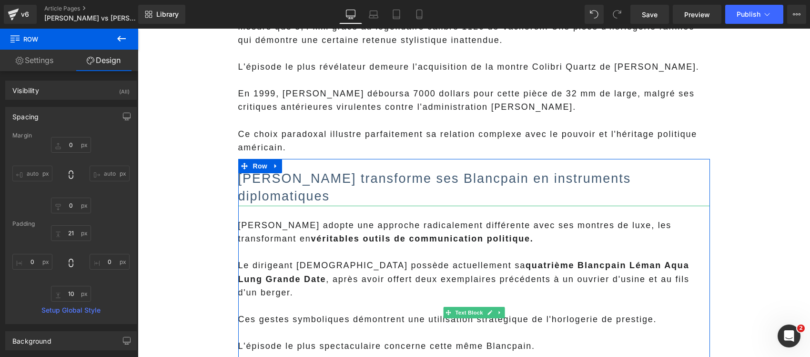
drag, startPoint x: 314, startPoint y: 246, endPoint x: 416, endPoint y: 255, distance: 102.4
click at [314, 260] on span "Le dirigeant russe possède actuellement sa quatrième Blancpain Léman Aqua Lung …" at bounding box center [463, 278] width 451 height 36
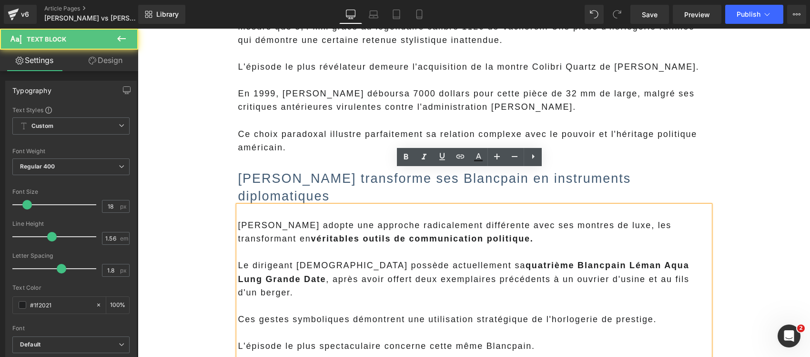
click at [619, 260] on span "Le dirigeant russe possède actuellement sa quatrième Blancpain Léman Aqua Lung …" at bounding box center [463, 278] width 451 height 36
click at [527, 352] on p at bounding box center [474, 358] width 472 height 13
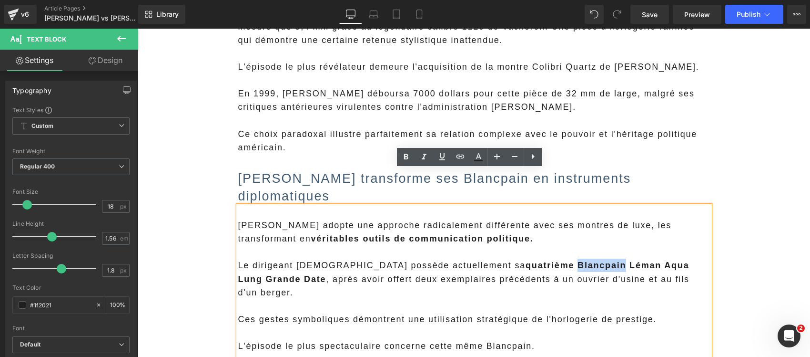
drag, startPoint x: 533, startPoint y: 232, endPoint x: 486, endPoint y: 232, distance: 47.2
click at [486, 260] on strong "quatrième Blancpain Léman Aqua Lung Grande Date" at bounding box center [463, 271] width 451 height 23
click at [456, 157] on icon at bounding box center [460, 156] width 11 height 11
paste input "https://marctissier.com/blogs/marc-tissier/55-marques-de-montres-de-luxe-a-conn…"
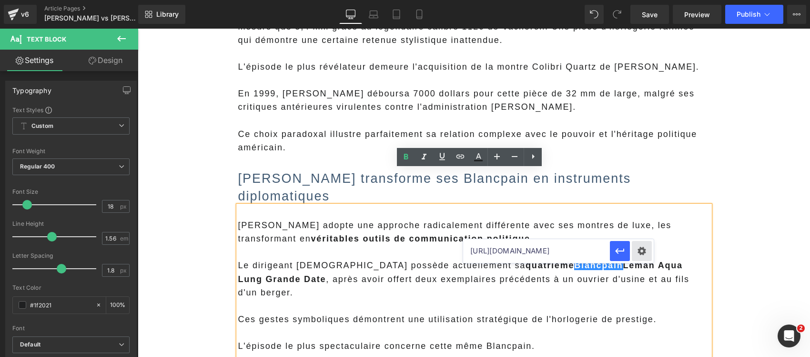
click at [640, 0] on div "Text Color Highlight Color #333333 Edit or remove link: Edit - Unlink - Cancel …" at bounding box center [405, 0] width 810 height 0
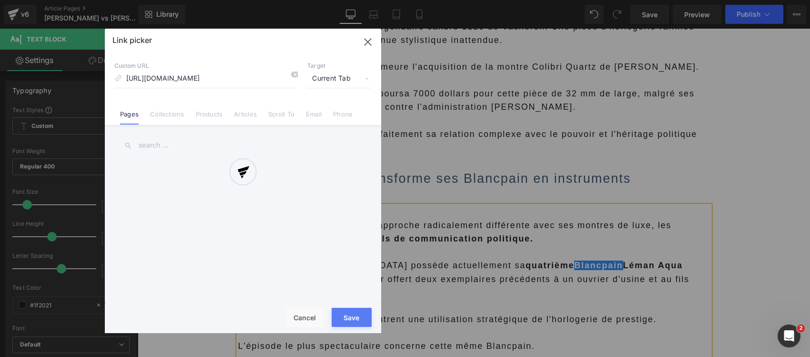
scroll to position [0, 0]
click at [327, 79] on div "Link picker Back to Library Insert Custom URL https://marctissier.com/blogs/mar…" at bounding box center [243, 181] width 276 height 304
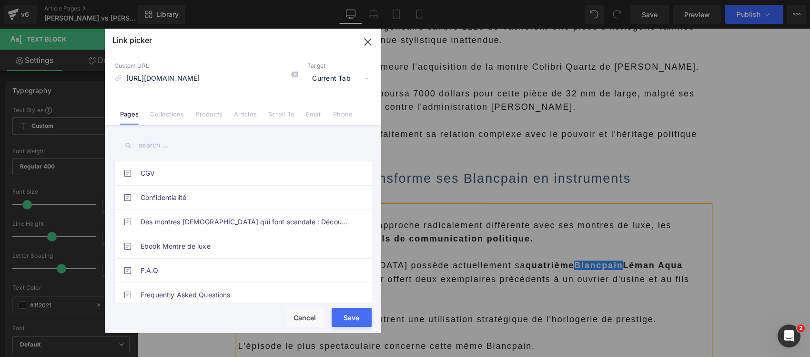
click at [327, 81] on span "Current Tab" at bounding box center [339, 79] width 64 height 18
click at [319, 111] on li "New Tab" at bounding box center [340, 112] width 74 height 17
click at [347, 317] on button "Save" at bounding box center [352, 316] width 40 height 19
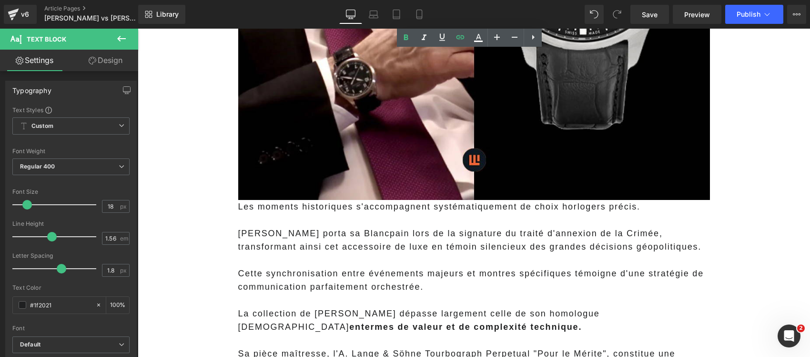
scroll to position [1728, 0]
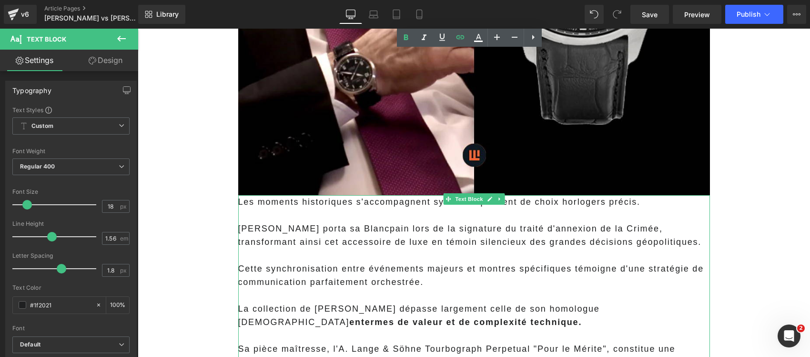
drag, startPoint x: 384, startPoint y: 272, endPoint x: 342, endPoint y: 255, distance: 45.8
click at [384, 328] on p at bounding box center [474, 334] width 472 height 13
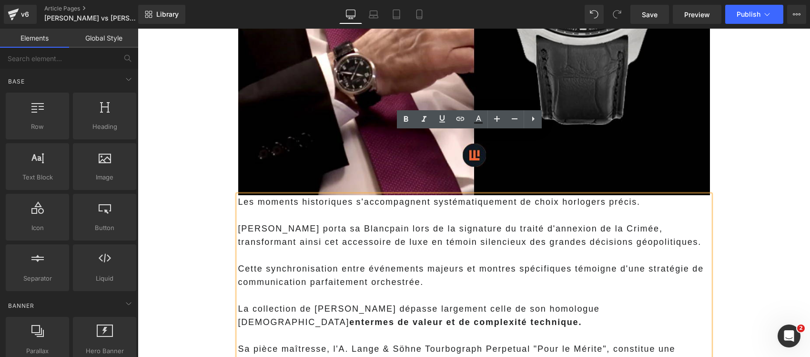
click at [197, 279] on main "Les montres de luxe révèlent souvent plus sur leurs propriétaires que n'importe…" at bounding box center [474, 308] width 673 height 3837
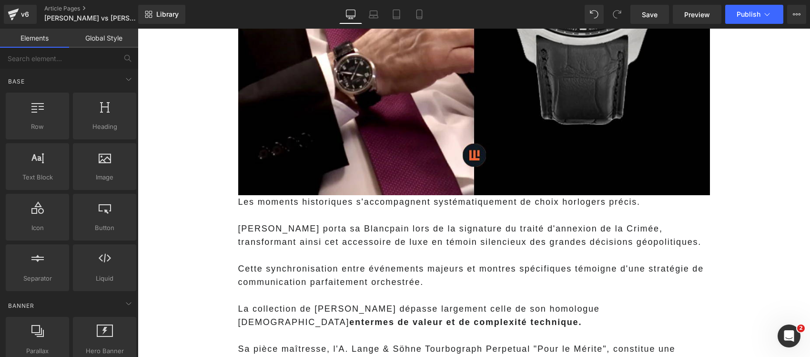
scroll to position [980, 0]
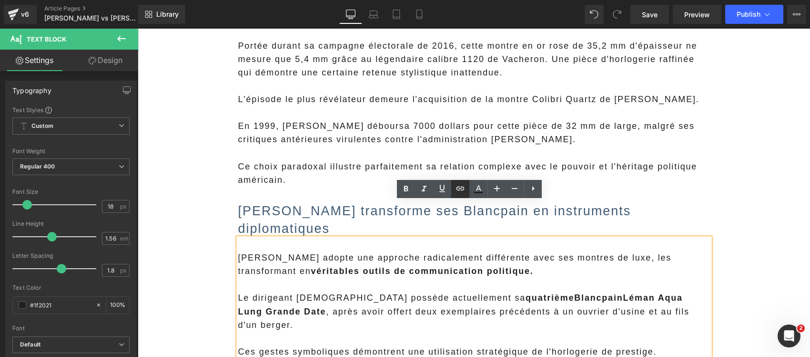
drag, startPoint x: 462, startPoint y: 189, endPoint x: 460, endPoint y: 196, distance: 7.4
click at [462, 189] on icon at bounding box center [460, 188] width 11 height 11
paste input "https://marctissier.com/blogs/montres-legendaires/modele-culte-la-blancpain-fif…"
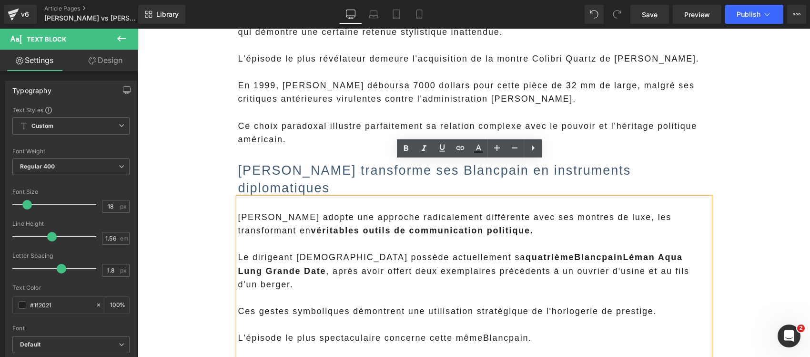
scroll to position [1040, 0]
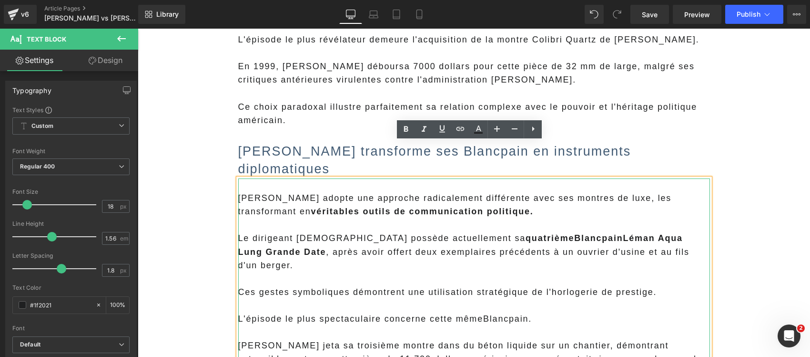
click at [495, 312] on p "L'épisode le plus spectaculaire concerne cette même Blancpain ." at bounding box center [474, 318] width 472 height 13
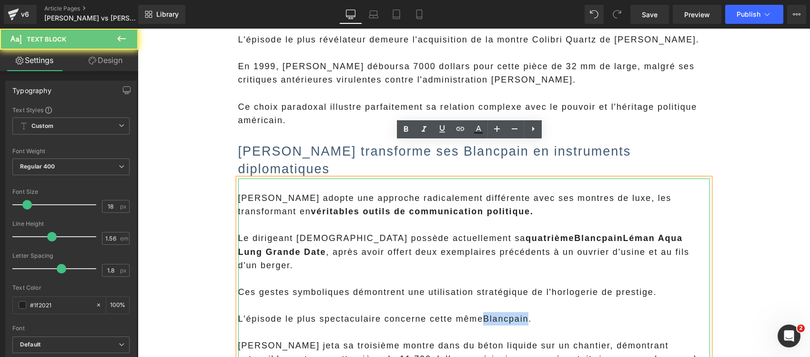
click at [495, 312] on p "L'épisode le plus spectaculaire concerne cette même Blancpain ." at bounding box center [474, 318] width 472 height 13
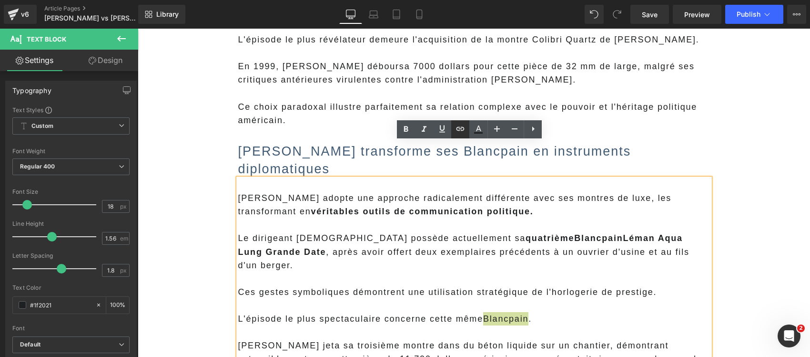
click at [464, 131] on icon at bounding box center [460, 128] width 11 height 11
paste input "https://marctissier.com/blogs/montres-legendaires/modele-culte-la-blancpain-fif…"
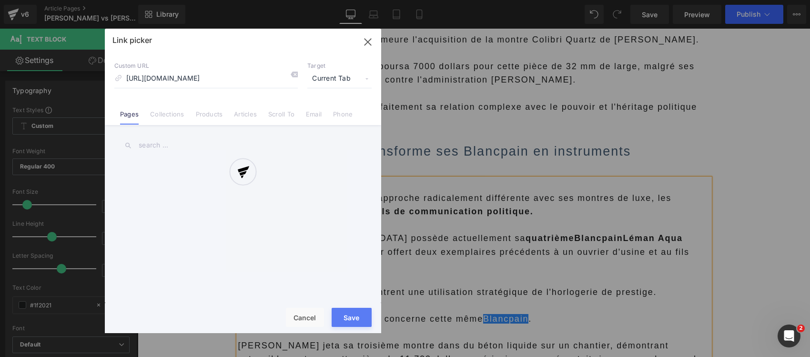
click at [626, 0] on div "Text Color Highlight Color #333333 Edit or remove link: Edit - Unlink - Cancel …" at bounding box center [405, 0] width 810 height 0
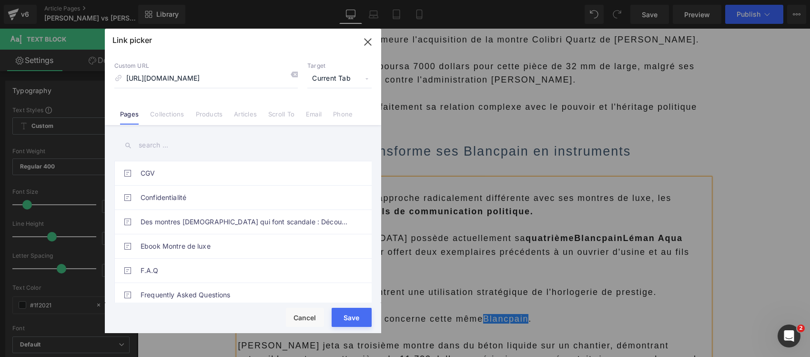
scroll to position [0, 0]
click at [318, 84] on span "Current Tab" at bounding box center [339, 79] width 64 height 18
click at [324, 108] on li "New Tab" at bounding box center [340, 112] width 74 height 17
click at [342, 317] on button "Save" at bounding box center [352, 316] width 40 height 19
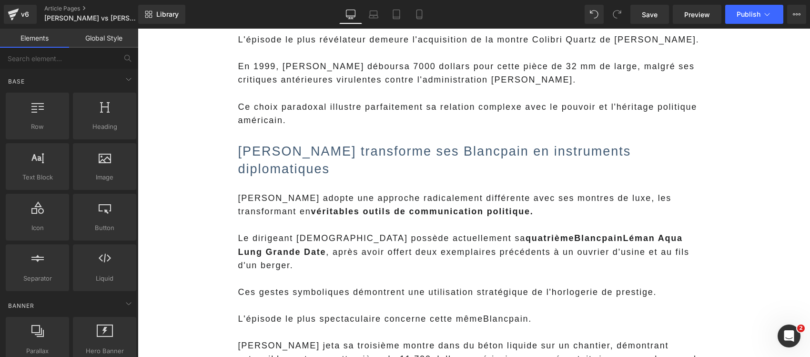
scroll to position [509, 0]
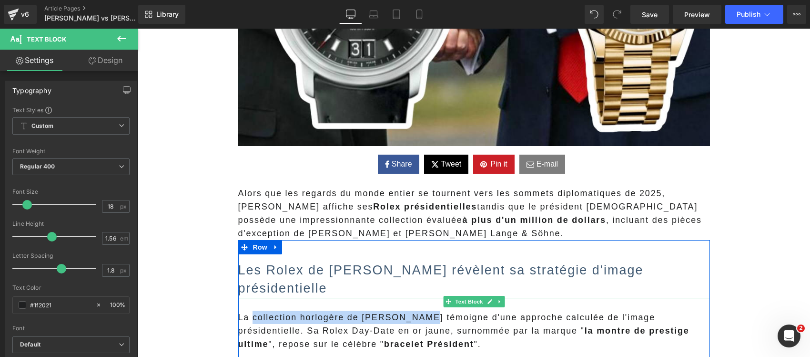
drag, startPoint x: 421, startPoint y: 298, endPoint x: 248, endPoint y: 297, distance: 172.6
click at [248, 312] on span "La collection horlogère de Donald Trump témoigne d'une approche calculée de l'i…" at bounding box center [463, 330] width 451 height 36
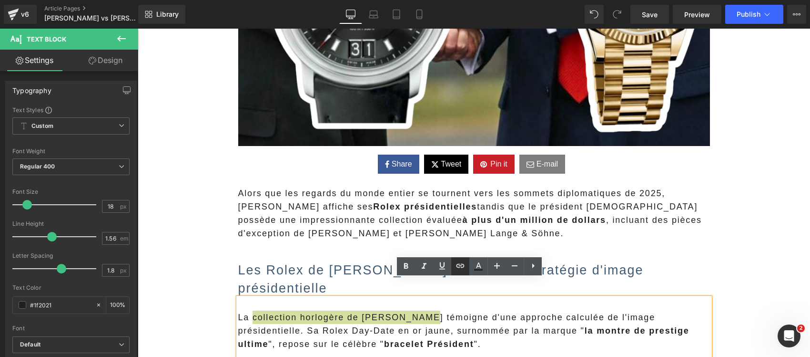
click at [463, 262] on icon at bounding box center [460, 265] width 11 height 11
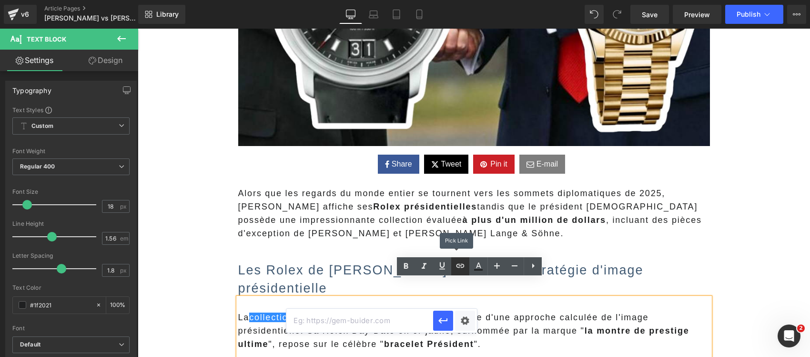
scroll to position [0, 0]
paste input "https://marctissier.com/blogs/marc-tissier/trump-vend-des-montres-a-93-000-et-p…"
type input "https://marctissier.com/blogs/marc-tissier/trump-vend-des-montres-a-93-000-et-p…"
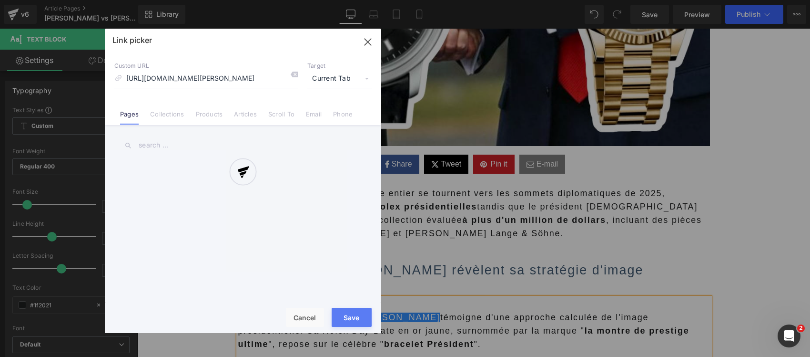
click at [458, 0] on div "Text Color Highlight Color #333333 Edit or remove link: Edit - Unlink - Cancel …" at bounding box center [405, 0] width 810 height 0
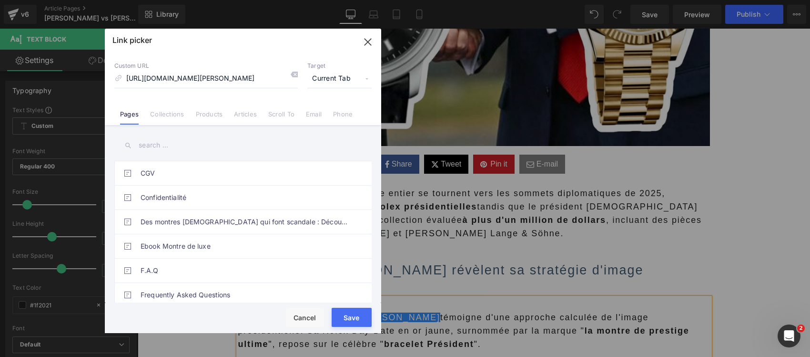
click at [323, 80] on span "Current Tab" at bounding box center [339, 79] width 64 height 18
click at [323, 109] on li "New Tab" at bounding box center [340, 112] width 74 height 17
click at [343, 318] on button "Save" at bounding box center [352, 316] width 40 height 19
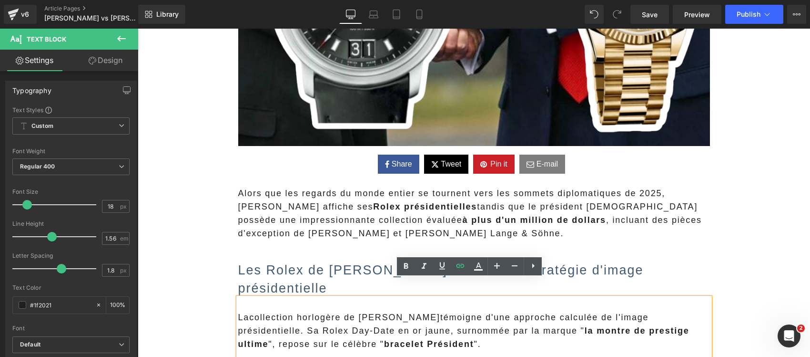
drag, startPoint x: 202, startPoint y: 291, endPoint x: 571, endPoint y: 168, distance: 388.4
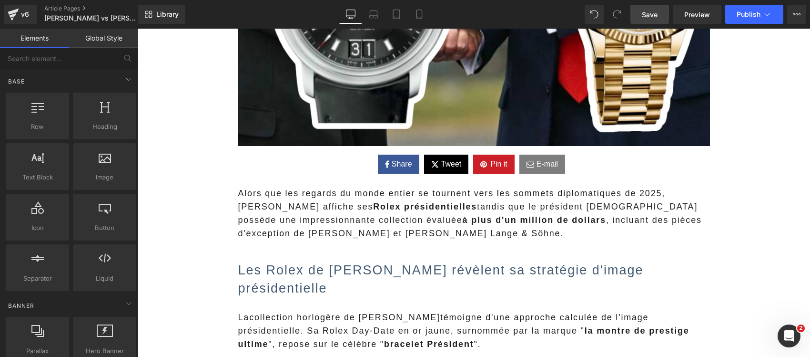
click at [654, 13] on span "Save" at bounding box center [650, 15] width 16 height 10
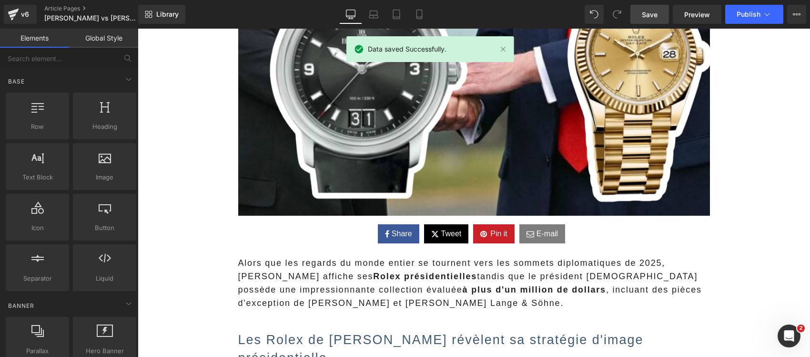
scroll to position [211, 0]
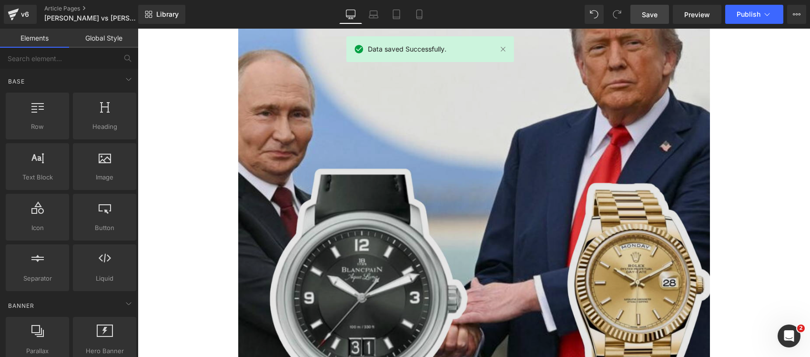
click at [292, 229] on img at bounding box center [474, 208] width 472 height 472
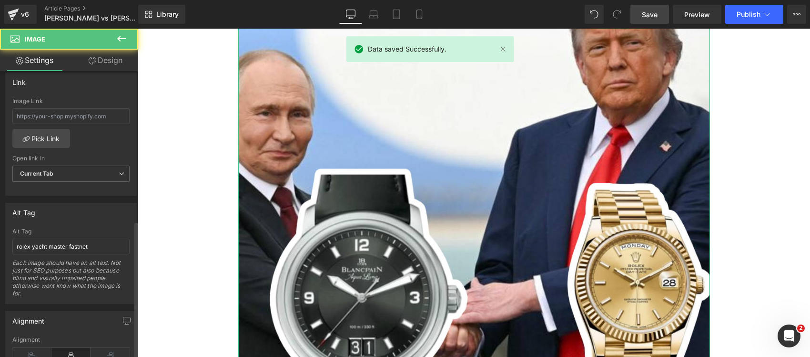
scroll to position [357, 0]
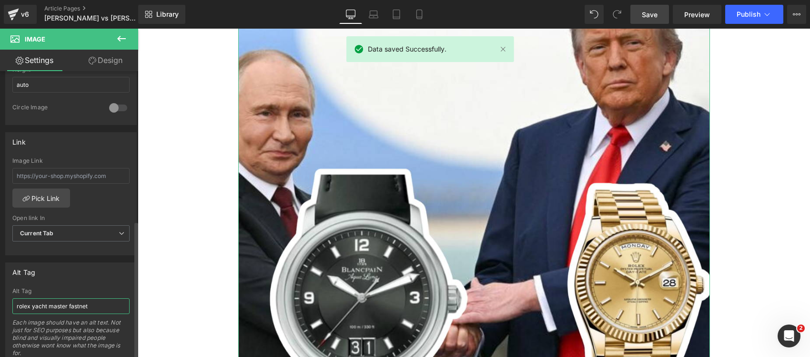
click at [74, 302] on input "rolex yacht master fastnet" at bounding box center [70, 306] width 117 height 16
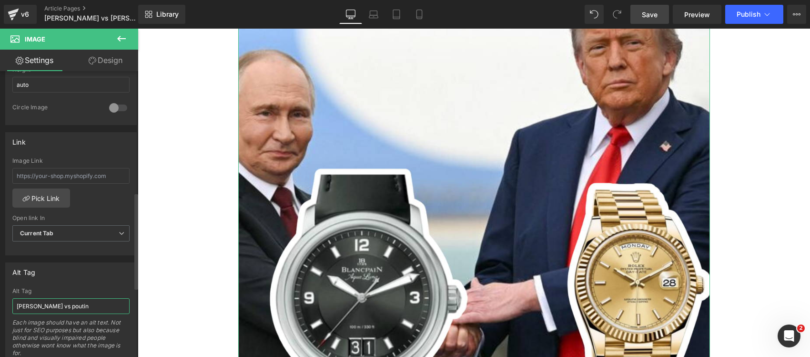
type input "trump vs poutine"
drag, startPoint x: 74, startPoint y: 302, endPoint x: -36, endPoint y: 302, distance: 109.6
click at [0, 302] on html "You are previewing how the will restyle your page. You can not edit Elements in…" at bounding box center [405, 178] width 810 height 357
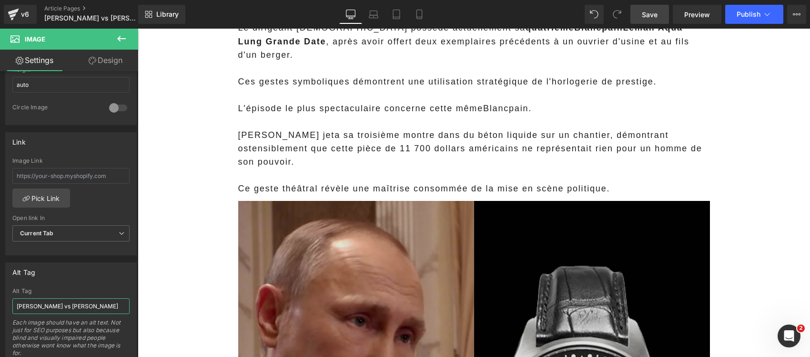
scroll to position [1283, 0]
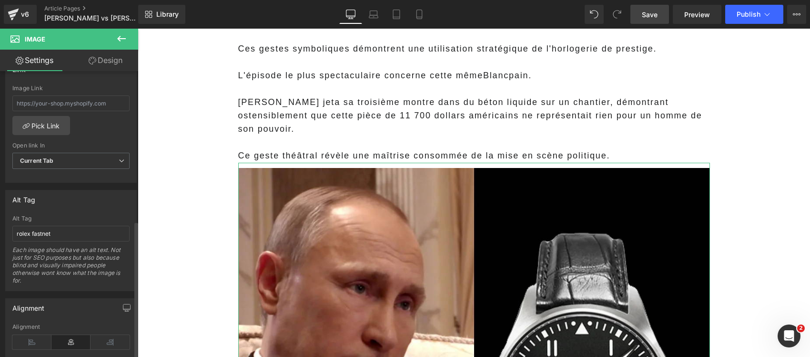
scroll to position [417, 0]
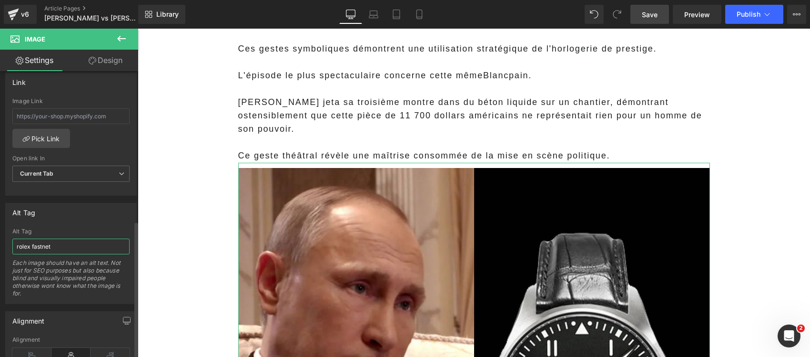
click at [65, 242] on input "rolex fastnet" at bounding box center [70, 246] width 117 height 16
paste input "trump vs poutine"
type input "trump vs poutine"
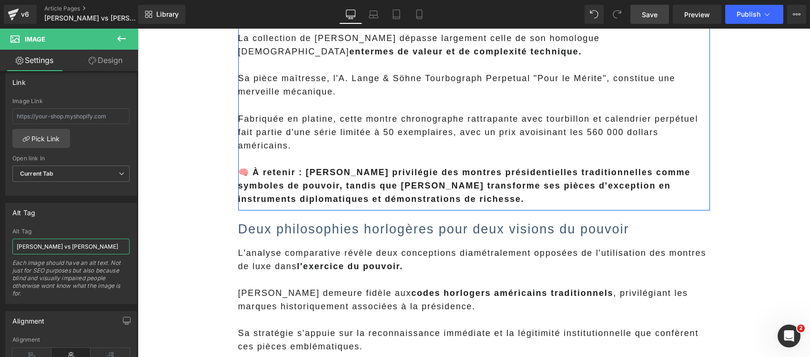
scroll to position [2236, 0]
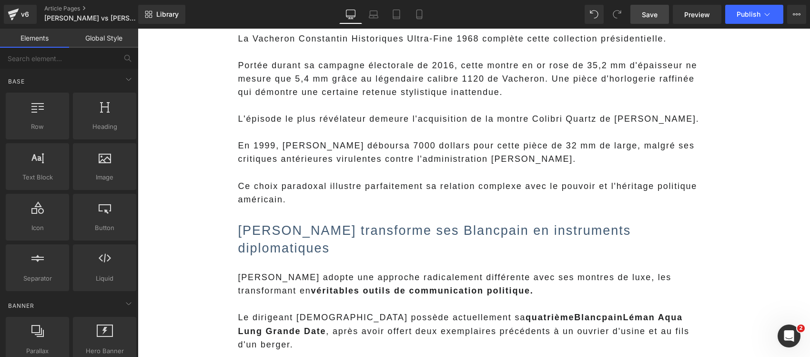
scroll to position [1013, 0]
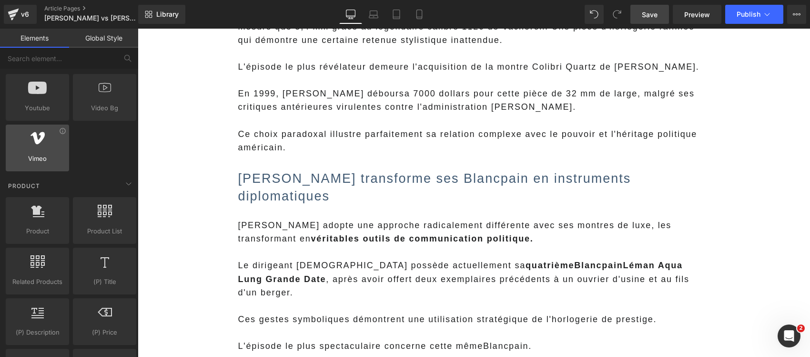
scroll to position [596, 0]
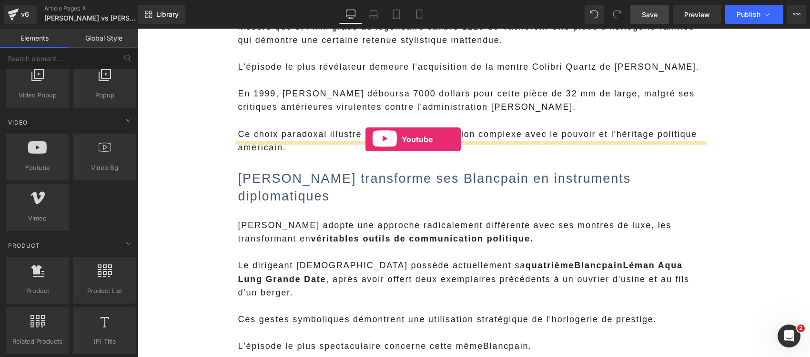
drag, startPoint x: 182, startPoint y: 191, endPoint x: 366, endPoint y: 139, distance: 191.1
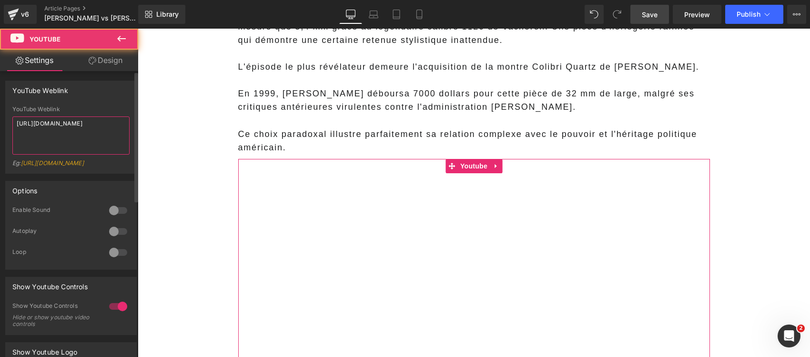
click at [87, 125] on textarea "https://www.youtube.com/watch?v=OQBlWco72c4" at bounding box center [70, 135] width 117 height 38
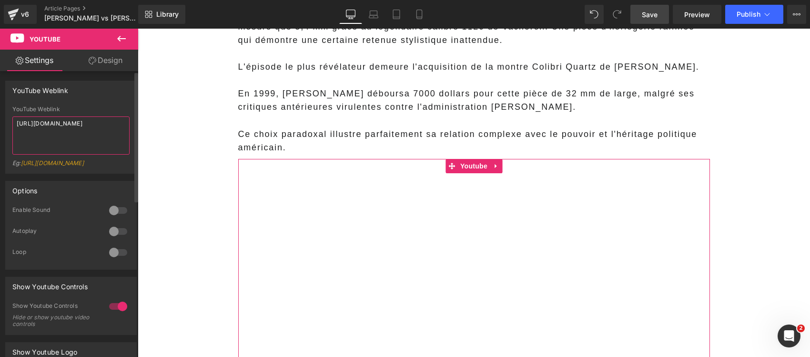
click at [87, 125] on textarea "https://www.youtube.com/watch?v=OQBlWco72c4" at bounding box center [70, 135] width 117 height 38
paste textarea "fWEmAn62FGs"
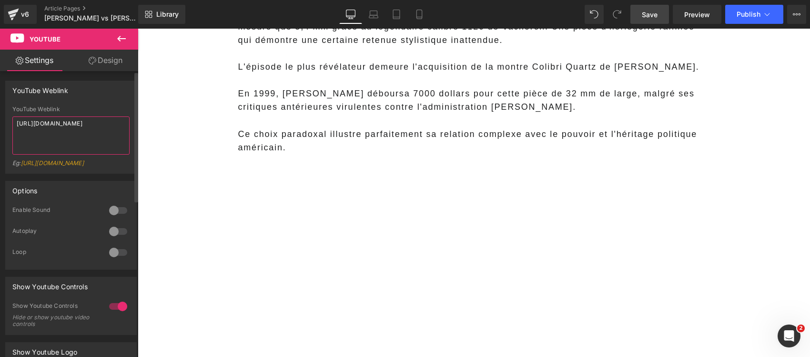
type textarea "https://www.youtube.com/watch?v=fWEmAn62FGs"
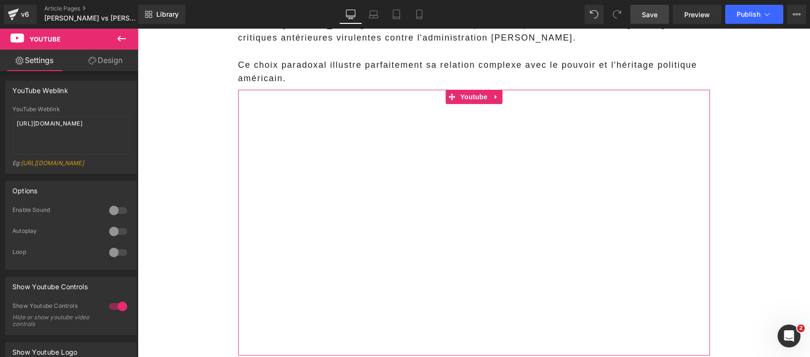
scroll to position [1192, 0]
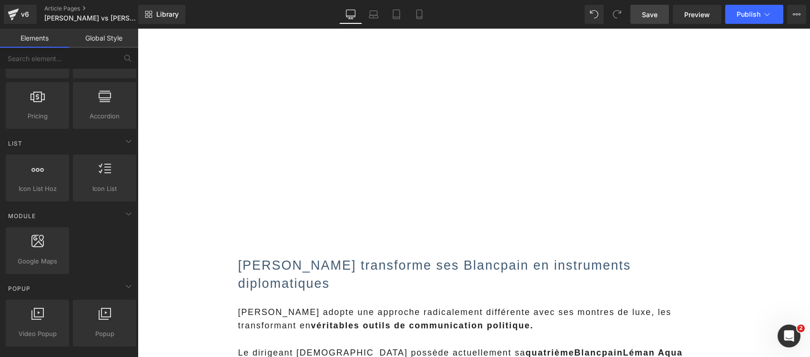
scroll to position [0, 0]
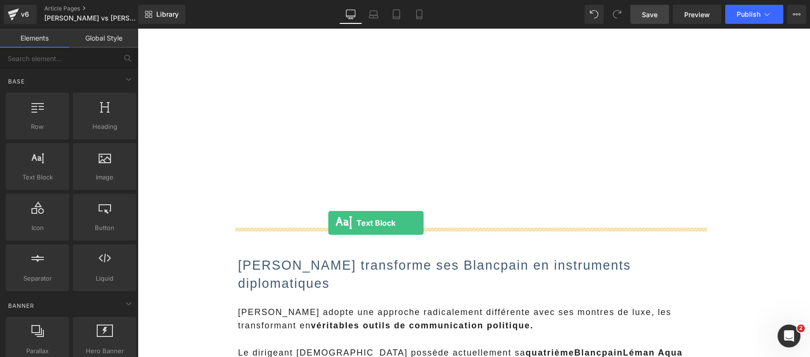
drag, startPoint x: 189, startPoint y: 210, endPoint x: 328, endPoint y: 223, distance: 140.2
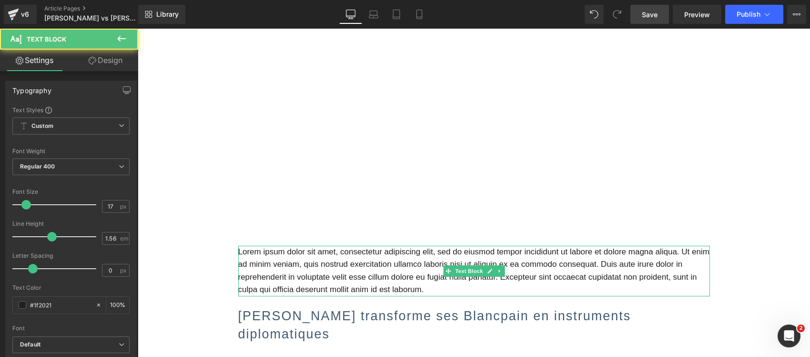
click at [280, 245] on p "Lorem ipsum dolor sit amet, consectetur adipiscing elit, sed do eiusmod tempor …" at bounding box center [474, 270] width 472 height 51
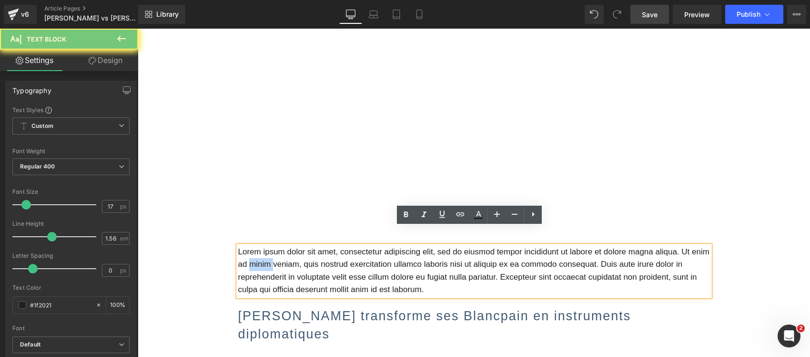
click at [280, 245] on p "Lorem ipsum dolor sit amet, consectetur adipiscing elit, sed do eiusmod tempor …" at bounding box center [474, 270] width 472 height 51
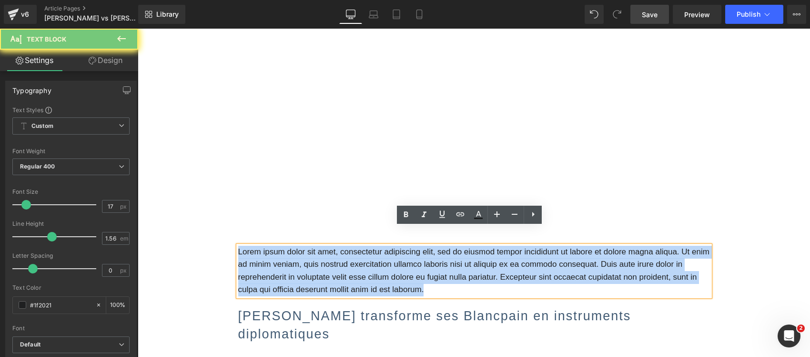
click at [280, 245] on p "Lorem ipsum dolor sit amet, consectetur adipiscing elit, sed do eiusmod tempor …" at bounding box center [474, 270] width 472 height 51
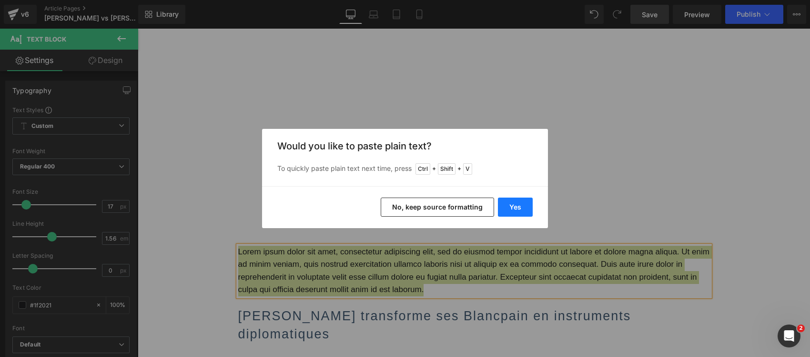
drag, startPoint x: 510, startPoint y: 204, endPoint x: 237, endPoint y: 213, distance: 273.3
click at [510, 204] on button "Yes" at bounding box center [515, 206] width 35 height 19
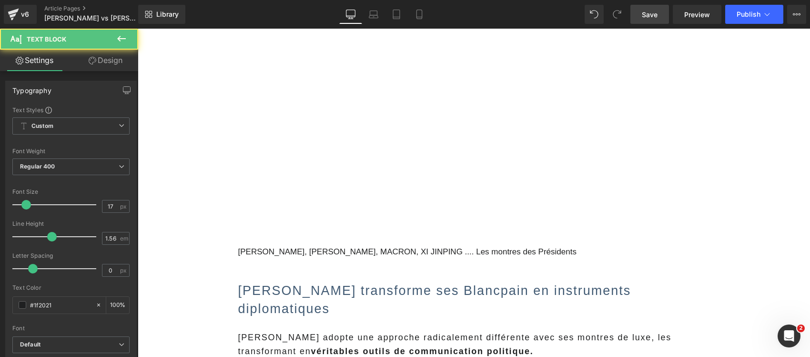
click at [347, 245] on p "[PERSON_NAME], [PERSON_NAME], MACRON, XI JINPING .... Les montres des Présidents" at bounding box center [474, 251] width 472 height 13
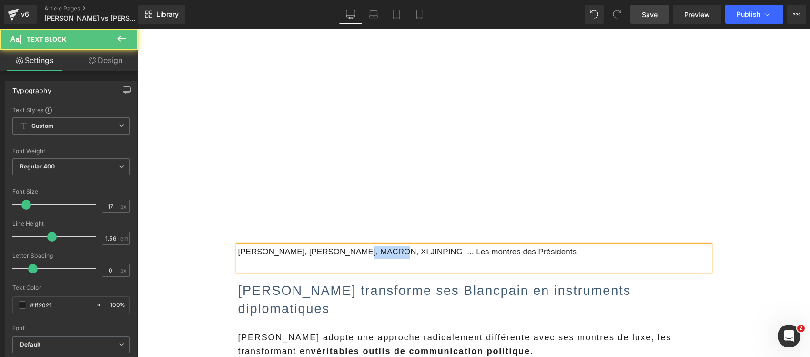
click at [347, 245] on p "[PERSON_NAME], [PERSON_NAME], MACRON, XI JINPING .... Les montres des Présidents" at bounding box center [474, 251] width 472 height 13
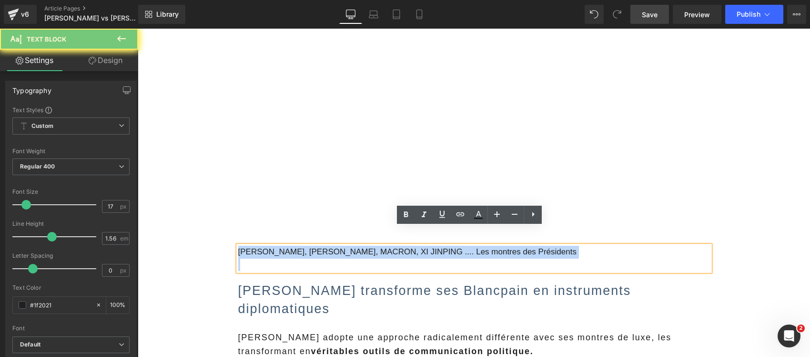
click at [347, 245] on p "[PERSON_NAME], [PERSON_NAME], MACRON, XI JINPING .... Les montres des Présidents" at bounding box center [474, 251] width 472 height 13
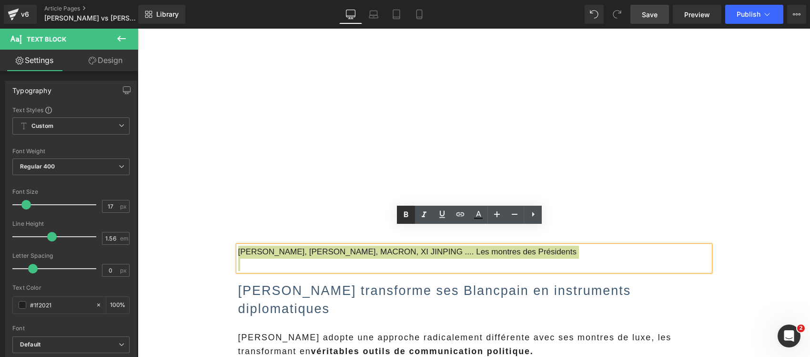
click at [410, 216] on icon at bounding box center [405, 214] width 11 height 11
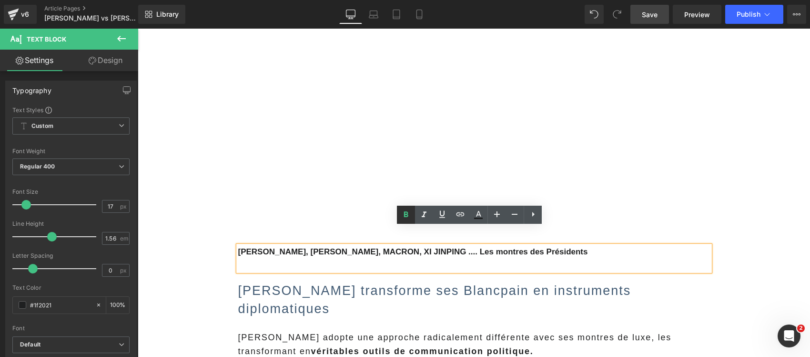
drag, startPoint x: 427, startPoint y: 213, endPoint x: 411, endPoint y: 222, distance: 17.9
click at [427, 213] on icon at bounding box center [423, 214] width 11 height 11
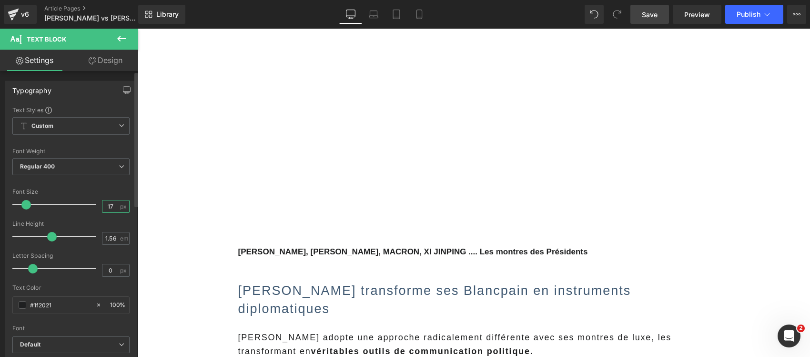
click at [110, 204] on input "17" at bounding box center [110, 206] width 17 height 12
click at [110, 267] on input "0" at bounding box center [110, 270] width 17 height 12
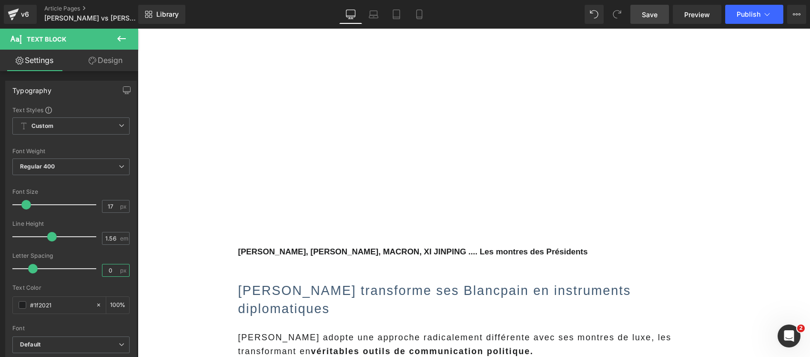
type input "2"
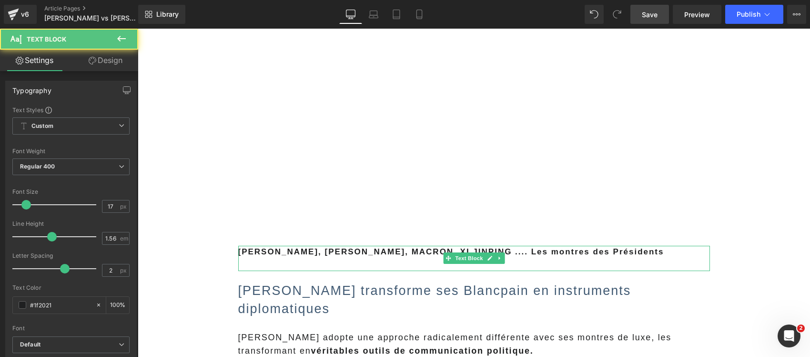
drag, startPoint x: 299, startPoint y: 251, endPoint x: 294, endPoint y: 245, distance: 7.8
click at [294, 245] on div "TRUMP, POUTINE, MACRON, XI JINPING .... Les montres des Présidents Text Block" at bounding box center [474, 257] width 472 height 25
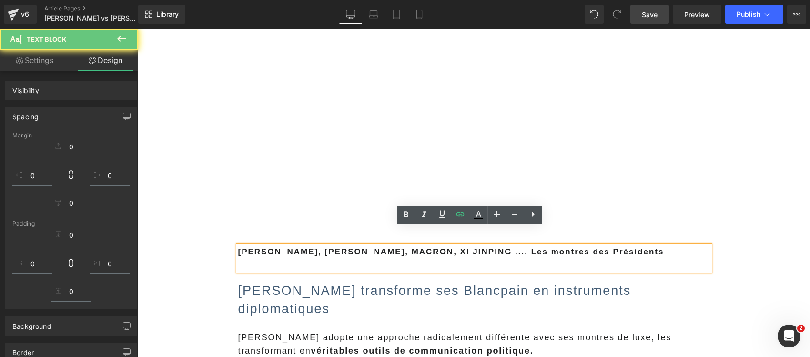
click at [293, 258] on p at bounding box center [474, 264] width 472 height 13
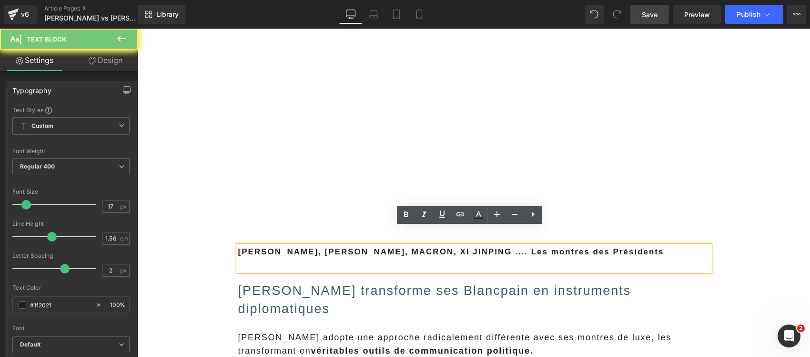
click at [293, 258] on p at bounding box center [474, 264] width 472 height 13
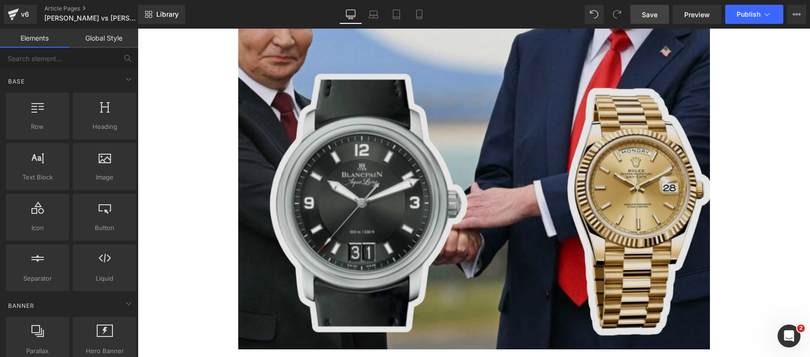
scroll to position [298, 0]
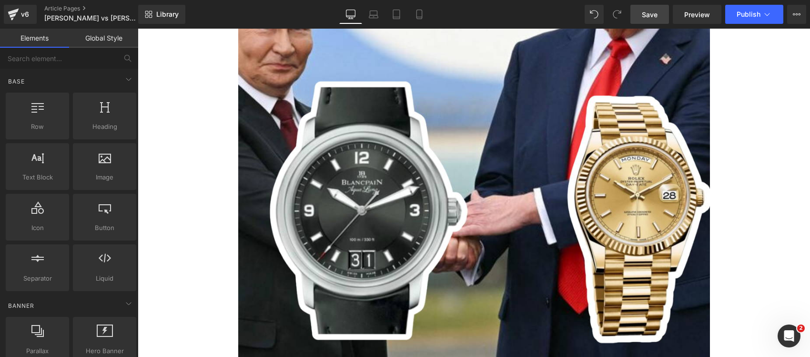
click at [658, 12] on span "Save" at bounding box center [650, 15] width 16 height 10
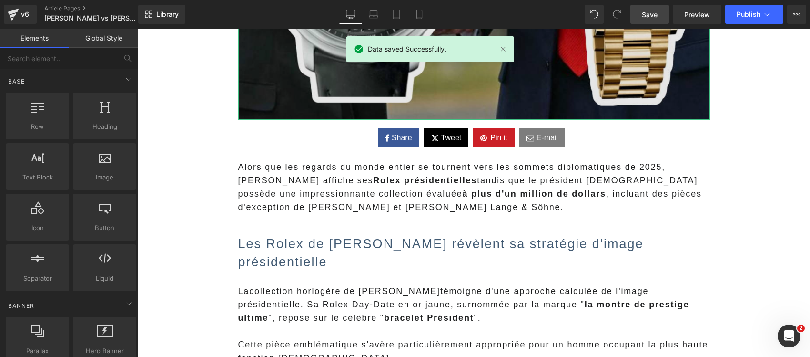
scroll to position [536, 0]
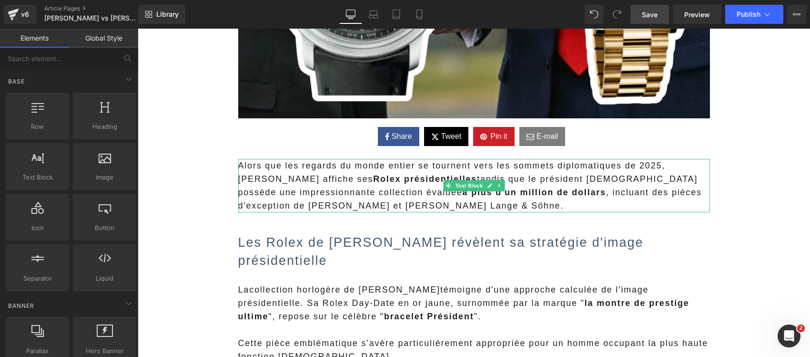
click at [673, 167] on p "Alors que les regards du monde entier se tournent vers les sommets diplomatique…" at bounding box center [474, 185] width 472 height 53
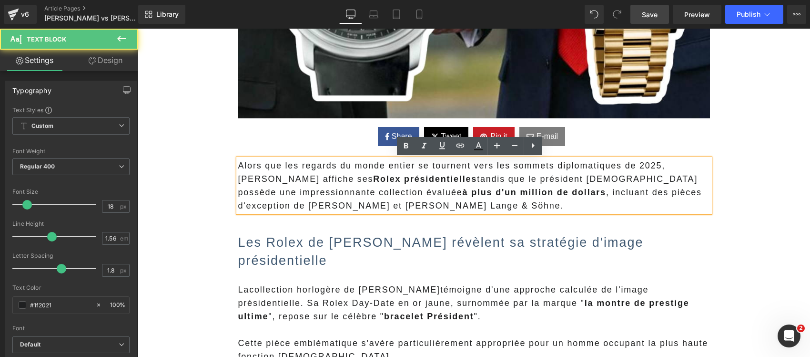
click at [661, 167] on p "Alors que les regards du monde entier se tournent vers les sommets diplomatique…" at bounding box center [474, 185] width 472 height 53
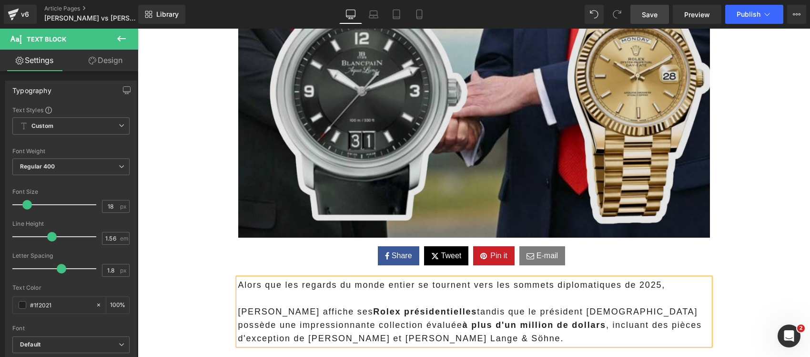
scroll to position [775, 0]
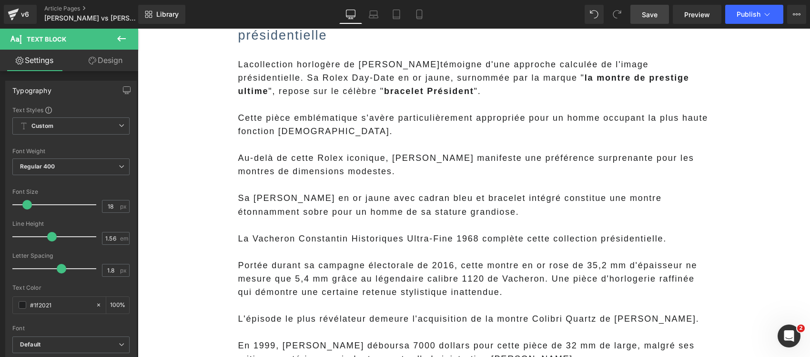
drag, startPoint x: 646, startPoint y: 17, endPoint x: 303, endPoint y: 206, distance: 392.1
click at [646, 17] on span "Save" at bounding box center [650, 15] width 16 height 10
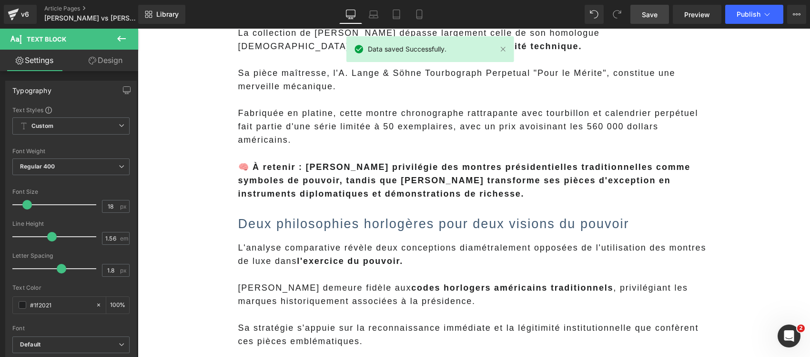
scroll to position [2562, 0]
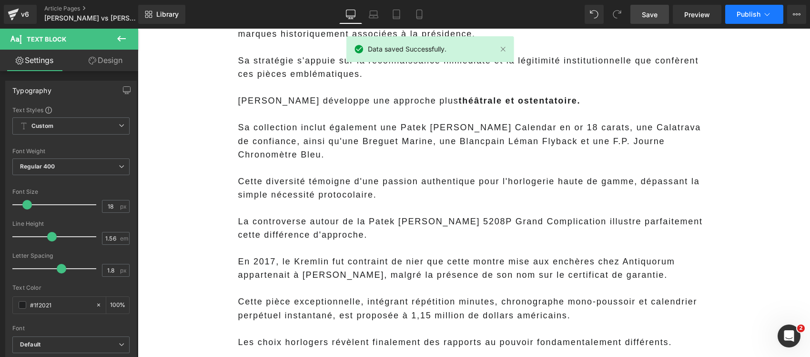
click at [771, 12] on icon at bounding box center [768, 15] width 10 height 10
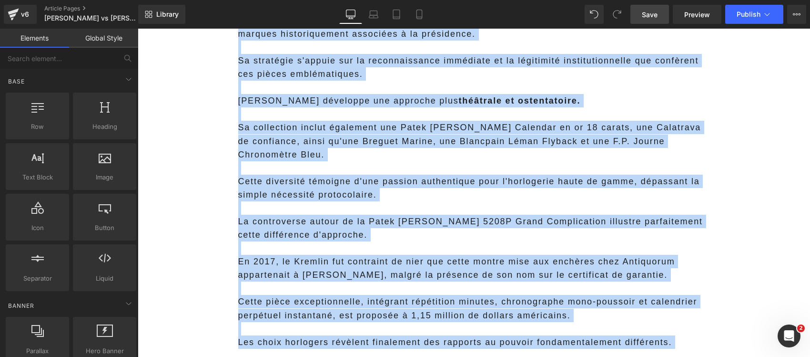
copy body "} Recherche POUR ELLE Ouvrir le menu POUR ELLE Replier le menu POUR ELLE Toutes…"
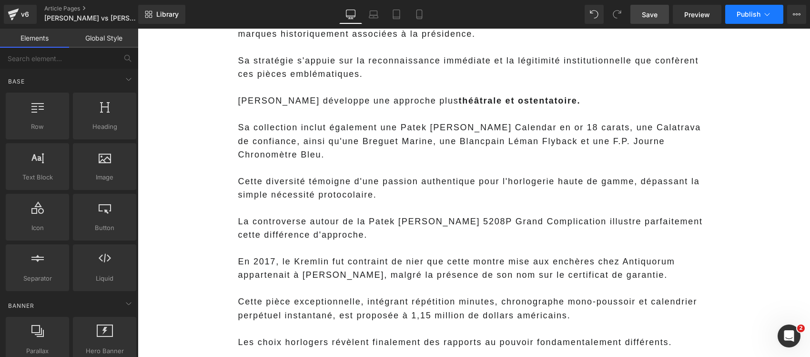
click at [768, 13] on icon at bounding box center [768, 15] width 10 height 10
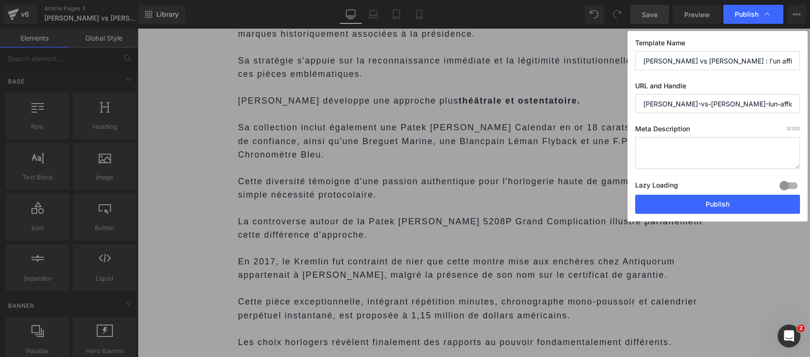
click at [704, 141] on textarea at bounding box center [717, 153] width 165 height 32
paste textarea "Découvrez les collections horlogères de Trump et Poutine : Rolex présidentielle…"
type textarea "Découvrez les collections horlogères de Trump et Poutine : Rolex présidentielle…"
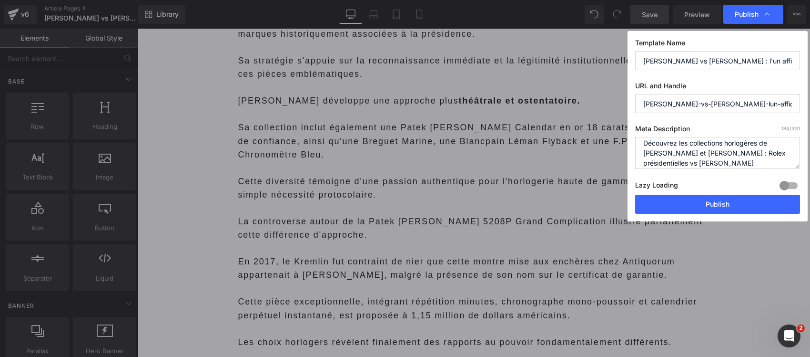
scroll to position [0, 0]
click at [643, 150] on textarea "Découvrez les collections horlogères de Trump et Poutine : Rolex présidentielle…" at bounding box center [717, 153] width 165 height 32
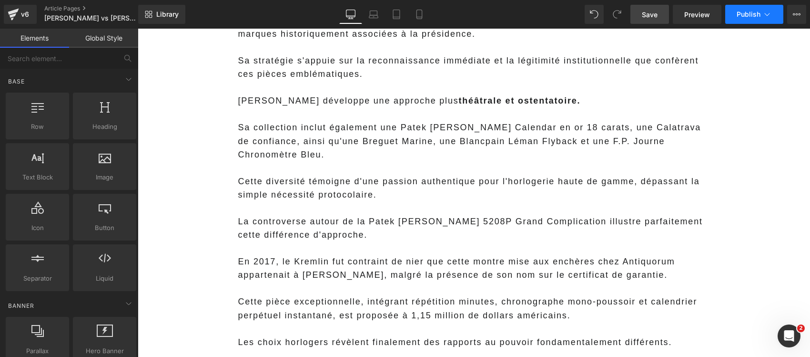
click at [750, 17] on span "Publish" at bounding box center [749, 14] width 24 height 8
click at [797, 15] on icon at bounding box center [797, 14] width 2 height 2
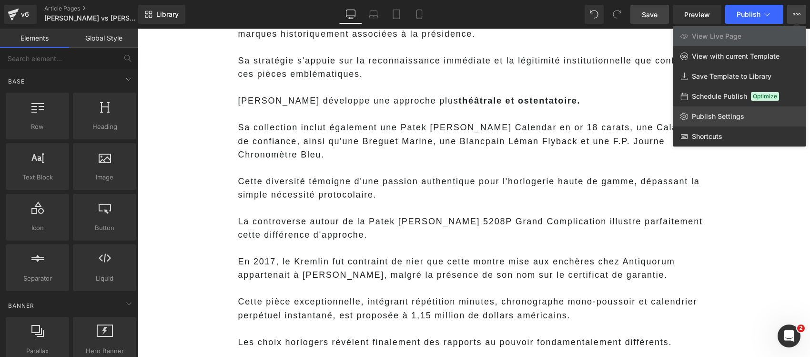
click at [733, 115] on span "Publish Settings" at bounding box center [718, 116] width 52 height 9
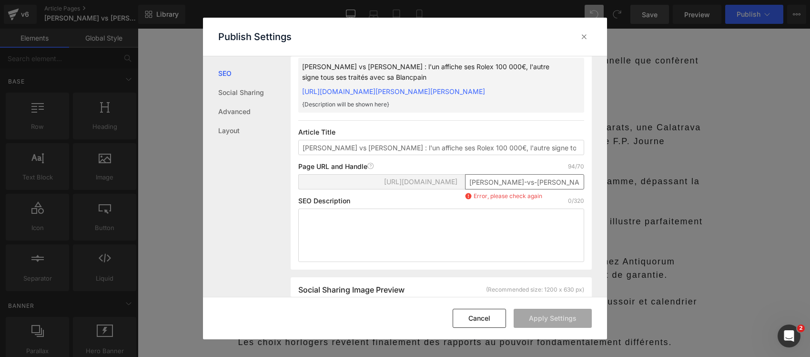
scroll to position [60, 0]
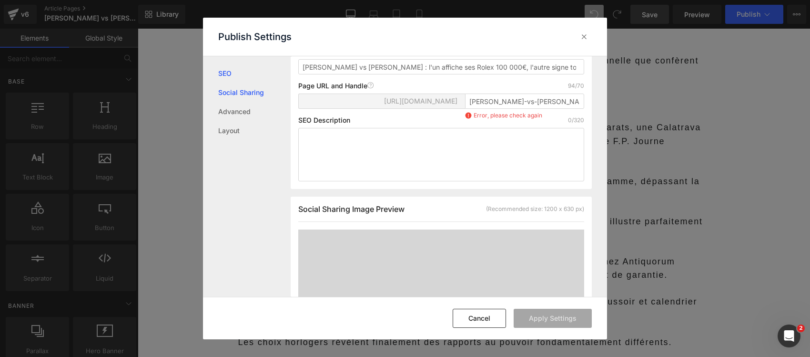
click at [254, 91] on link "Social Sharing" at bounding box center [254, 92] width 72 height 19
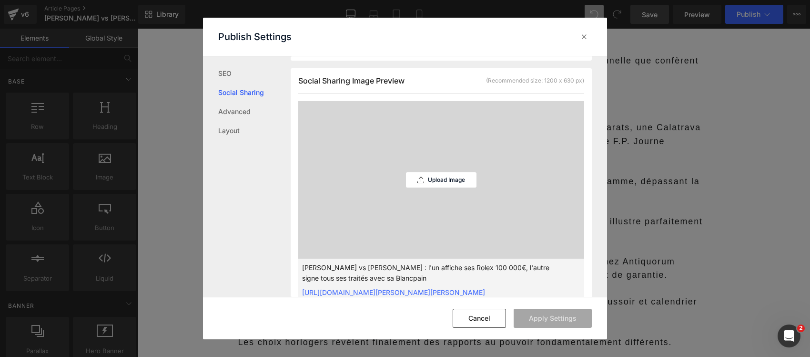
scroll to position [263, 0]
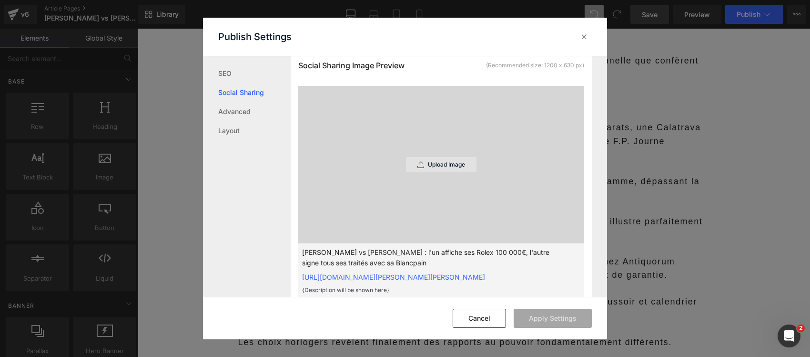
click at [444, 172] on div "Upload Image" at bounding box center [441, 164] width 71 height 15
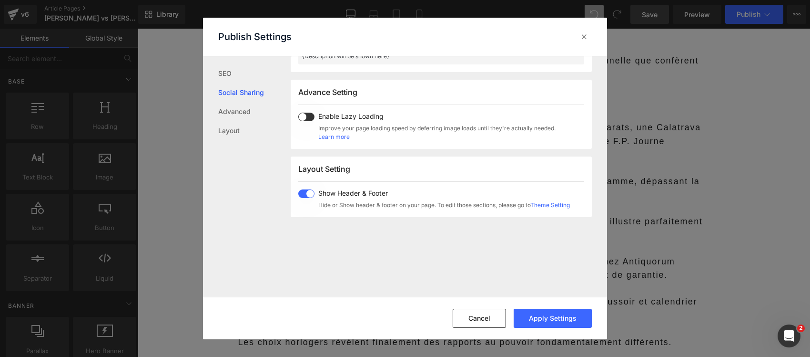
scroll to position [501, 0]
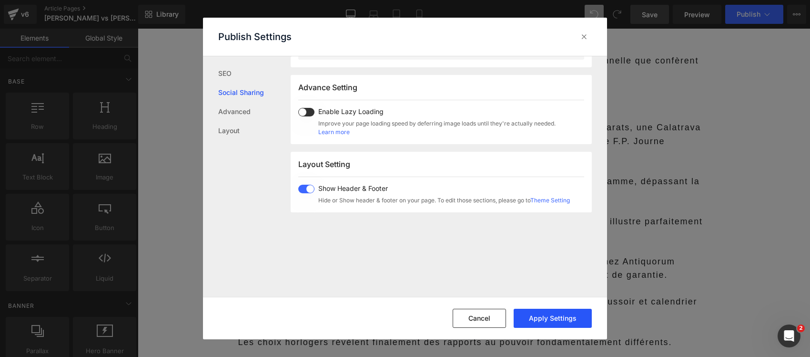
click at [555, 313] on button "Apply Settings" at bounding box center [553, 317] width 78 height 19
click at [240, 112] on link "Advanced" at bounding box center [254, 111] width 72 height 19
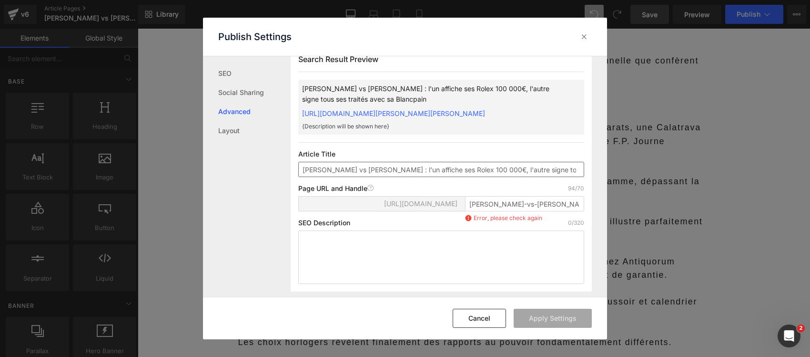
scroll to position [0, 0]
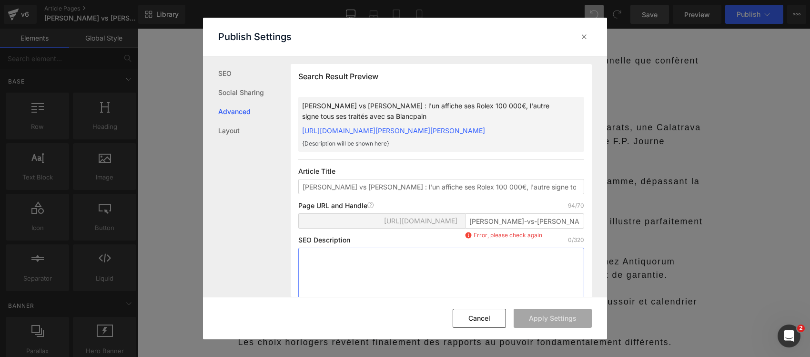
click at [383, 273] on textarea at bounding box center [441, 273] width 286 height 53
paste textarea "Découvrez les collections horlogères de Trump et Poutine : Rolex présidentielle…"
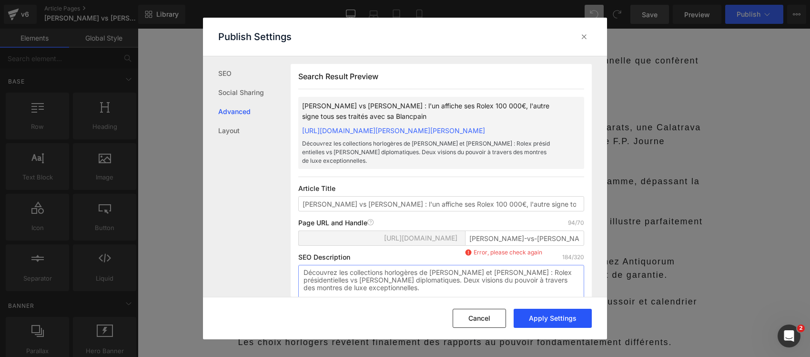
type textarea "Découvrez les collections horlogères de Trump et Poutine : Rolex présidentielle…"
click at [565, 321] on button "Apply Settings" at bounding box center [553, 317] width 78 height 19
click at [234, 74] on link "SEO" at bounding box center [254, 73] width 72 height 19
drag, startPoint x: 509, startPoint y: 238, endPoint x: 616, endPoint y: 233, distance: 107.4
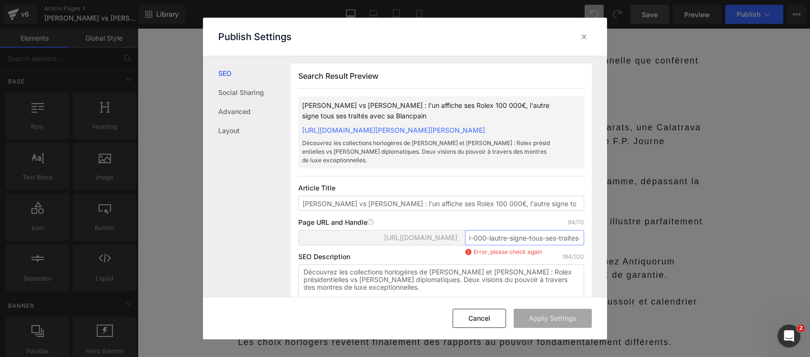
click at [616, 233] on div "Publish Settings SEO Social Sharing Advanced Layout Search Result Preview Trump…" at bounding box center [405, 178] width 810 height 357
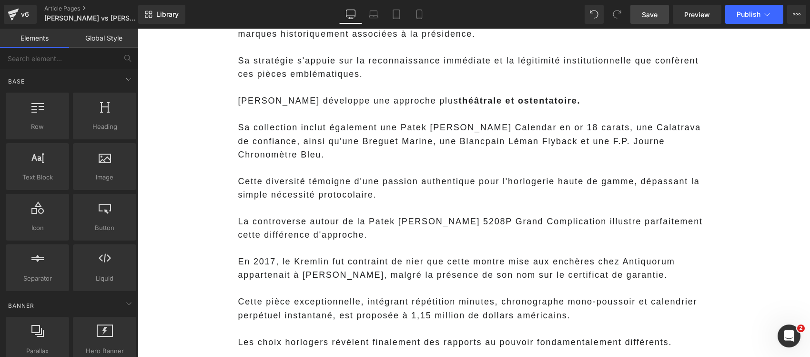
click at [651, 13] on span "Save" at bounding box center [650, 15] width 16 height 10
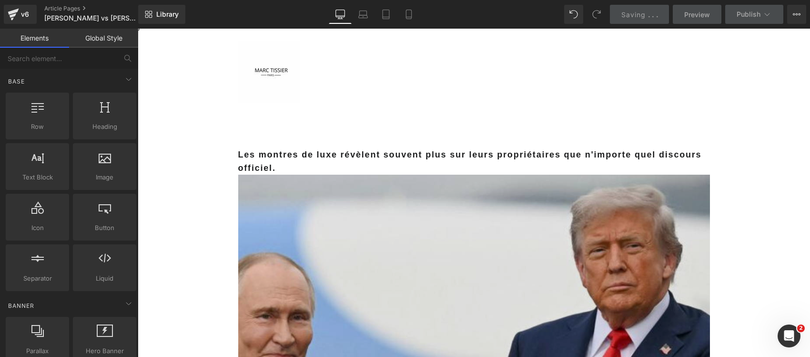
scroll to position [0, 0]
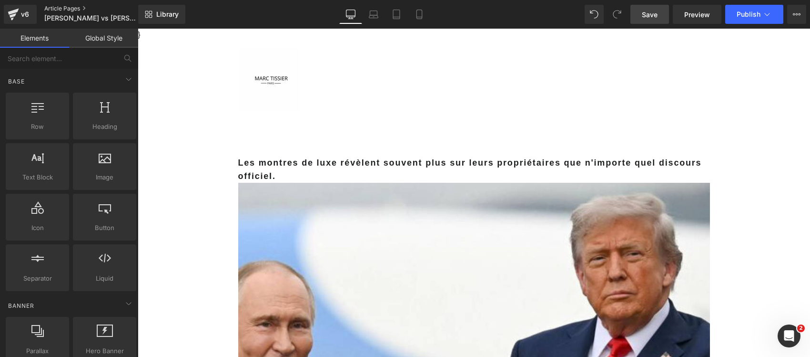
click at [66, 6] on link "Article Pages" at bounding box center [99, 9] width 110 height 8
